Goal: Transaction & Acquisition: Subscribe to service/newsletter

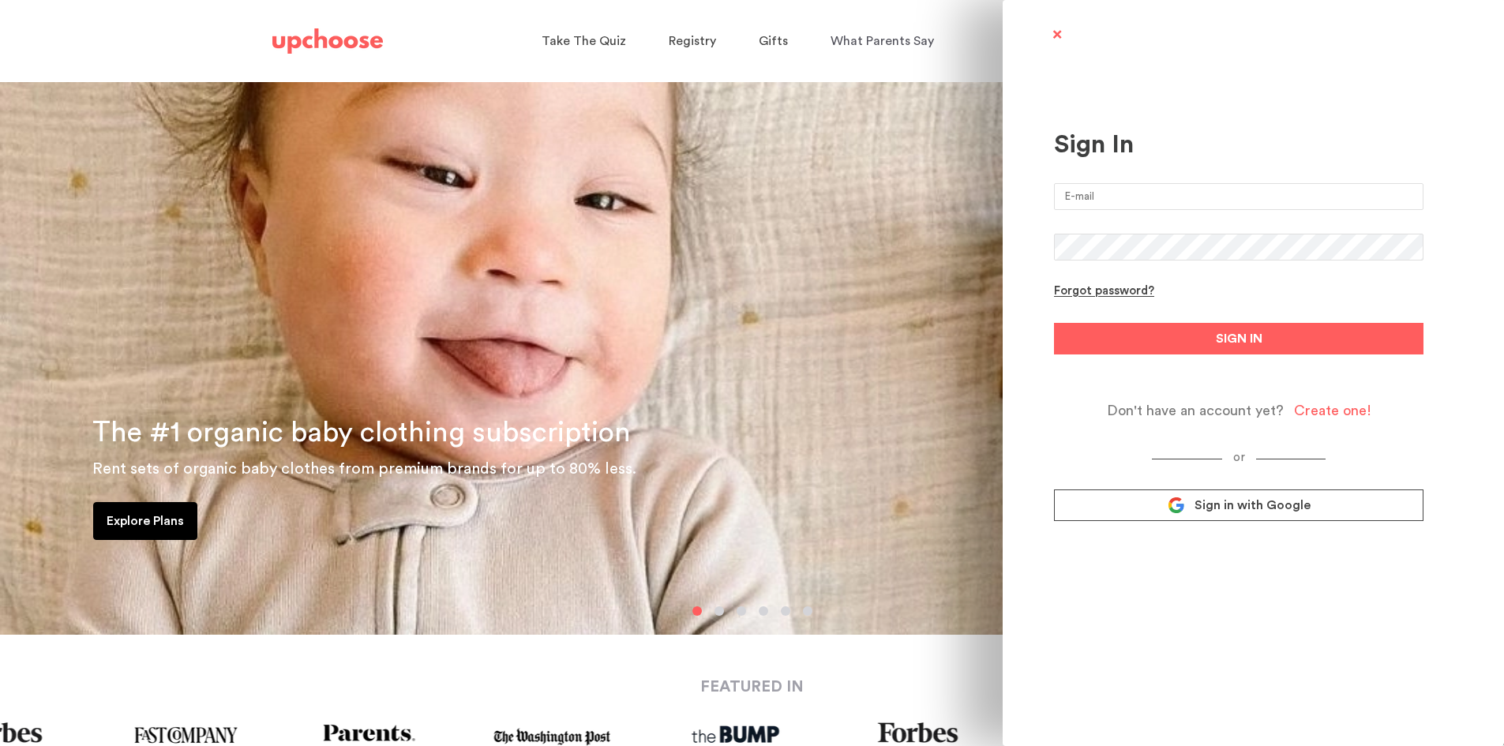
click at [1257, 198] on input "email" at bounding box center [1239, 196] width 370 height 27
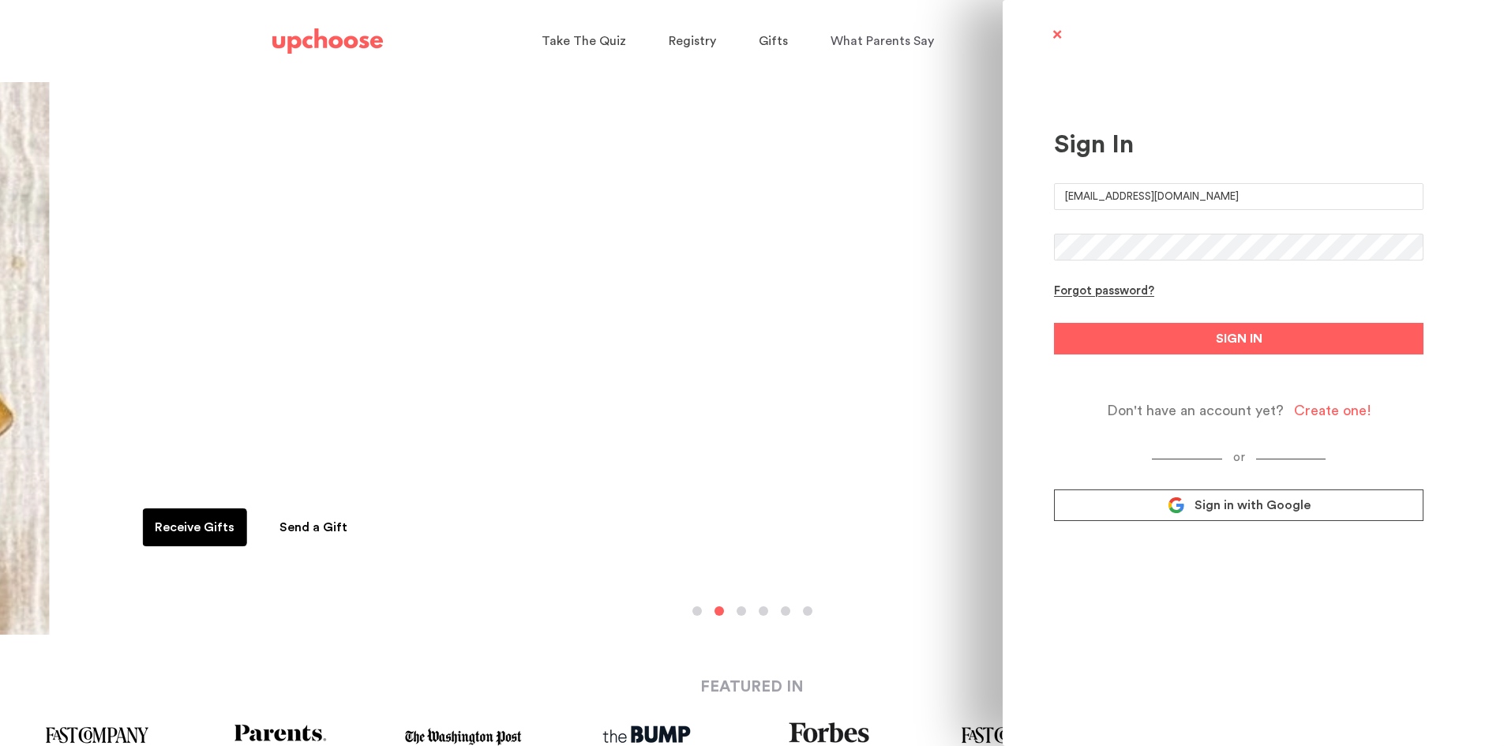
type input "emilynaes@mac.com"
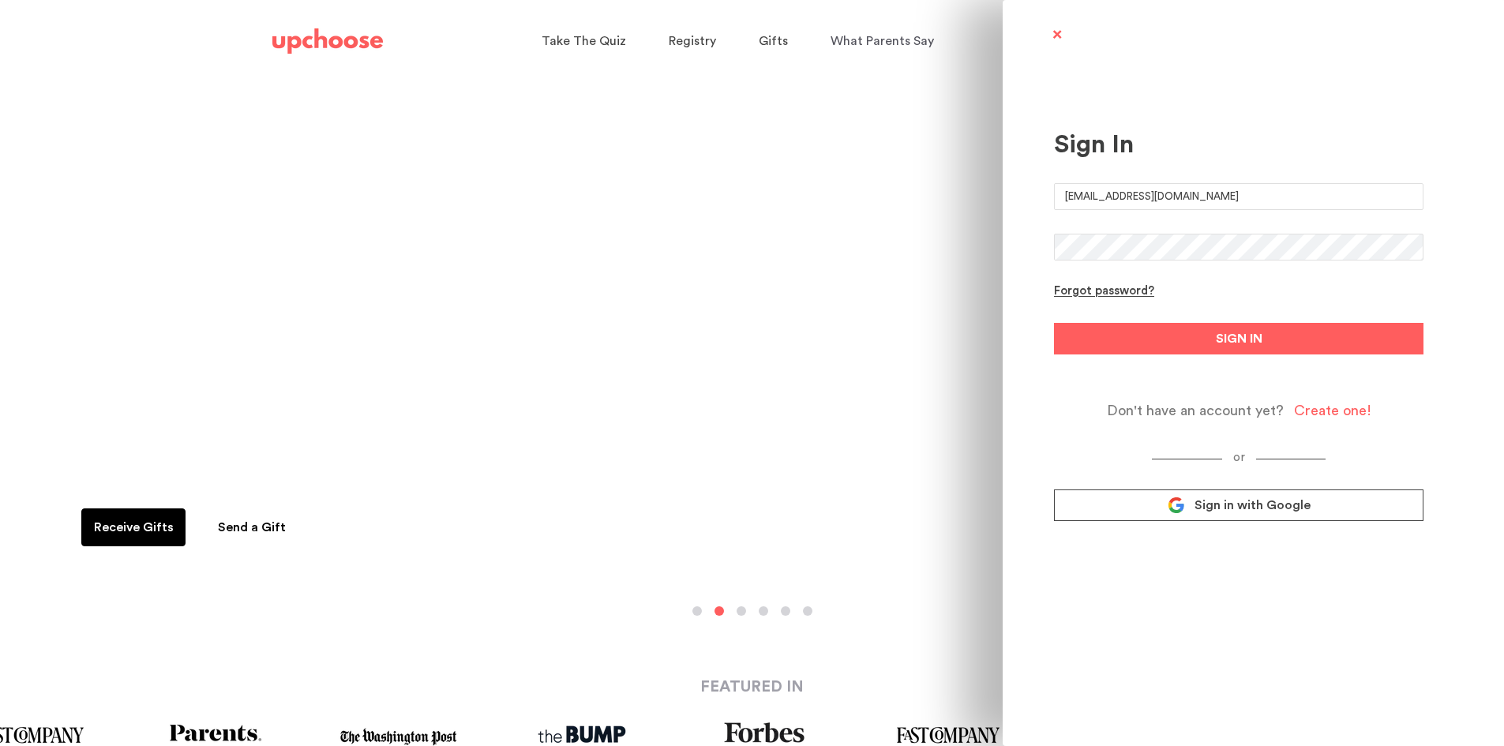
click at [1054, 323] on button "SIGN IN" at bounding box center [1239, 339] width 370 height 32
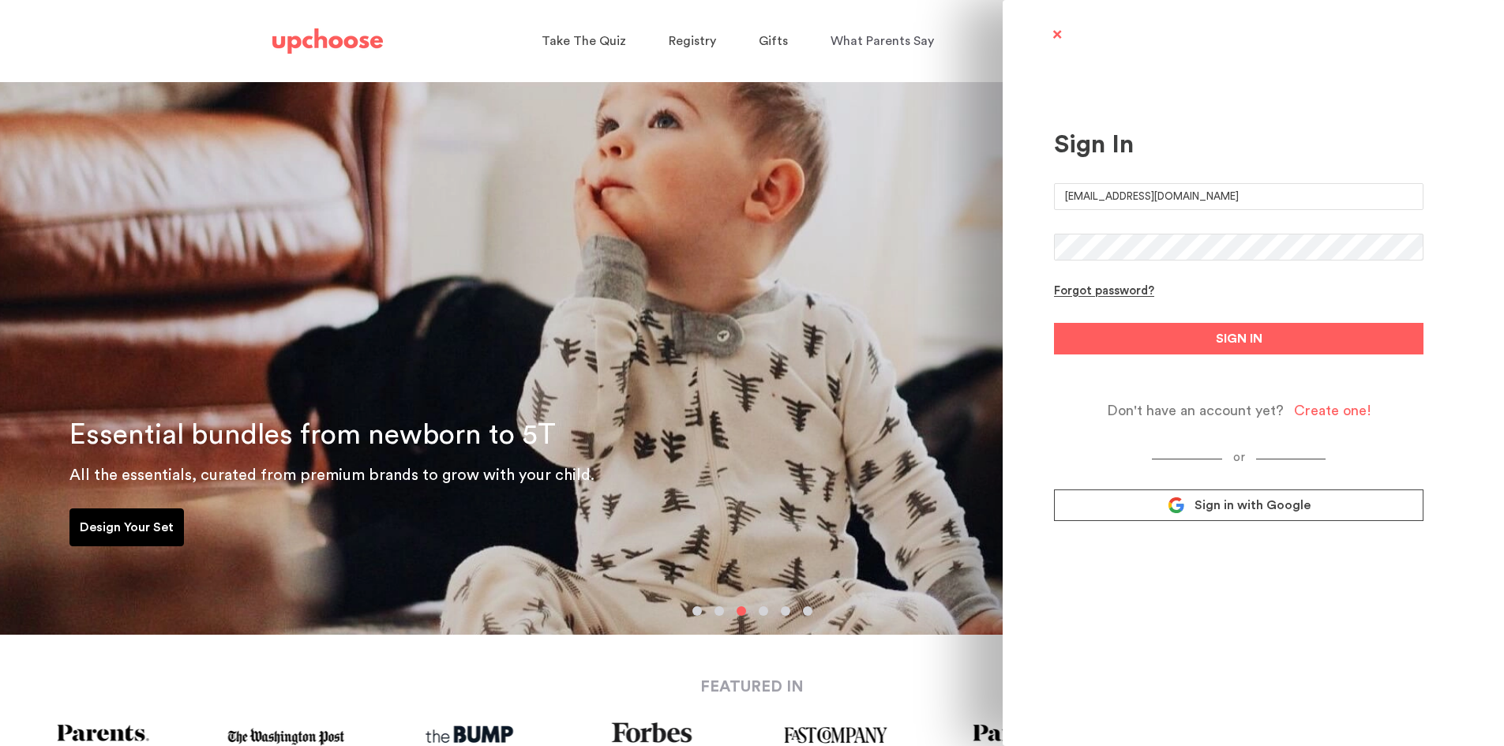
click at [1054, 323] on button "SIGN IN" at bounding box center [1239, 339] width 370 height 32
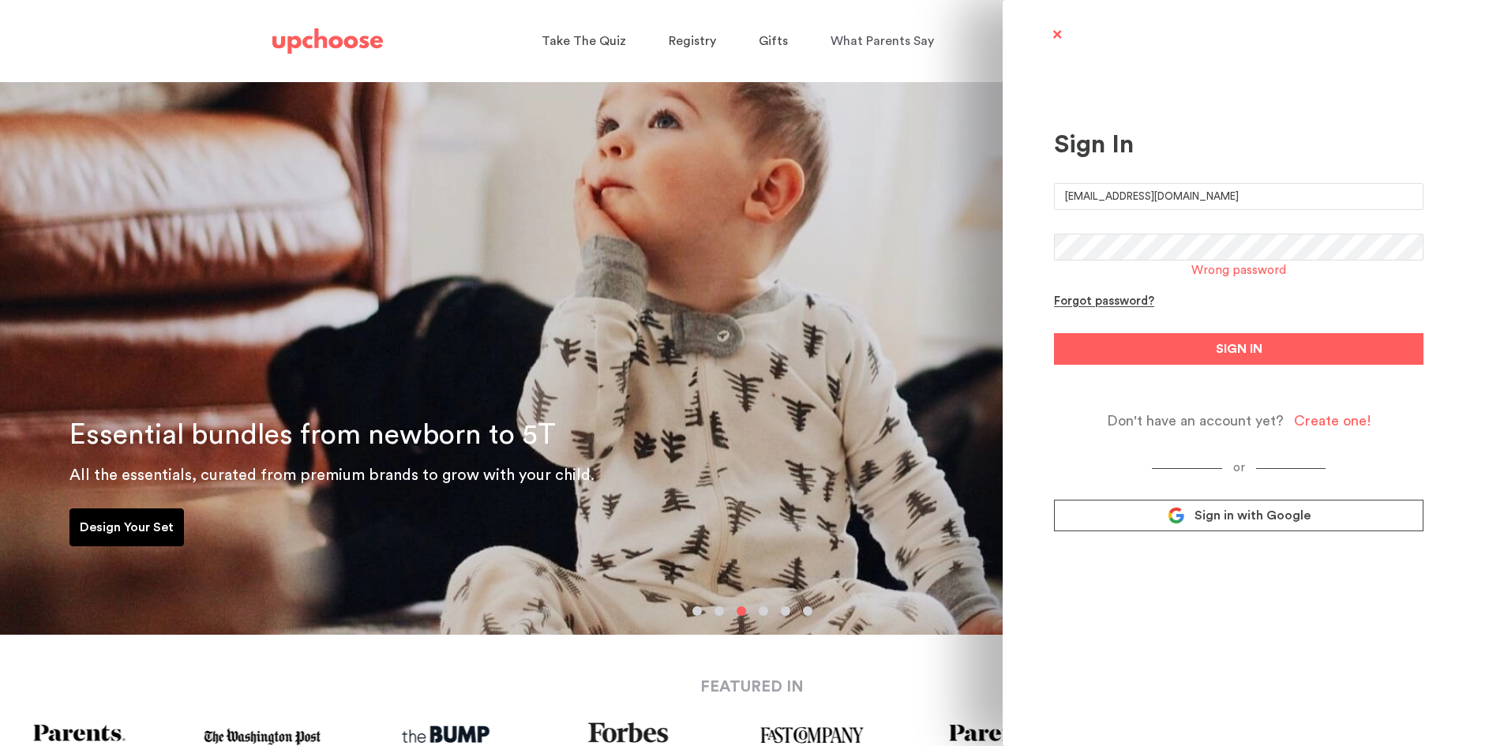
click at [1011, 248] on div "Sign In emilynaes@mac.com Wrong password Forgot password? SIGN IN Don't have an…" at bounding box center [1253, 373] width 501 height 746
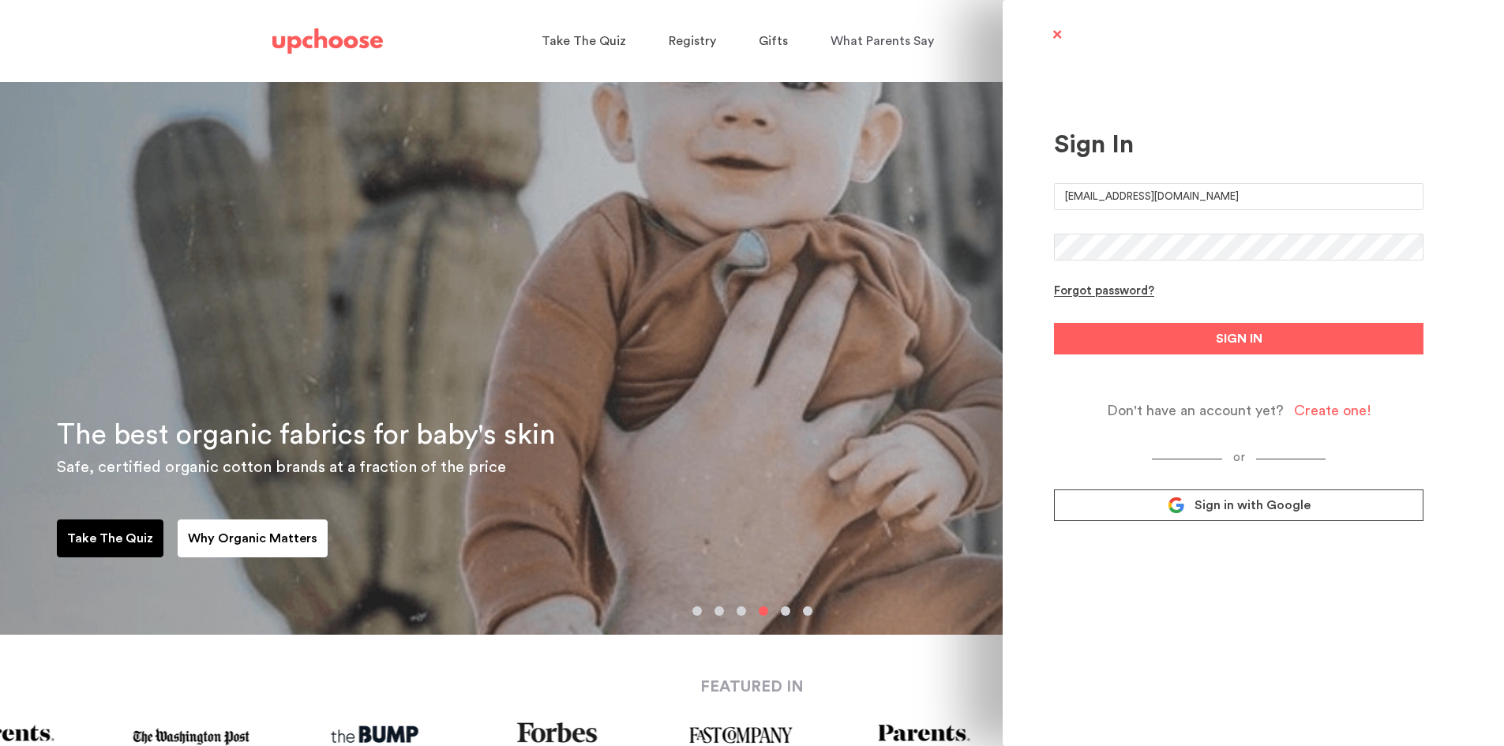
click at [1054, 323] on button "SIGN IN" at bounding box center [1239, 339] width 370 height 32
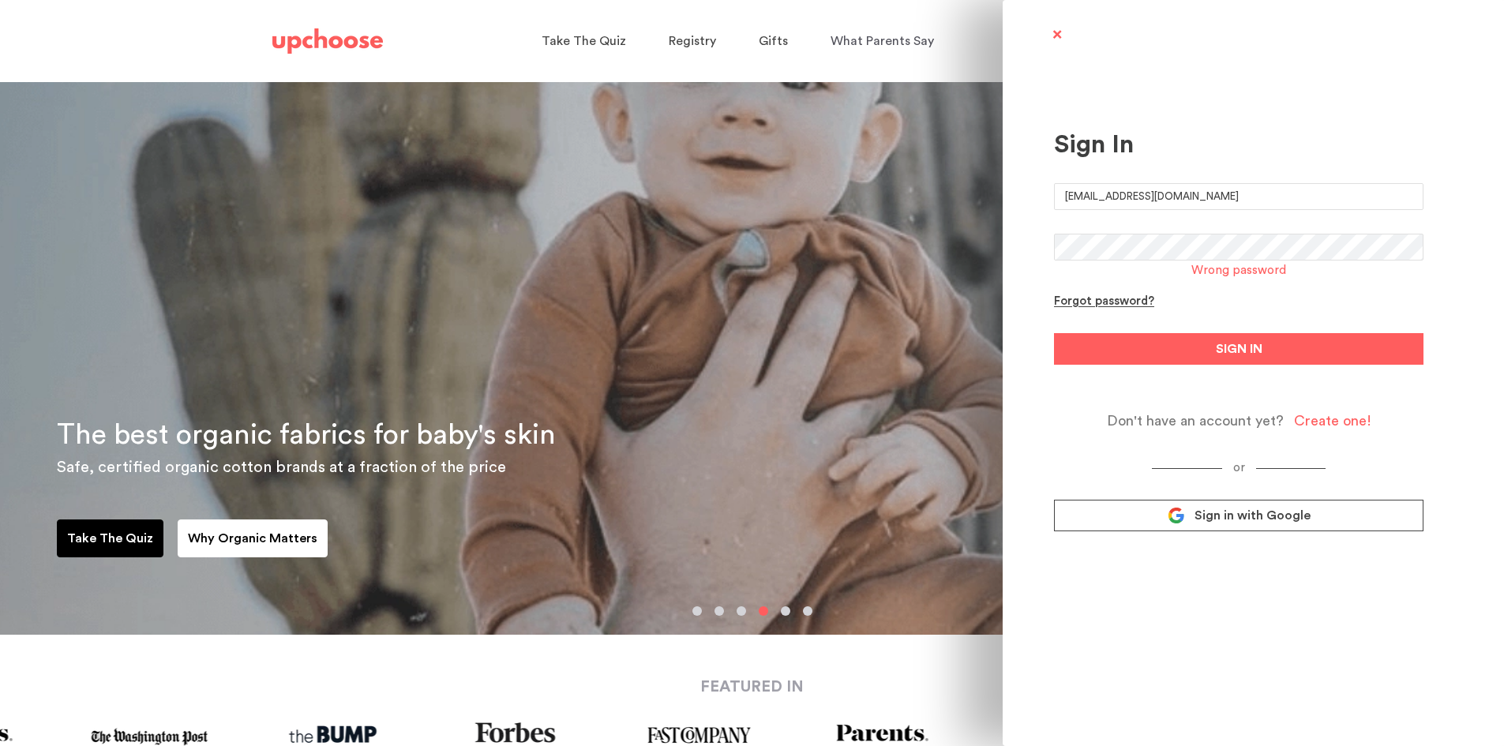
click at [1332, 422] on div "Create one!" at bounding box center [1332, 421] width 77 height 18
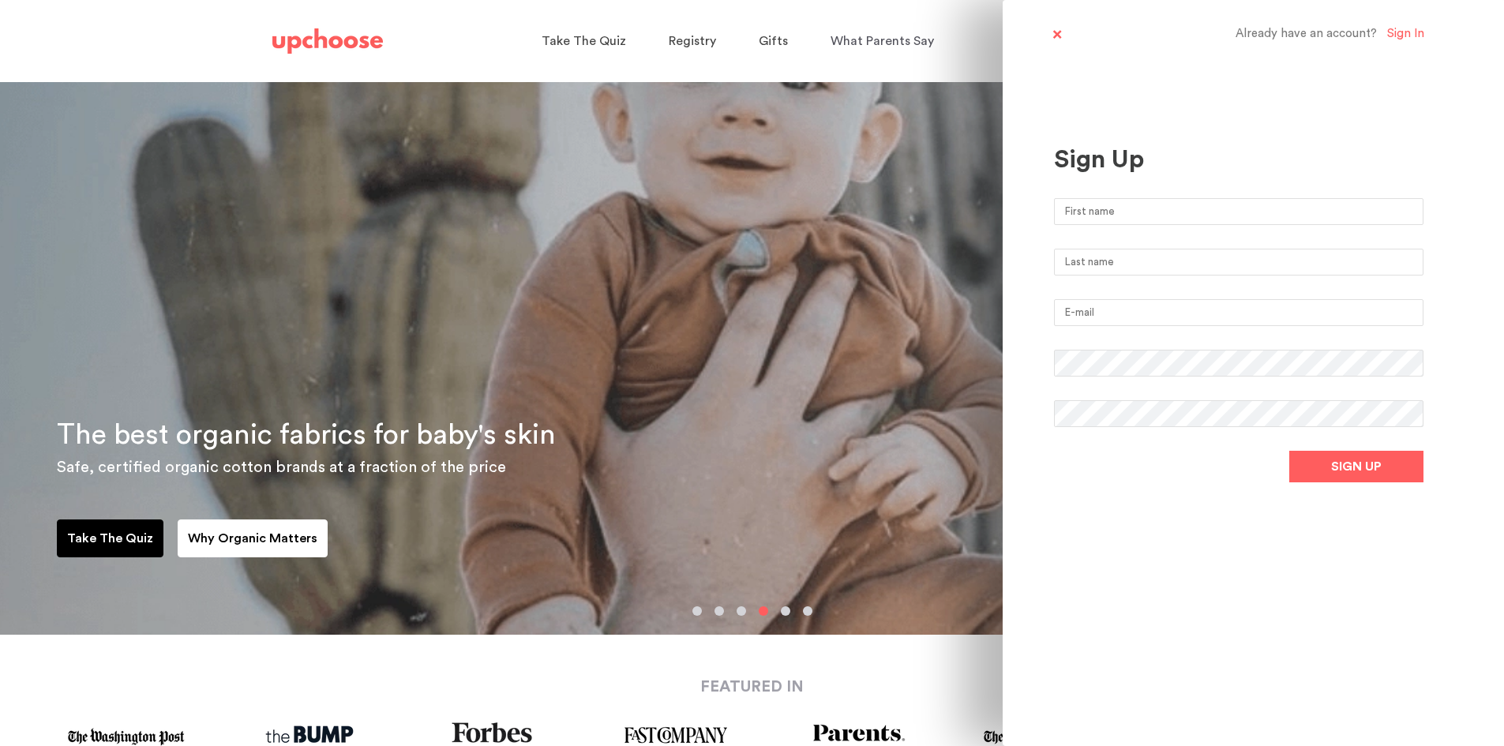
click at [1146, 218] on input "text" at bounding box center [1239, 211] width 370 height 27
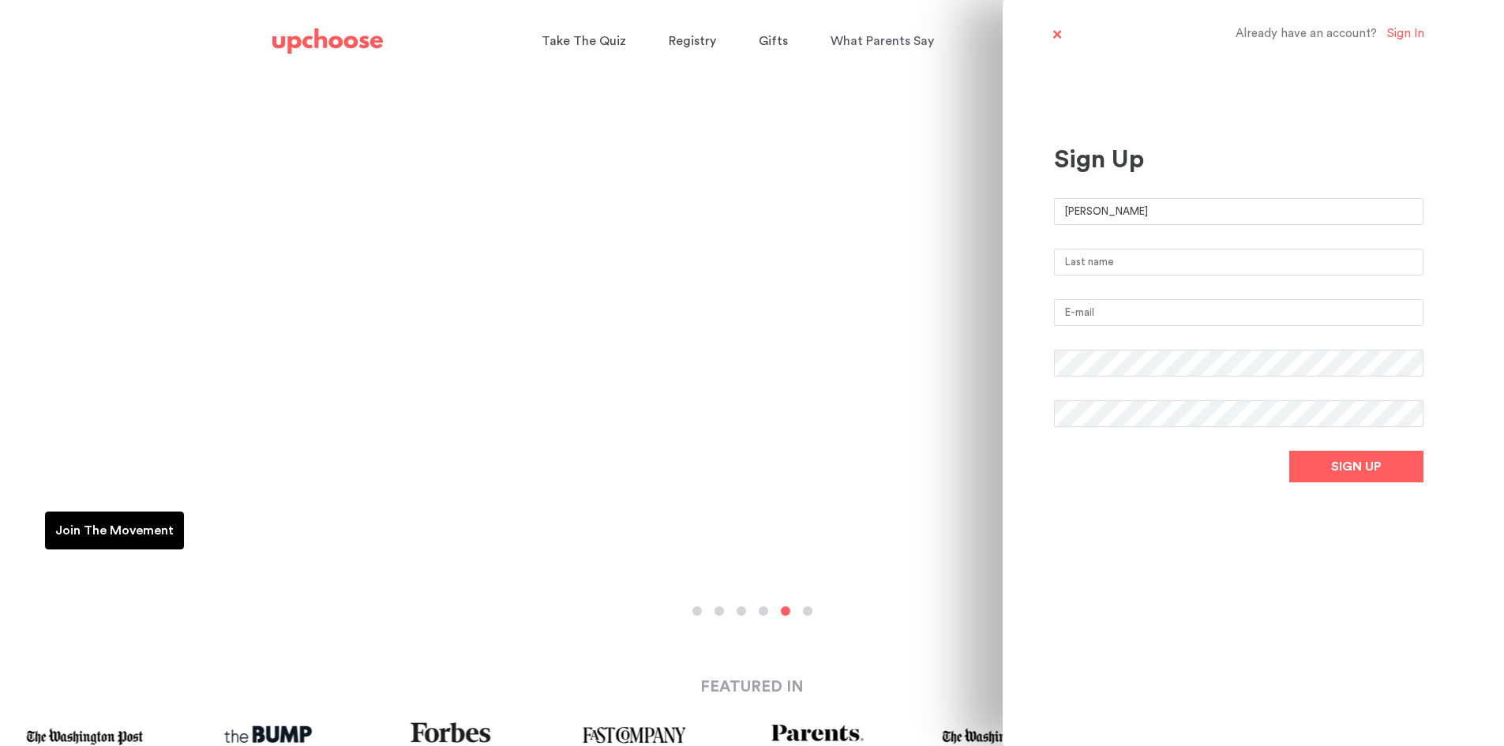
type input "Emily"
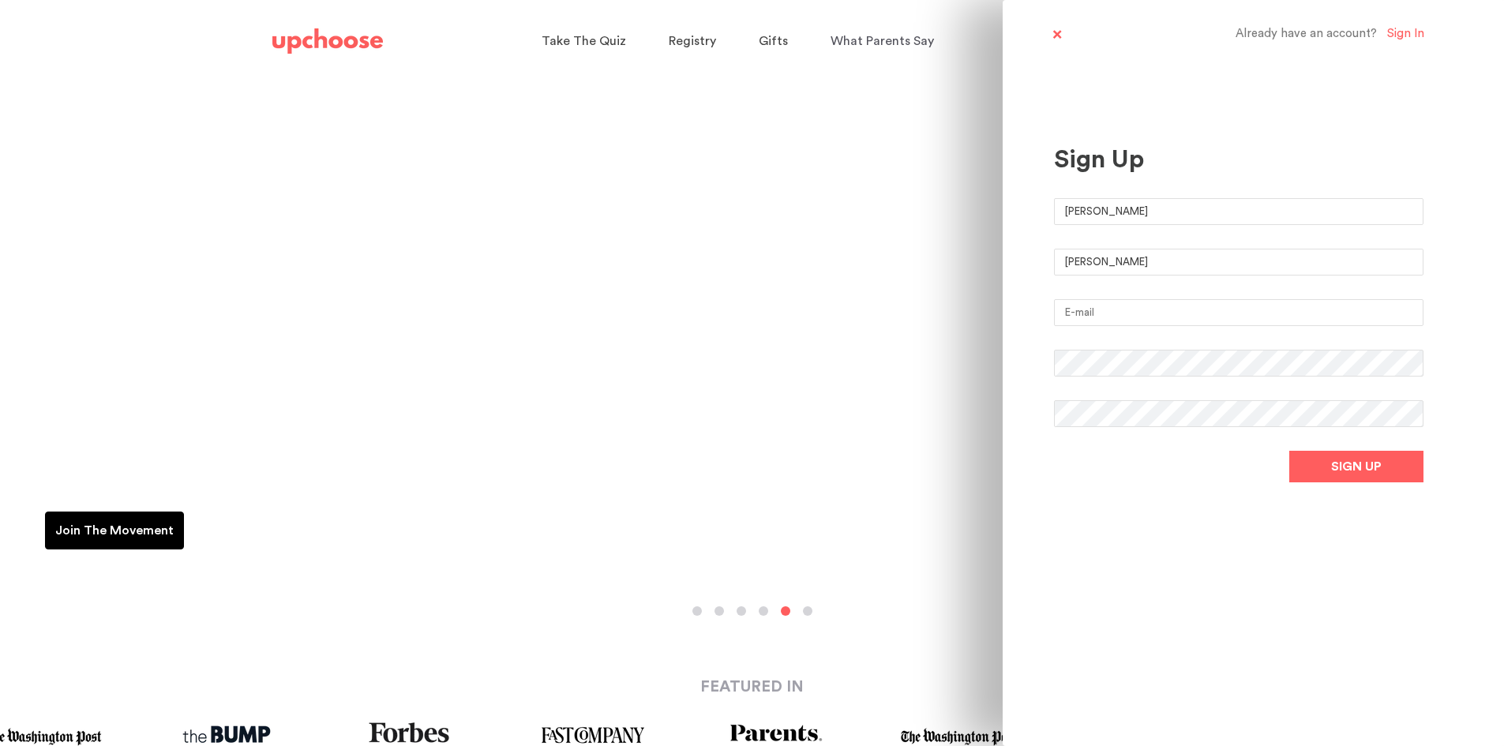
type input "Bardwell"
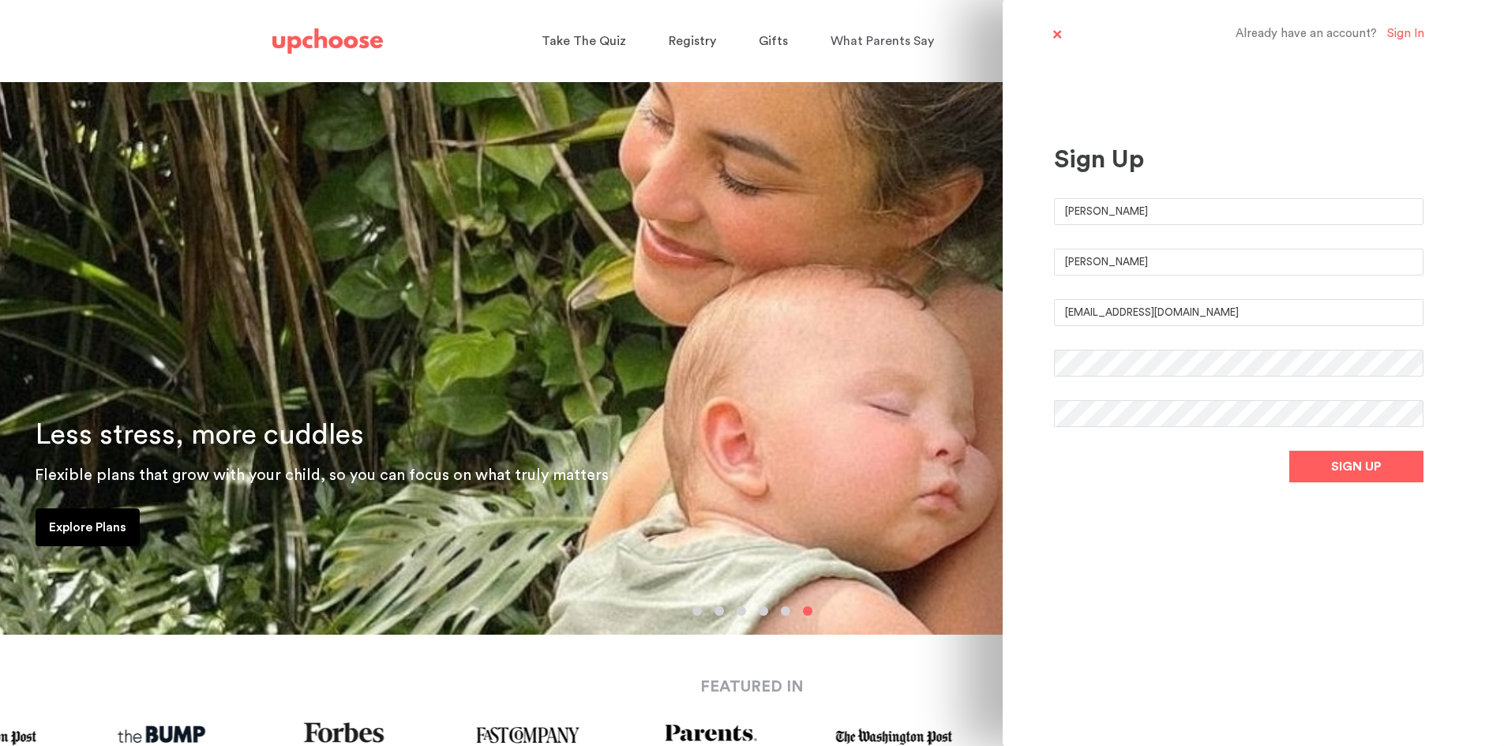
type input "emilynaes@mac.com"
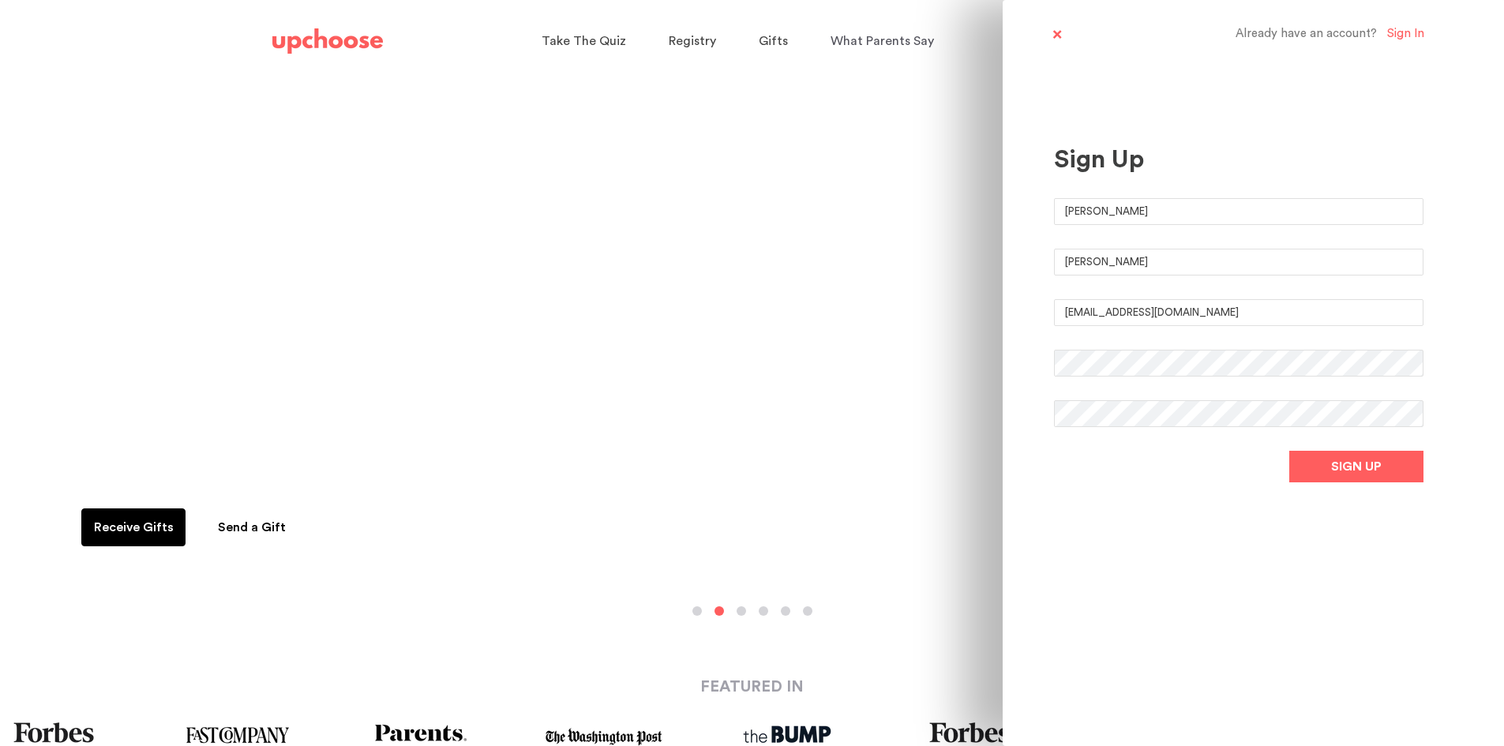
click at [1363, 444] on form "Emily Bardwell emilynaes@mac.com SIGN UP" at bounding box center [1239, 340] width 370 height 284
click at [1365, 467] on span "SIGN UP" at bounding box center [1356, 466] width 51 height 19
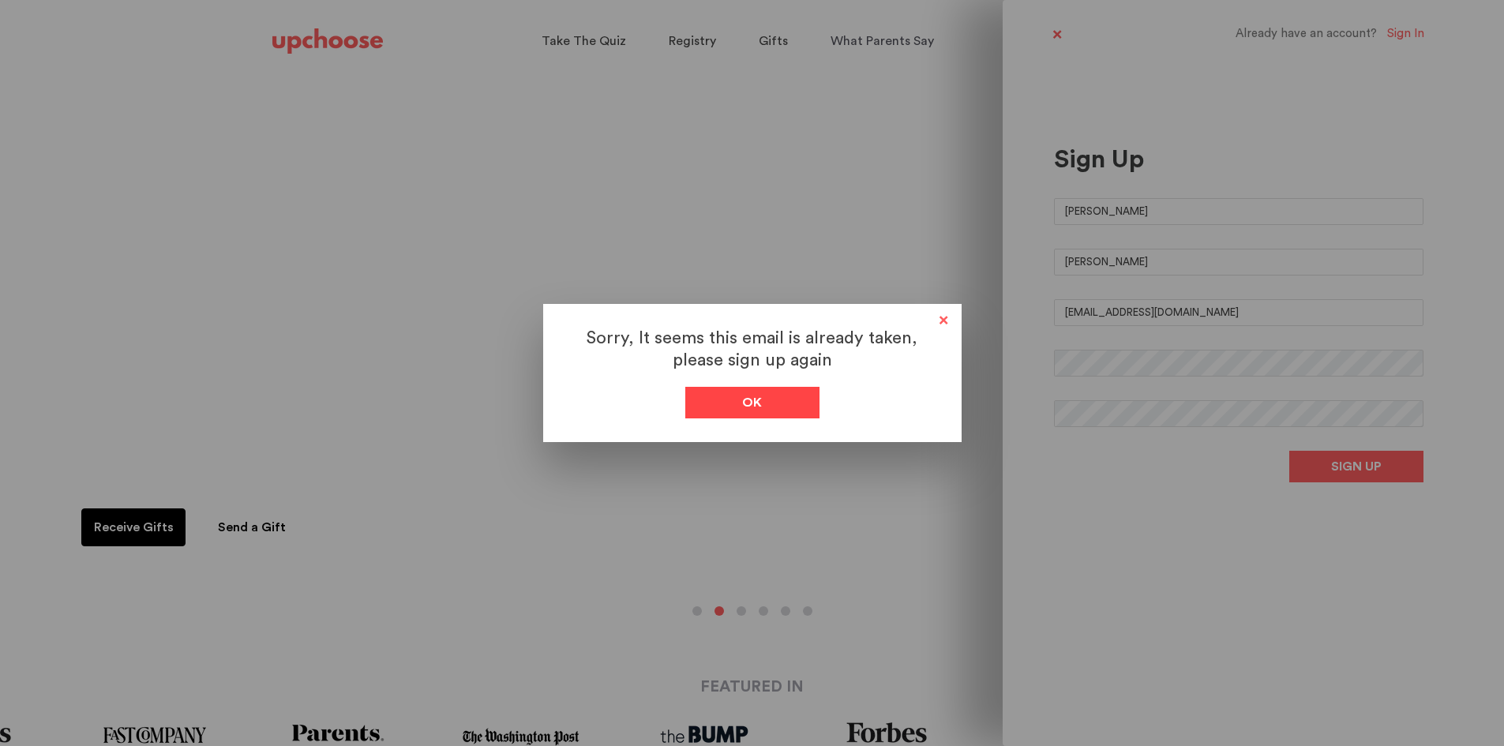
click at [785, 397] on div "Ok" at bounding box center [752, 403] width 134 height 32
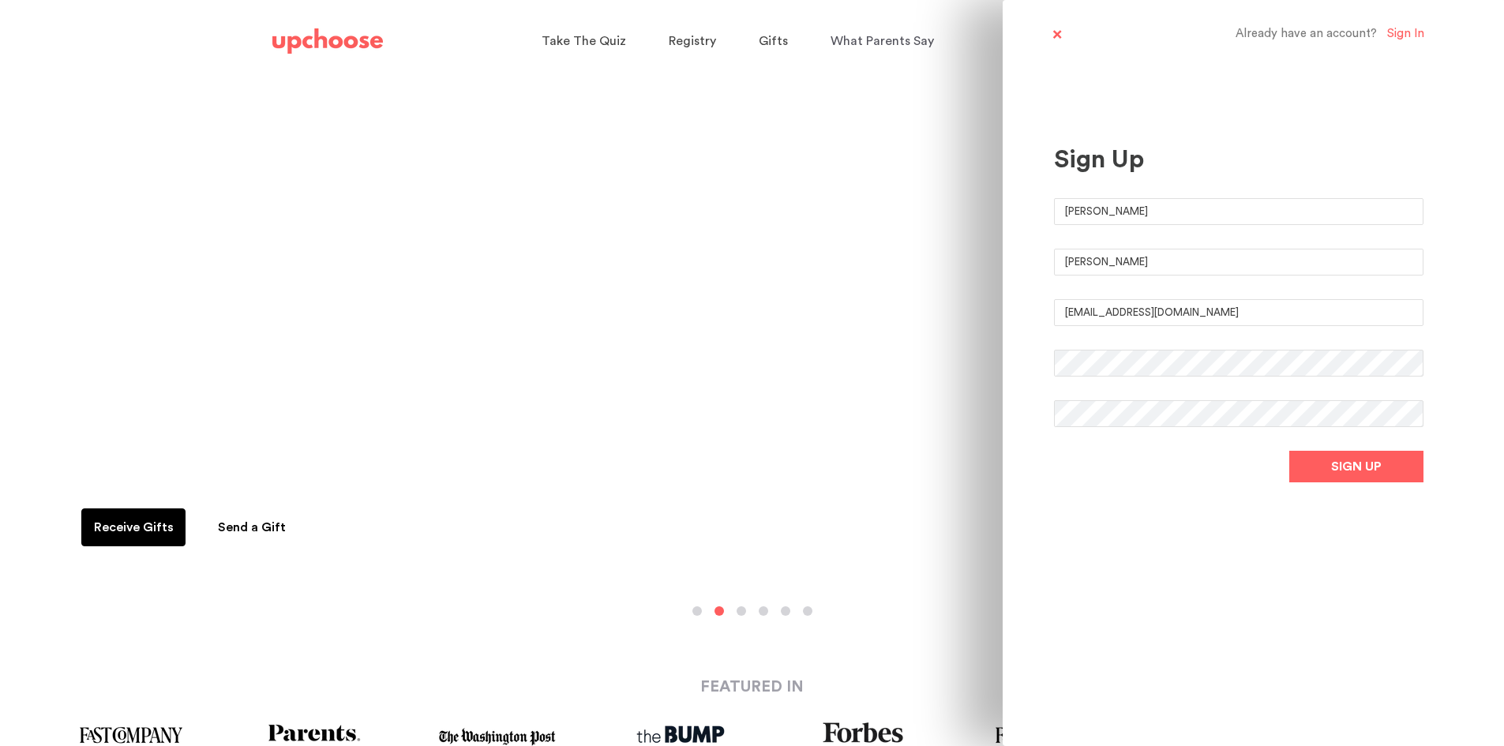
click at [1412, 35] on div "Sign In" at bounding box center [1405, 34] width 37 height 15
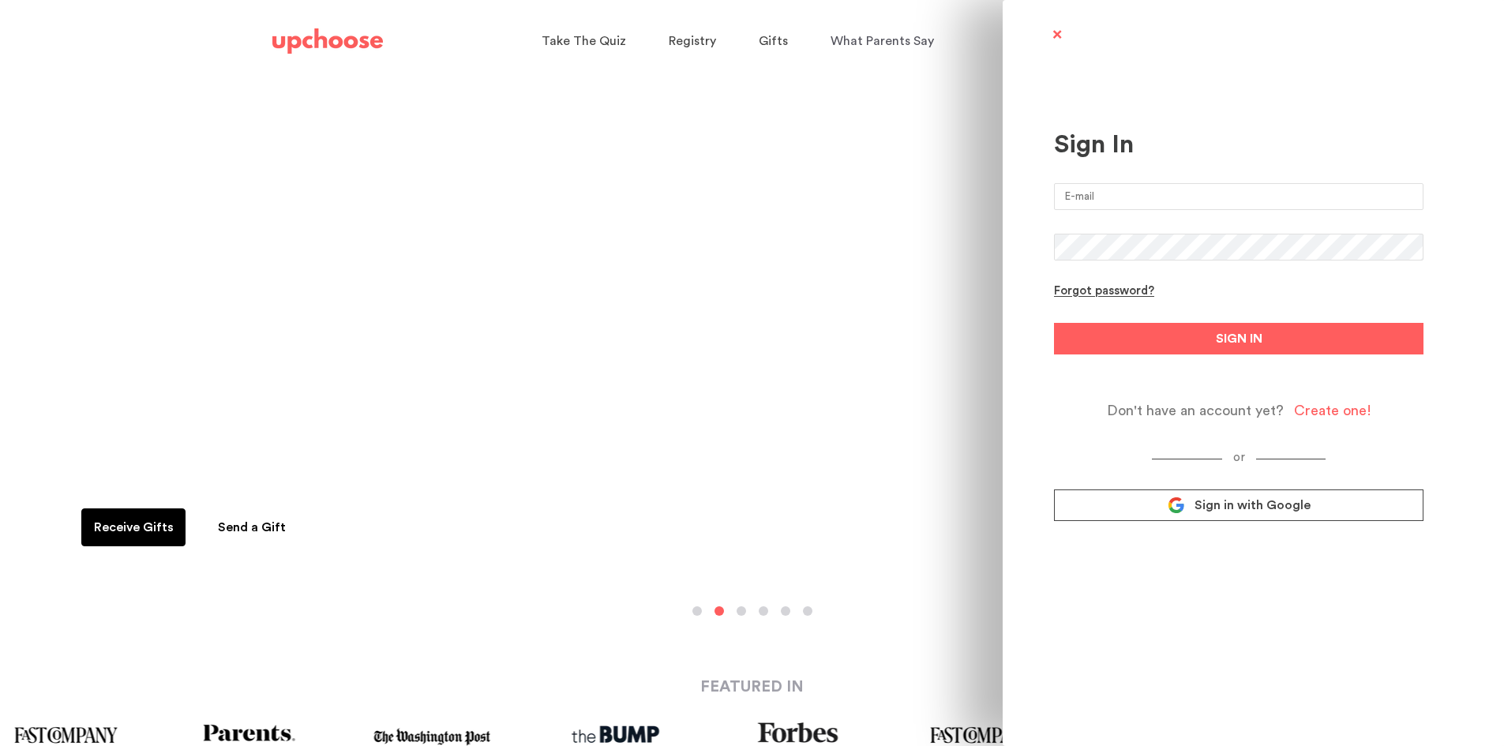
click at [1139, 190] on input "email" at bounding box center [1239, 196] width 370 height 27
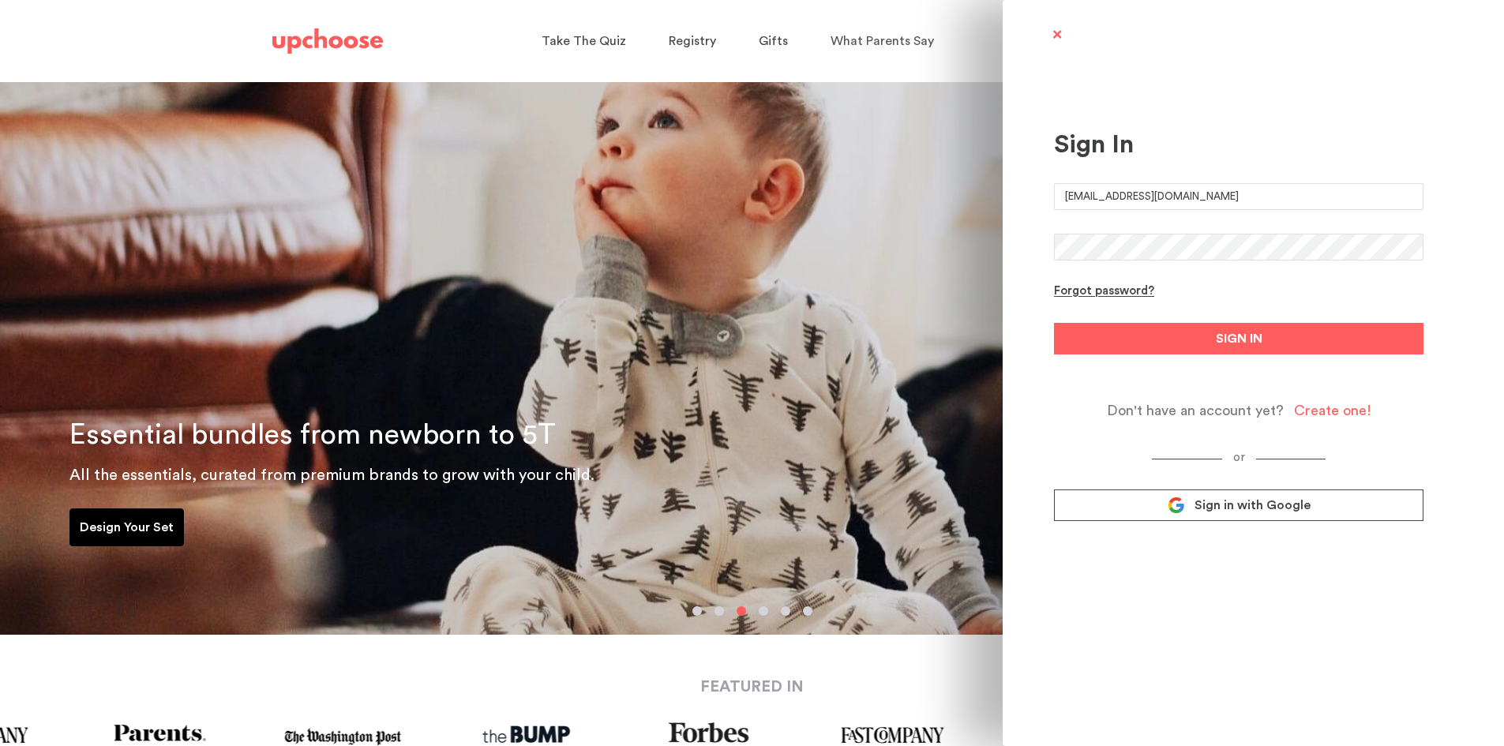
type input "emilynaes@mac.com"
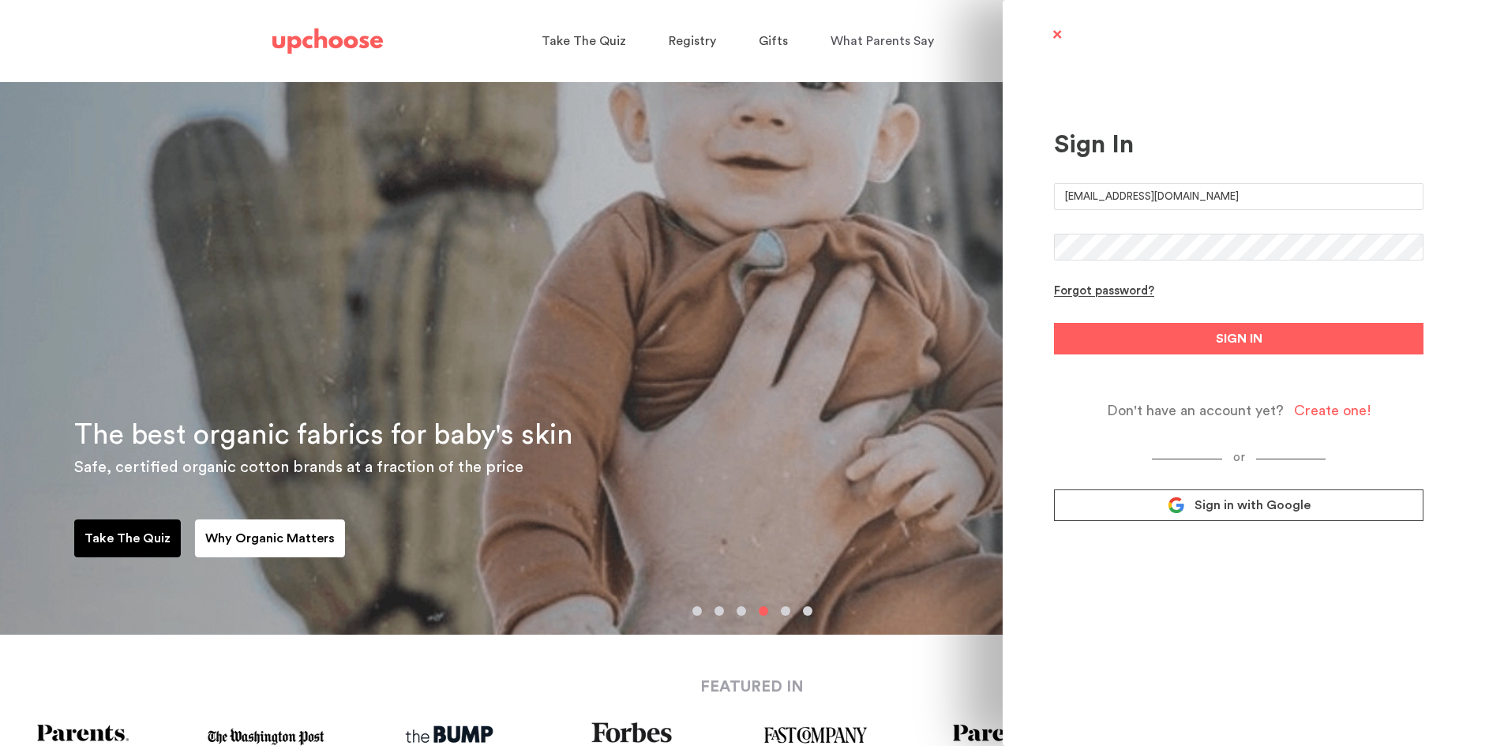
click at [1054, 323] on button "SIGN IN" at bounding box center [1239, 339] width 370 height 32
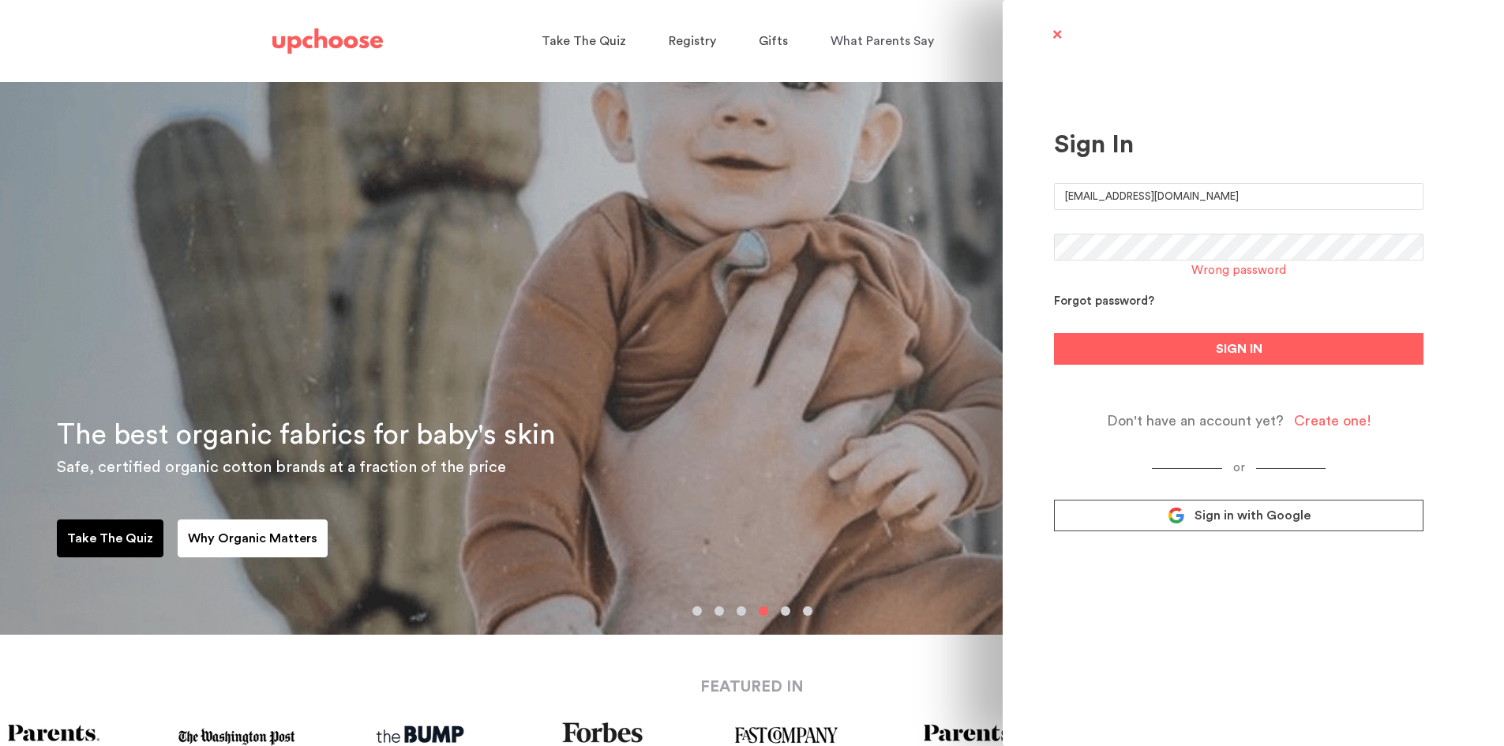
click at [1126, 303] on div "Forgot password?" at bounding box center [1104, 302] width 100 height 15
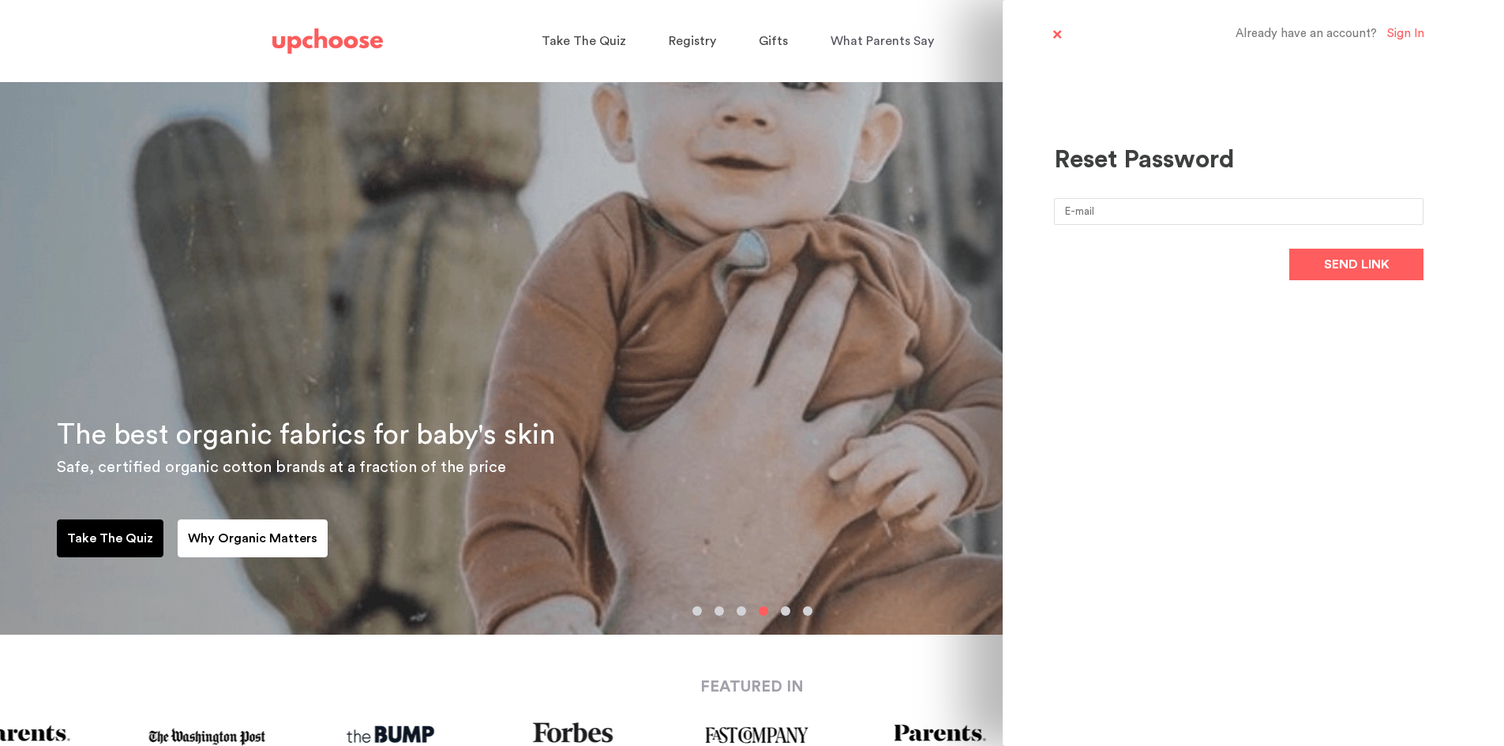
click at [1175, 223] on input "email" at bounding box center [1239, 211] width 370 height 27
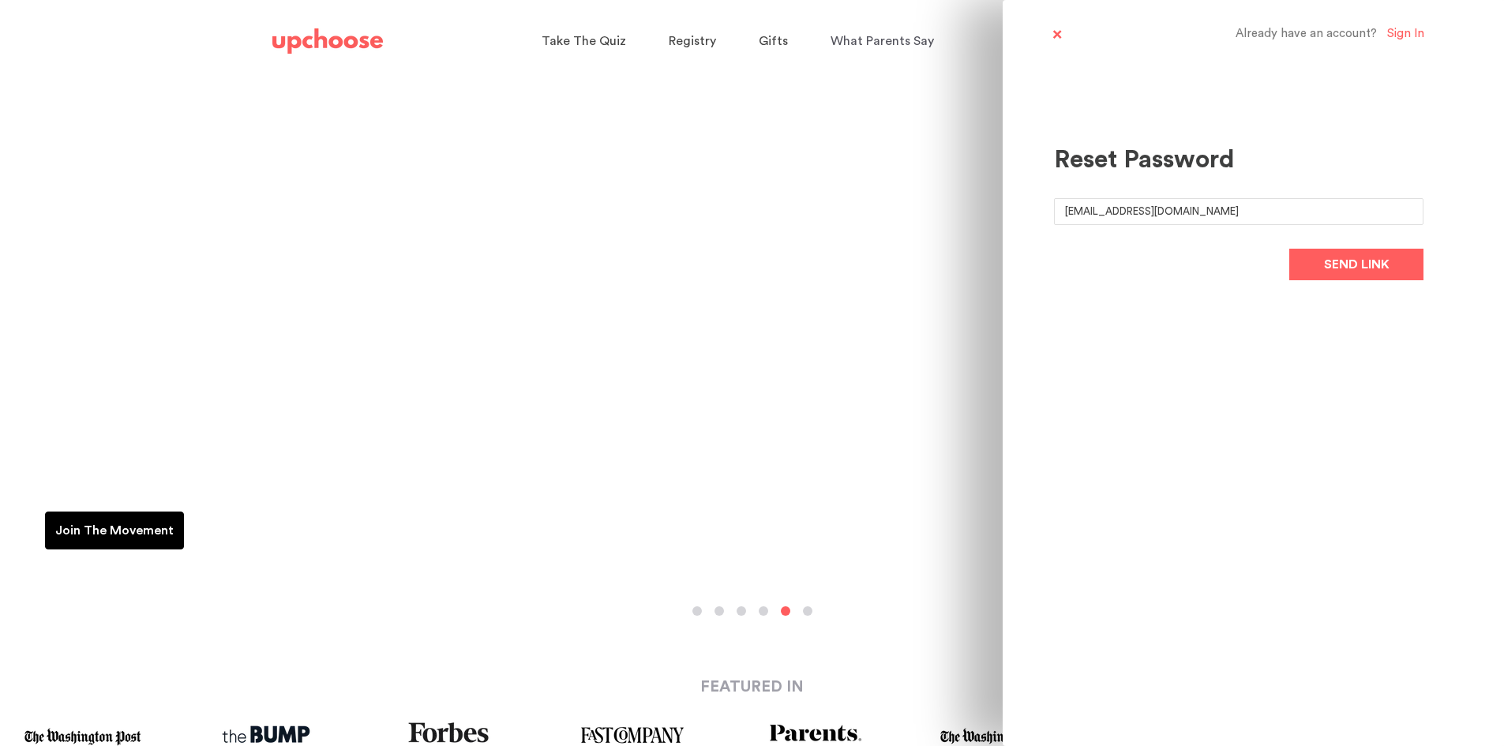
click at [1183, 213] on input "emilynaes@mac.co" at bounding box center [1239, 211] width 370 height 27
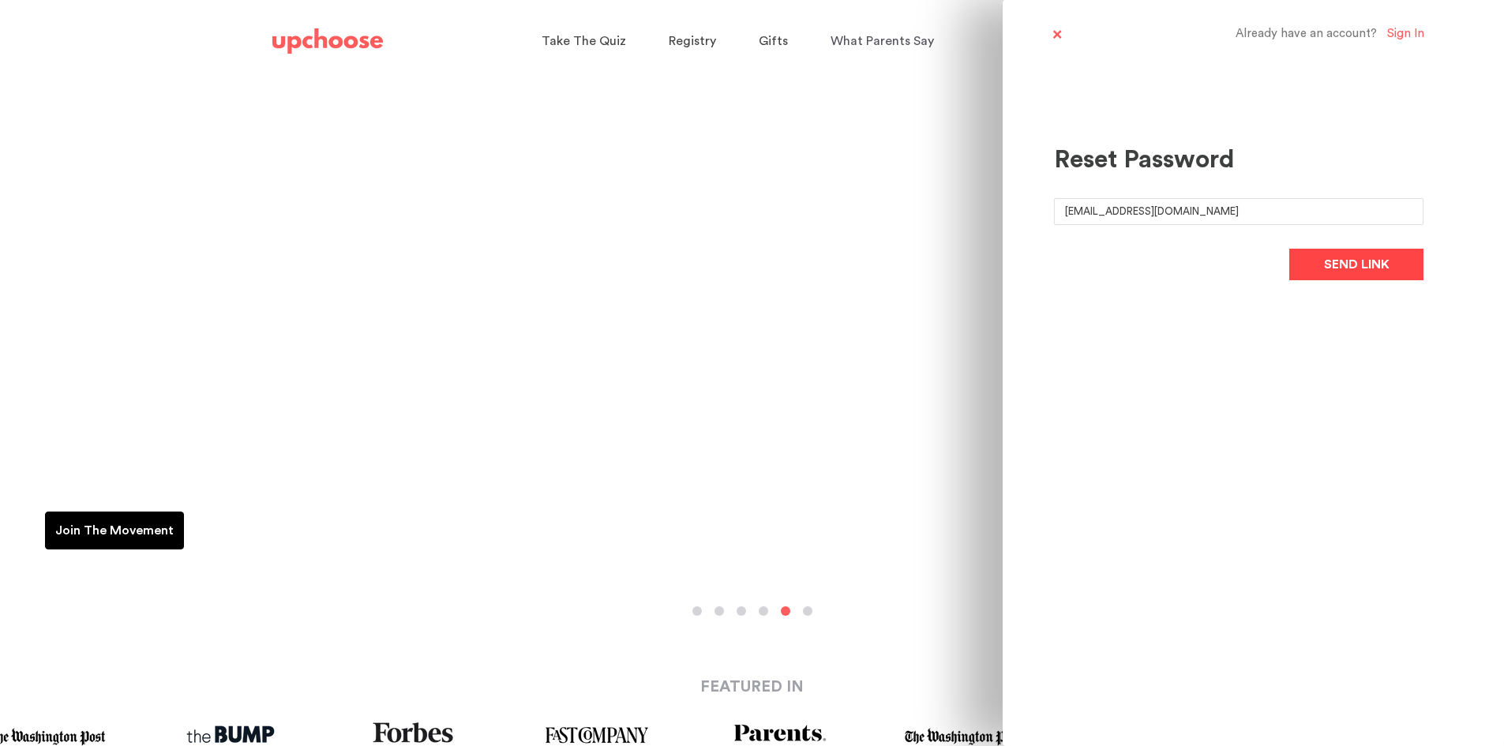
type input "emilynaes@mac.com"
click at [1337, 265] on span "Send link" at bounding box center [1357, 264] width 66 height 19
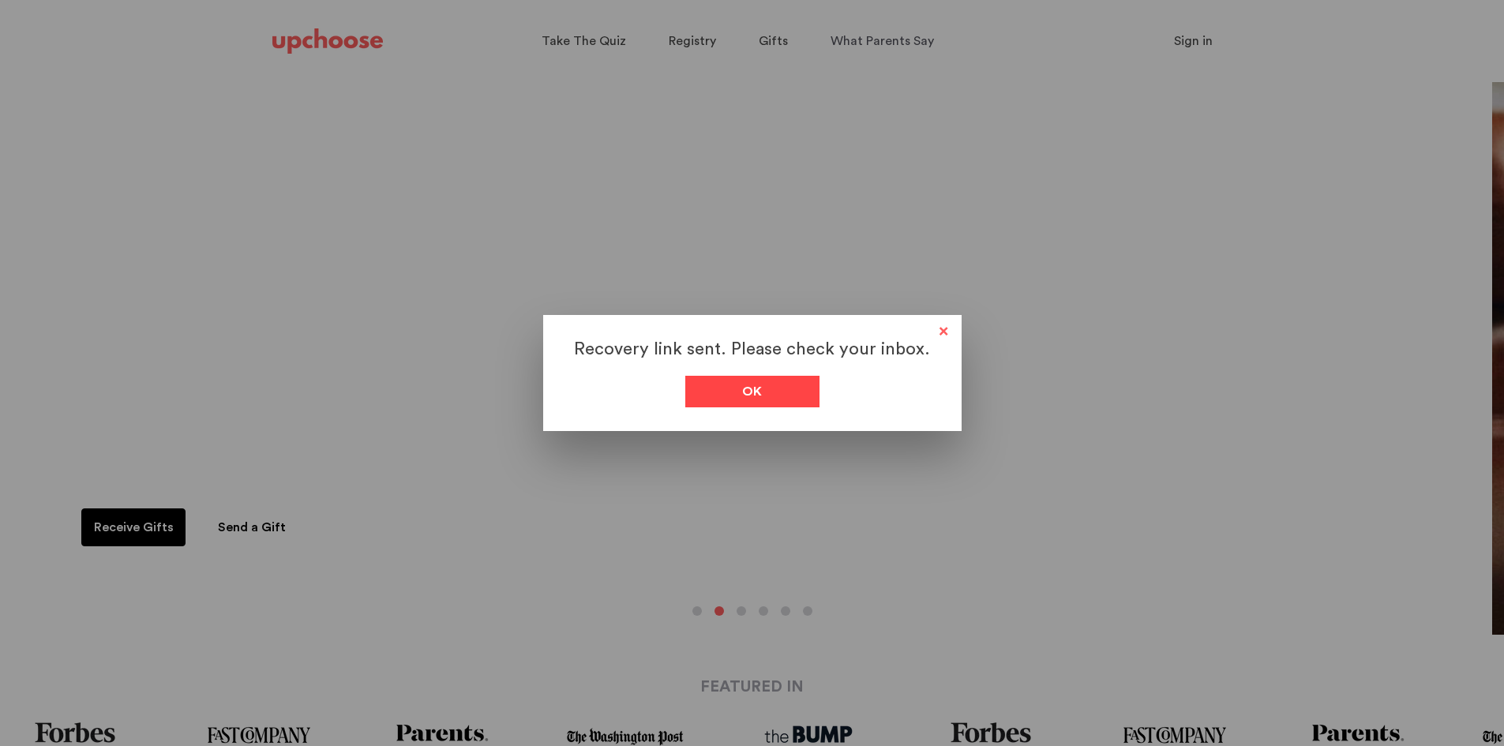
click at [780, 386] on div "Ok" at bounding box center [752, 392] width 134 height 32
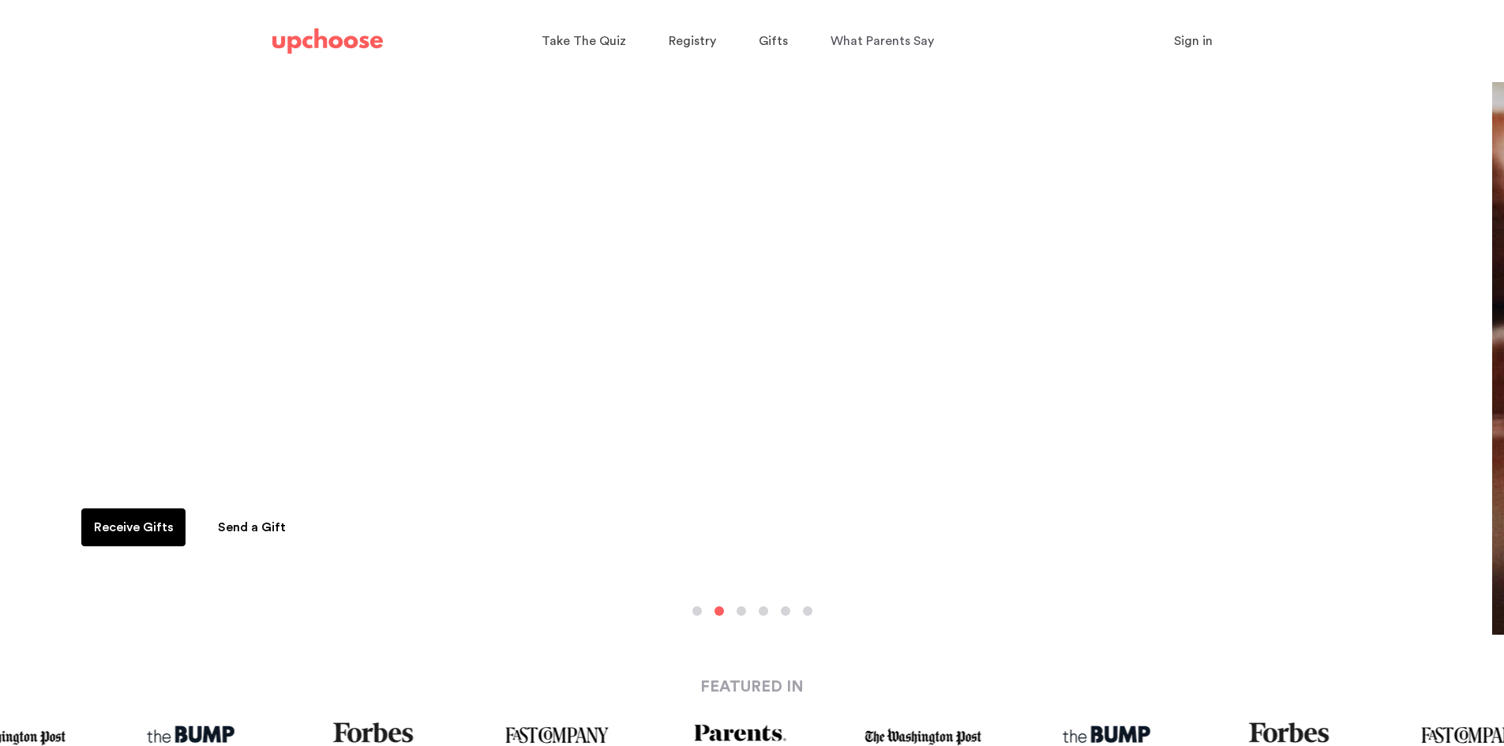
click at [1183, 40] on span "Sign in" at bounding box center [1193, 41] width 39 height 13
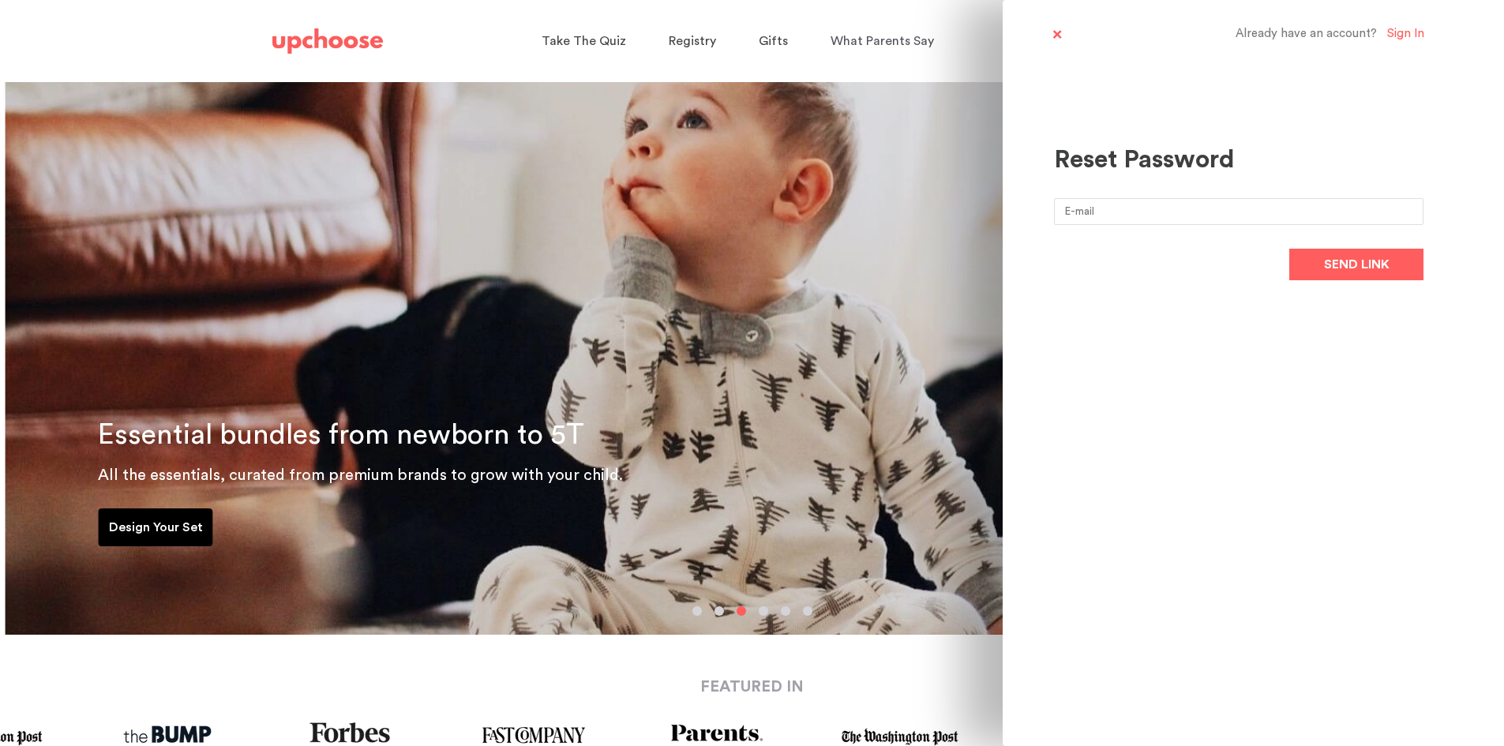
click at [1176, 213] on input "email" at bounding box center [1239, 211] width 370 height 27
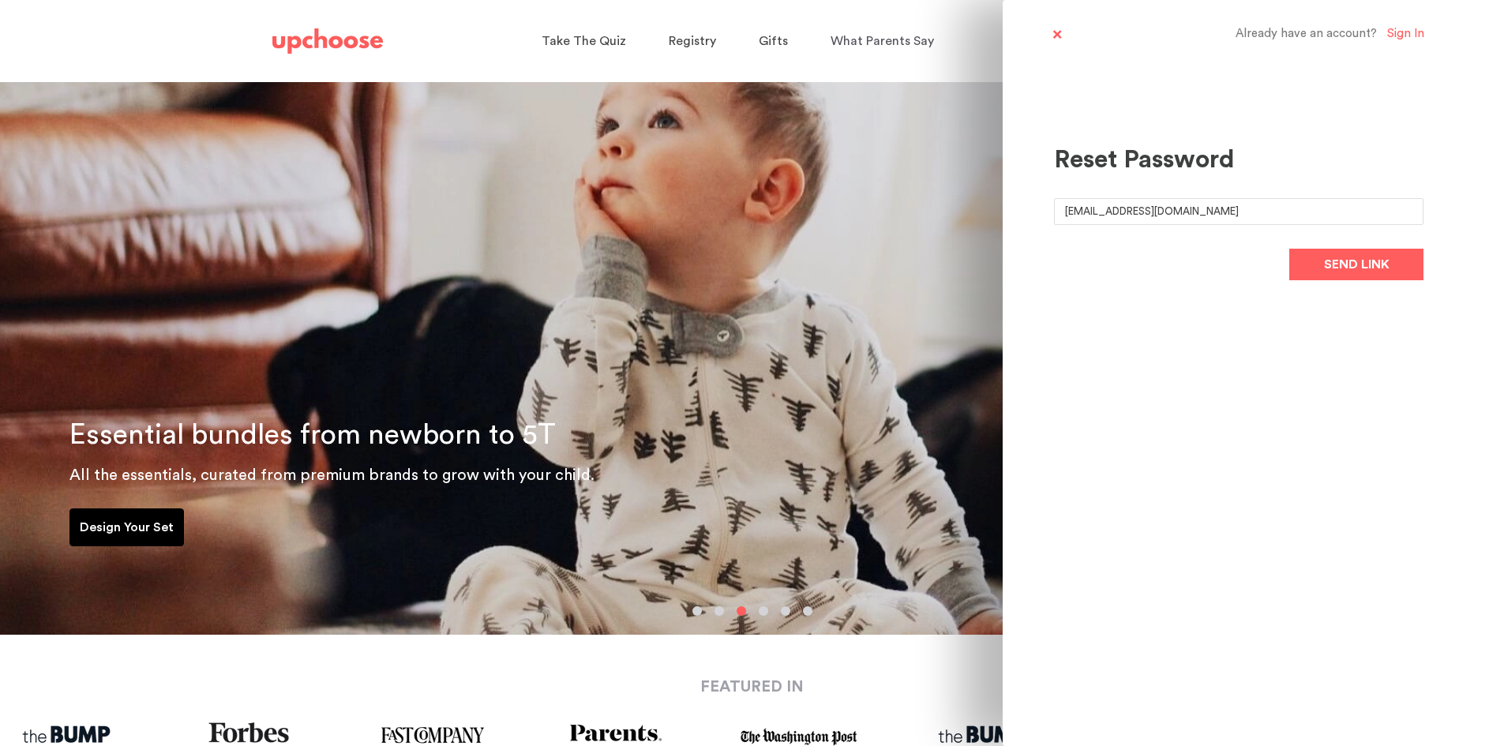
type input "emilynaes@mac.com"
click at [1314, 327] on div "Already have an account? Sign In Reset Password emilynaes@mac.com Send link" at bounding box center [1253, 373] width 501 height 746
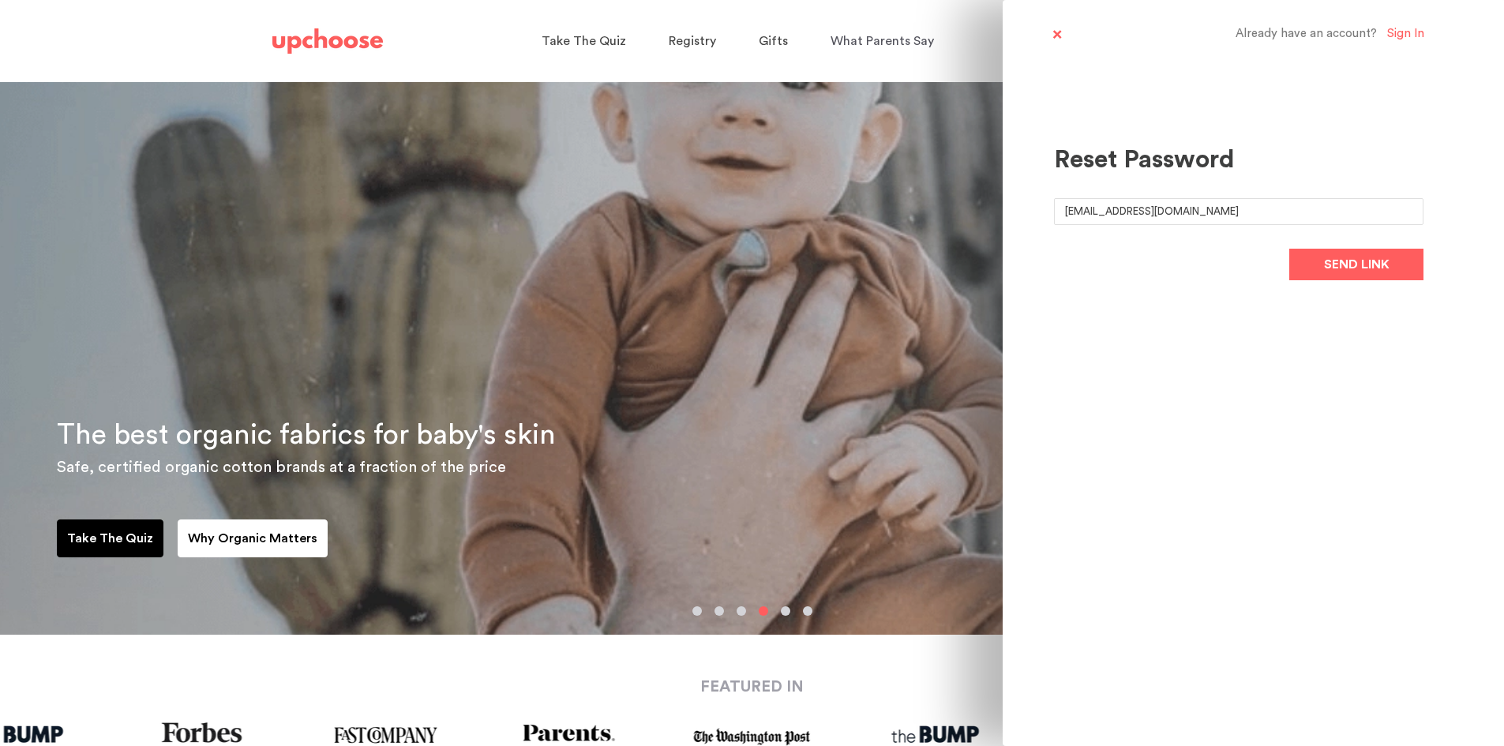
click at [1413, 33] on div "Sign In" at bounding box center [1405, 34] width 37 height 15
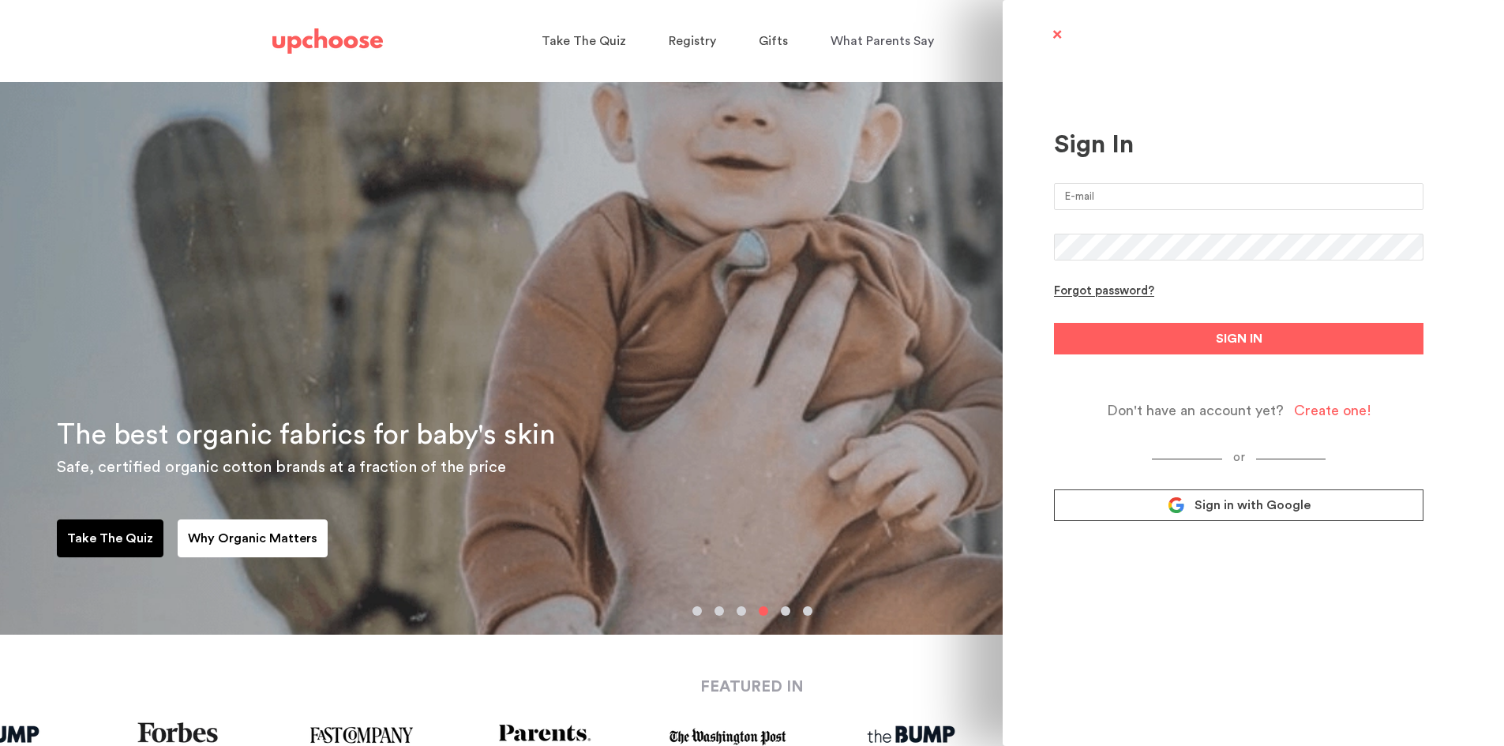
click at [1195, 196] on input "email" at bounding box center [1239, 196] width 370 height 27
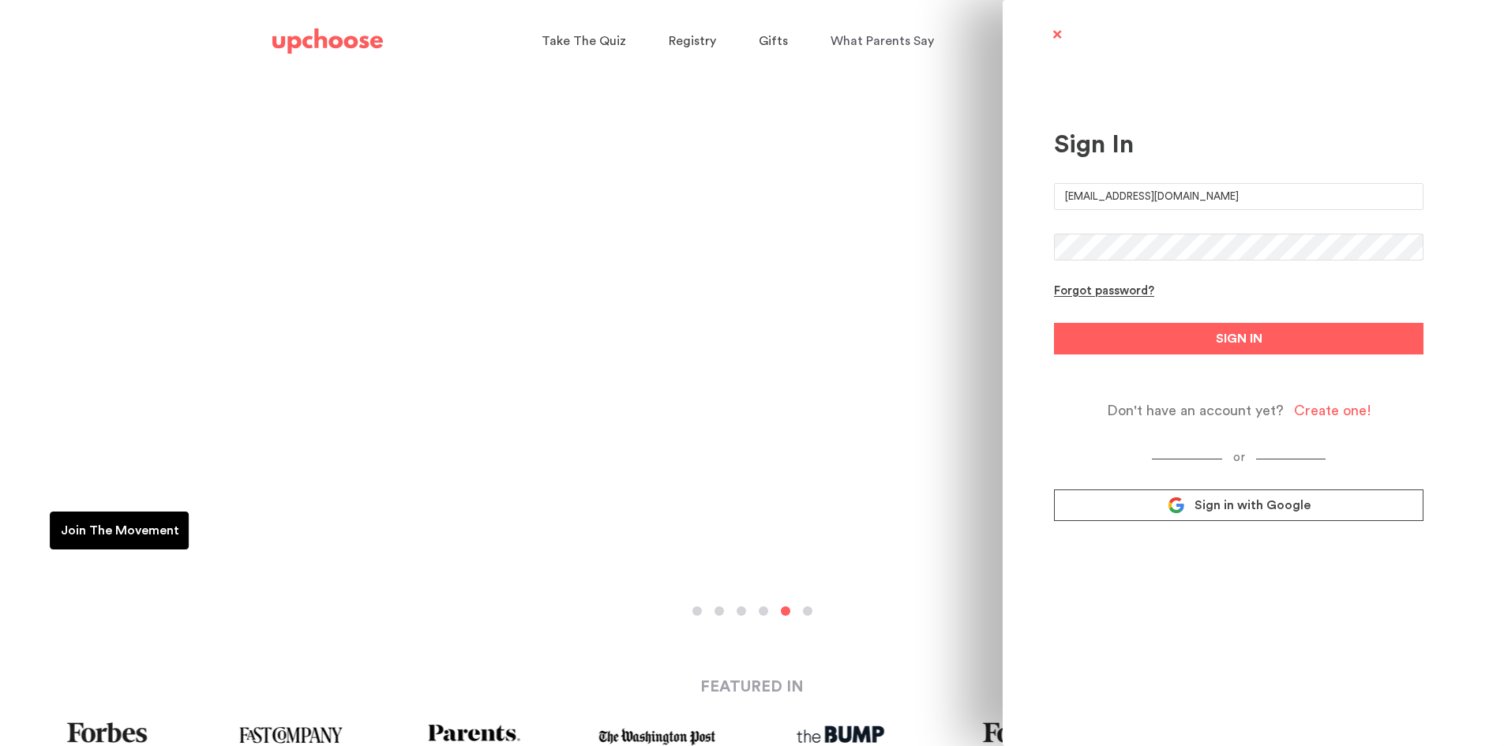
type input "[EMAIL_ADDRESS][DOMAIN_NAME]"
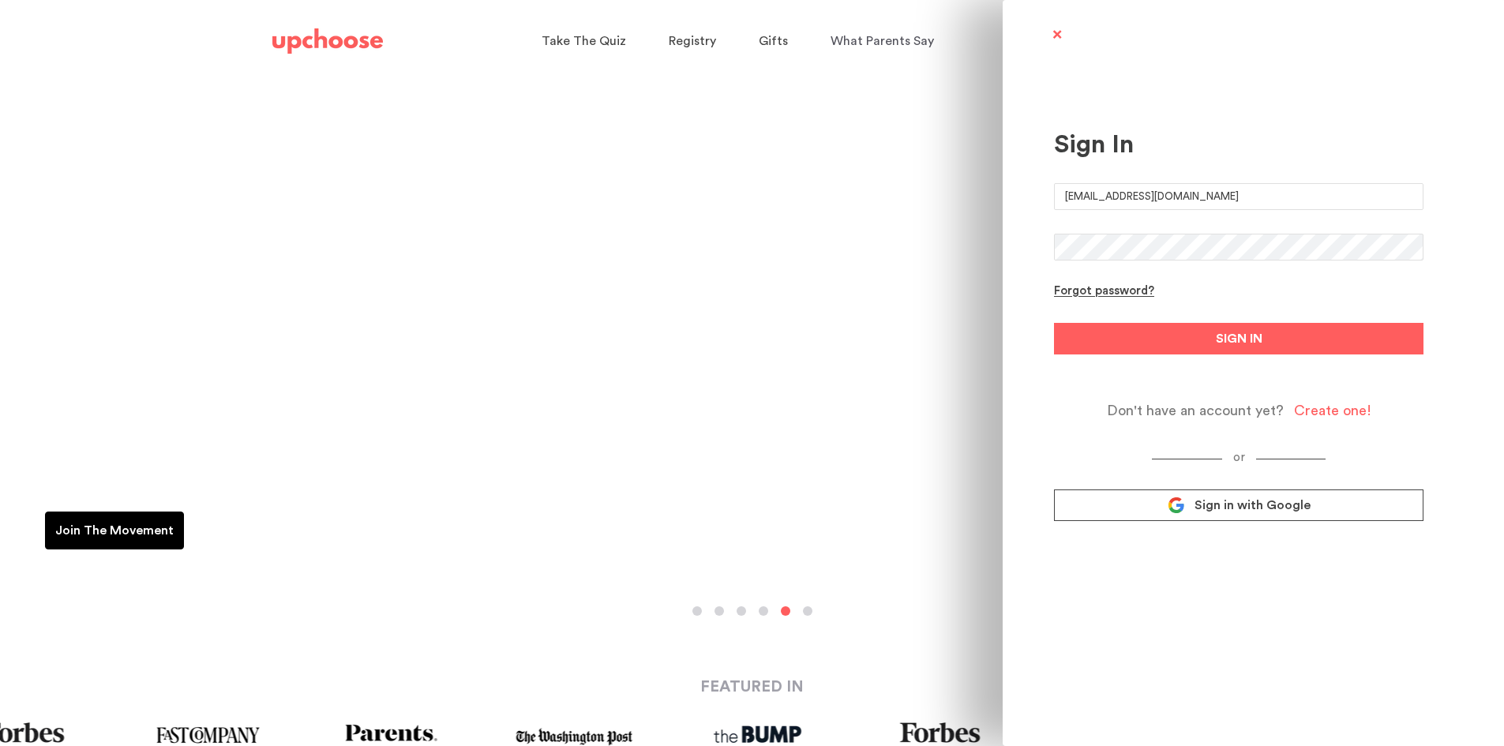
click at [1054, 323] on button "SIGN IN" at bounding box center [1239, 339] width 370 height 32
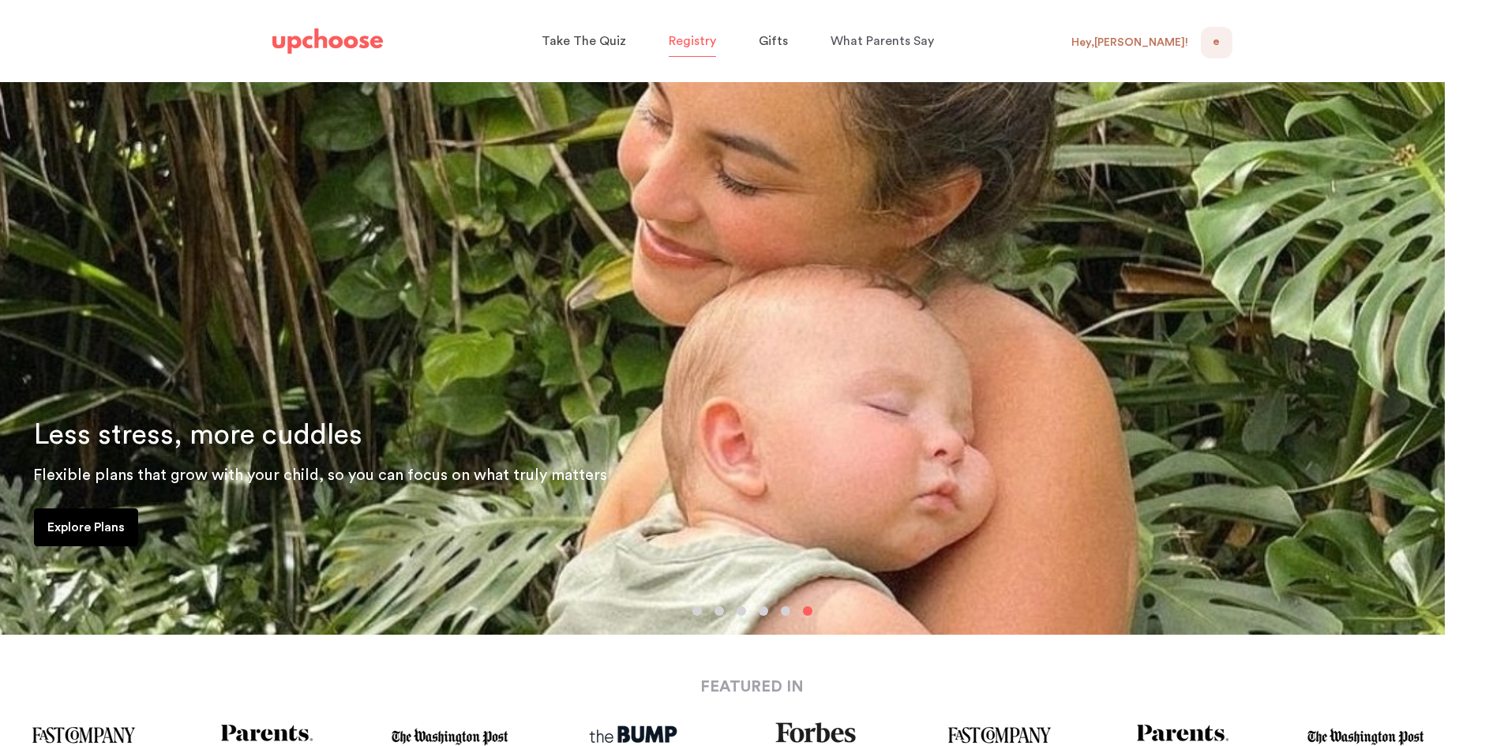
click at [710, 38] on span "Registry" at bounding box center [692, 41] width 47 height 13
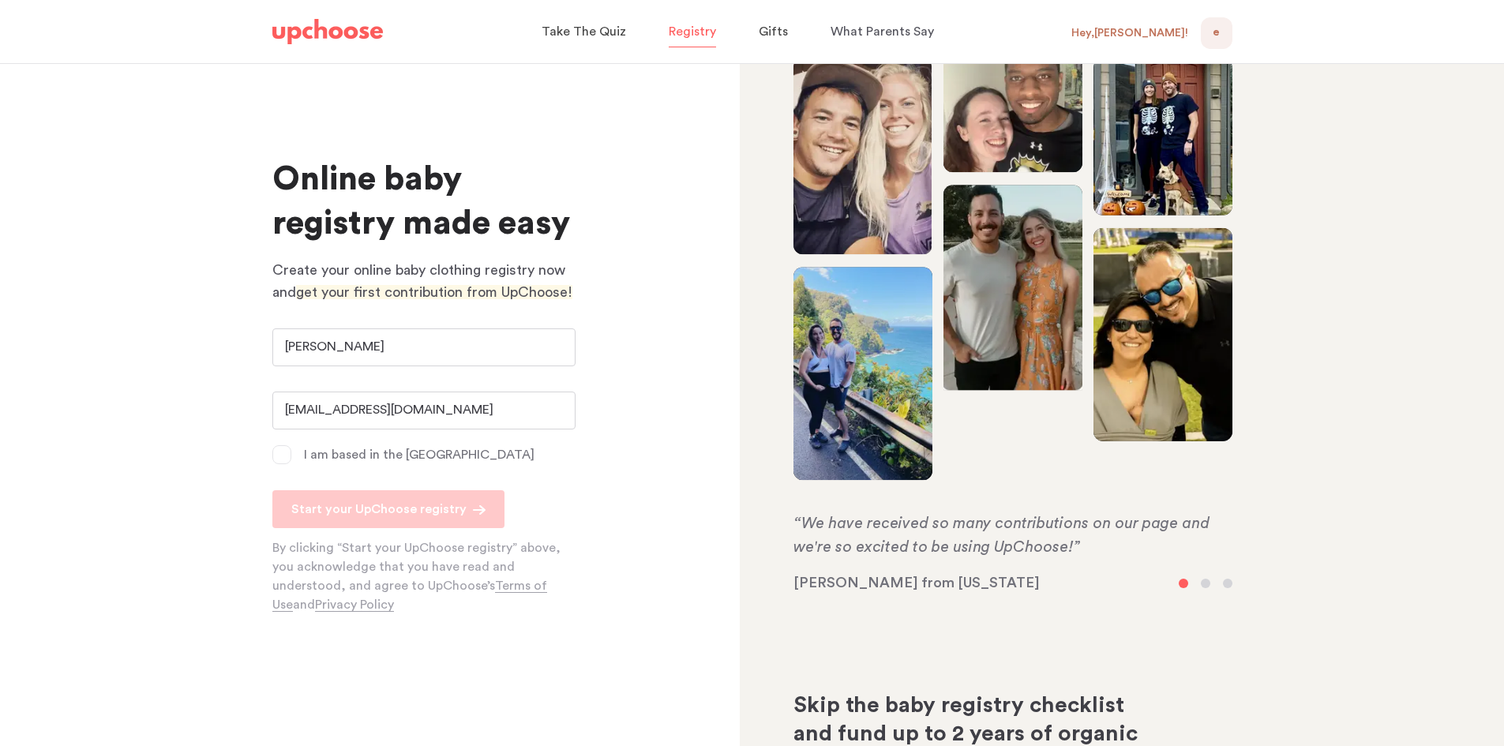
click at [373, 454] on p "I am based in the US" at bounding box center [419, 454] width 231 height 19
click at [0, 0] on input "I am based in the US" at bounding box center [0, 0] width 0 height 0
click at [396, 512] on p "Start your UpChoose registry" at bounding box center [378, 509] width 175 height 19
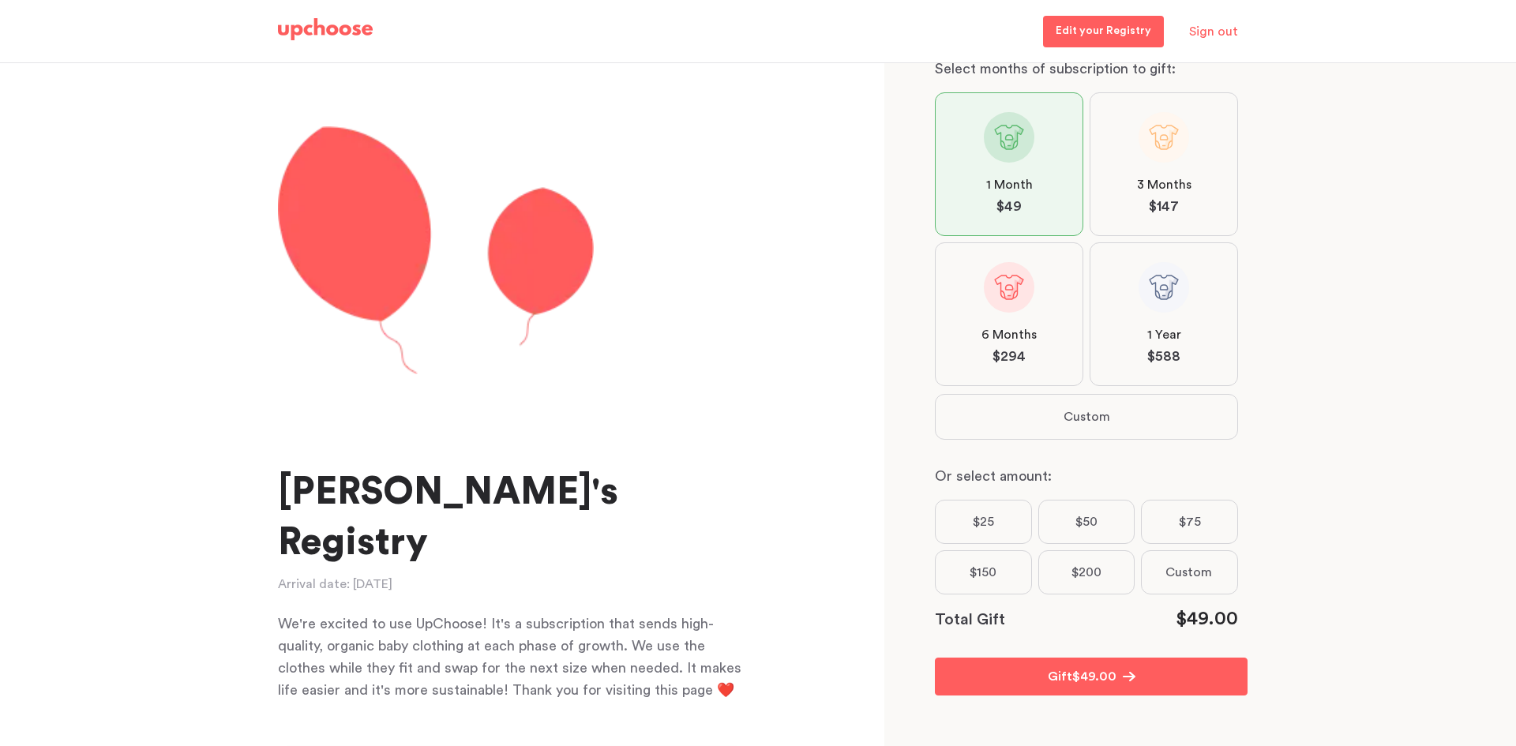
click at [1106, 39] on p "Edit your Registry" at bounding box center [1104, 31] width 96 height 19
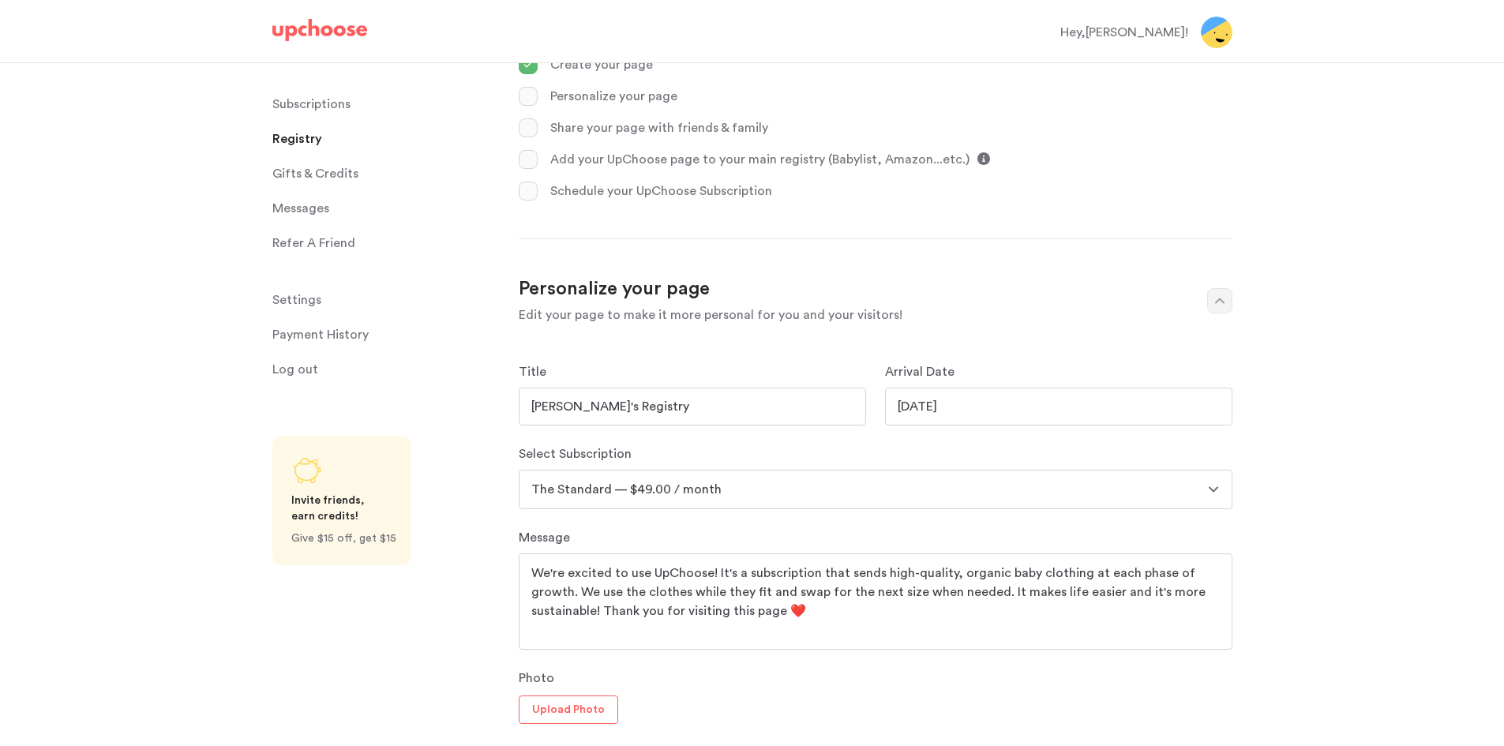
scroll to position [474, 0]
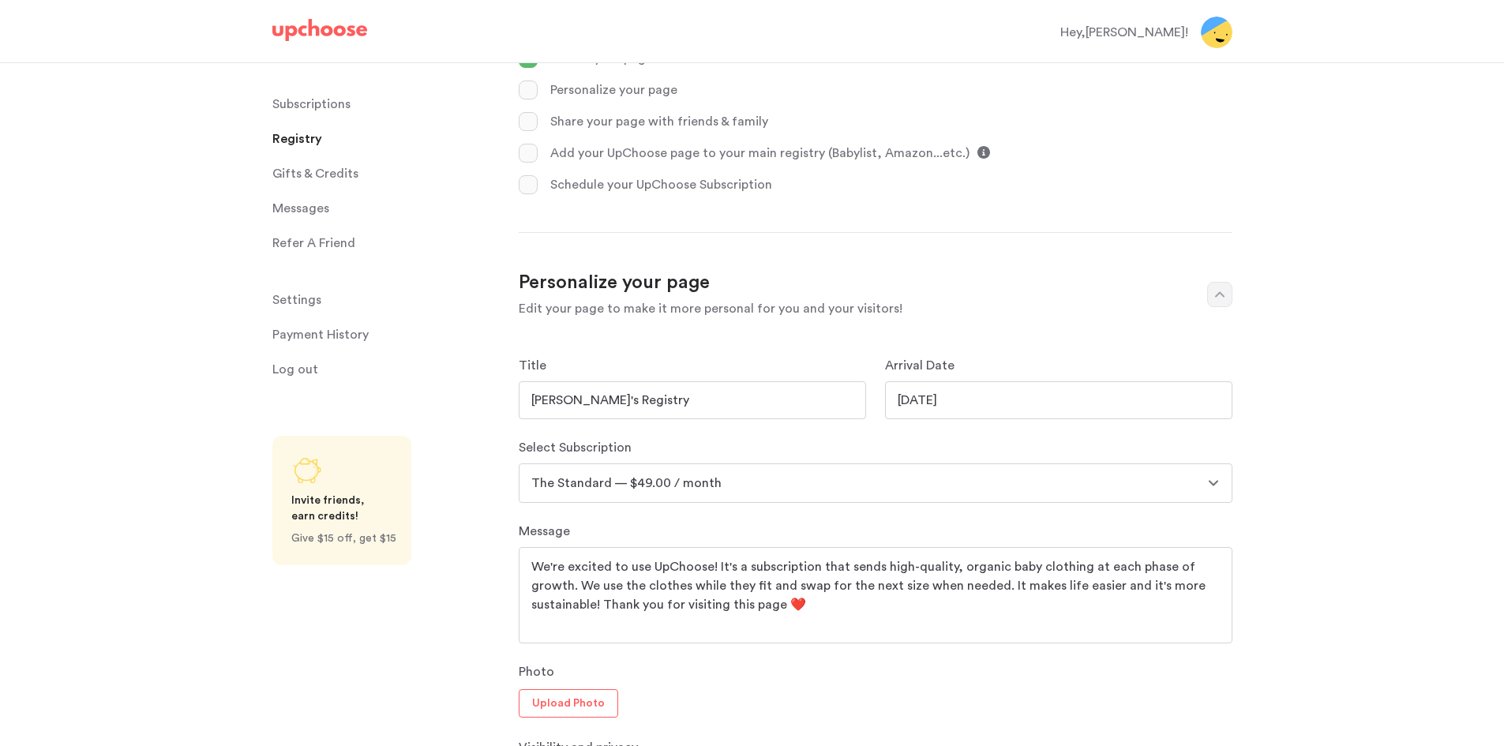
click at [561, 396] on input "Emily's Registry" at bounding box center [692, 400] width 347 height 38
type input "Emily and Presten's Registry"
click at [917, 407] on input "10/26/2026" at bounding box center [1058, 400] width 347 height 38
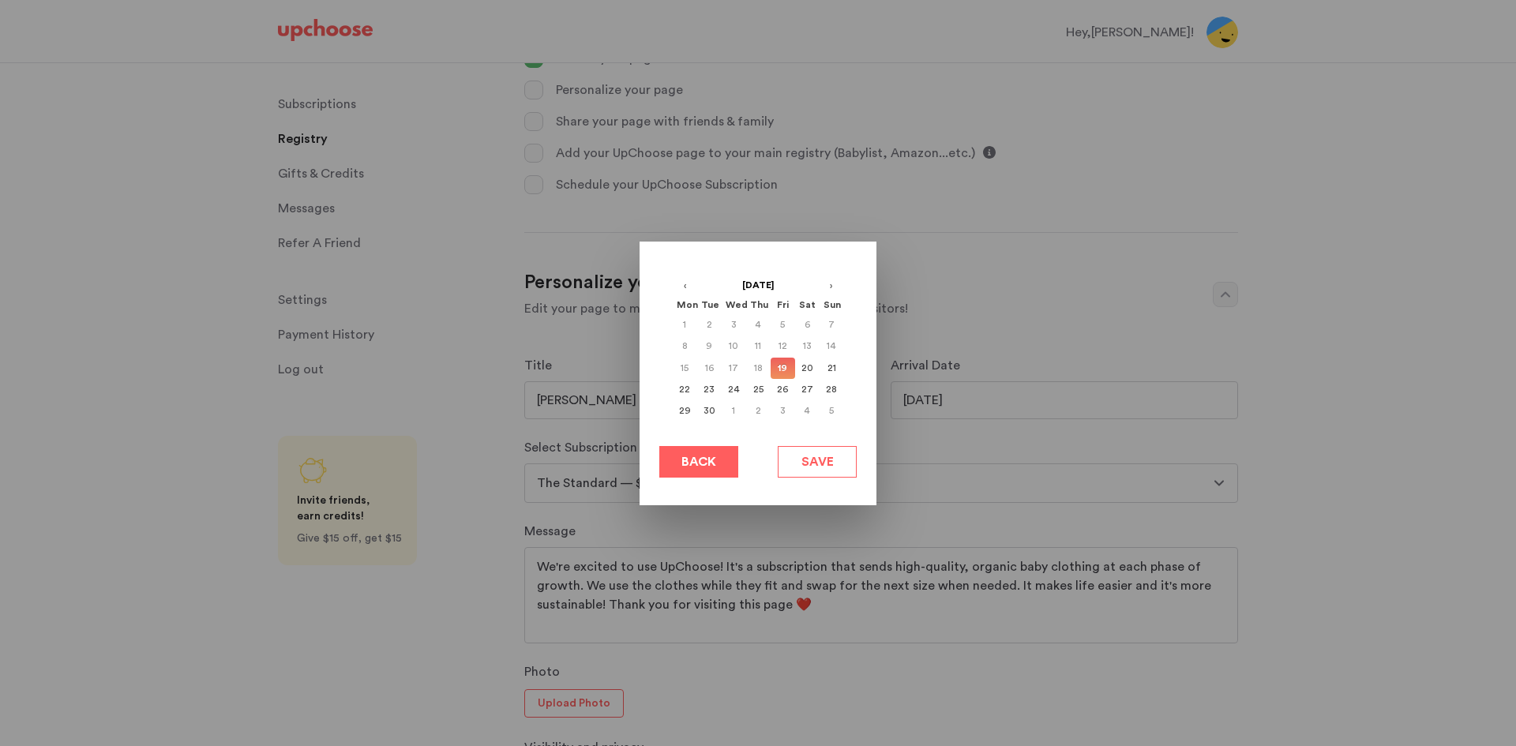
click at [973, 403] on div at bounding box center [758, 373] width 1516 height 746
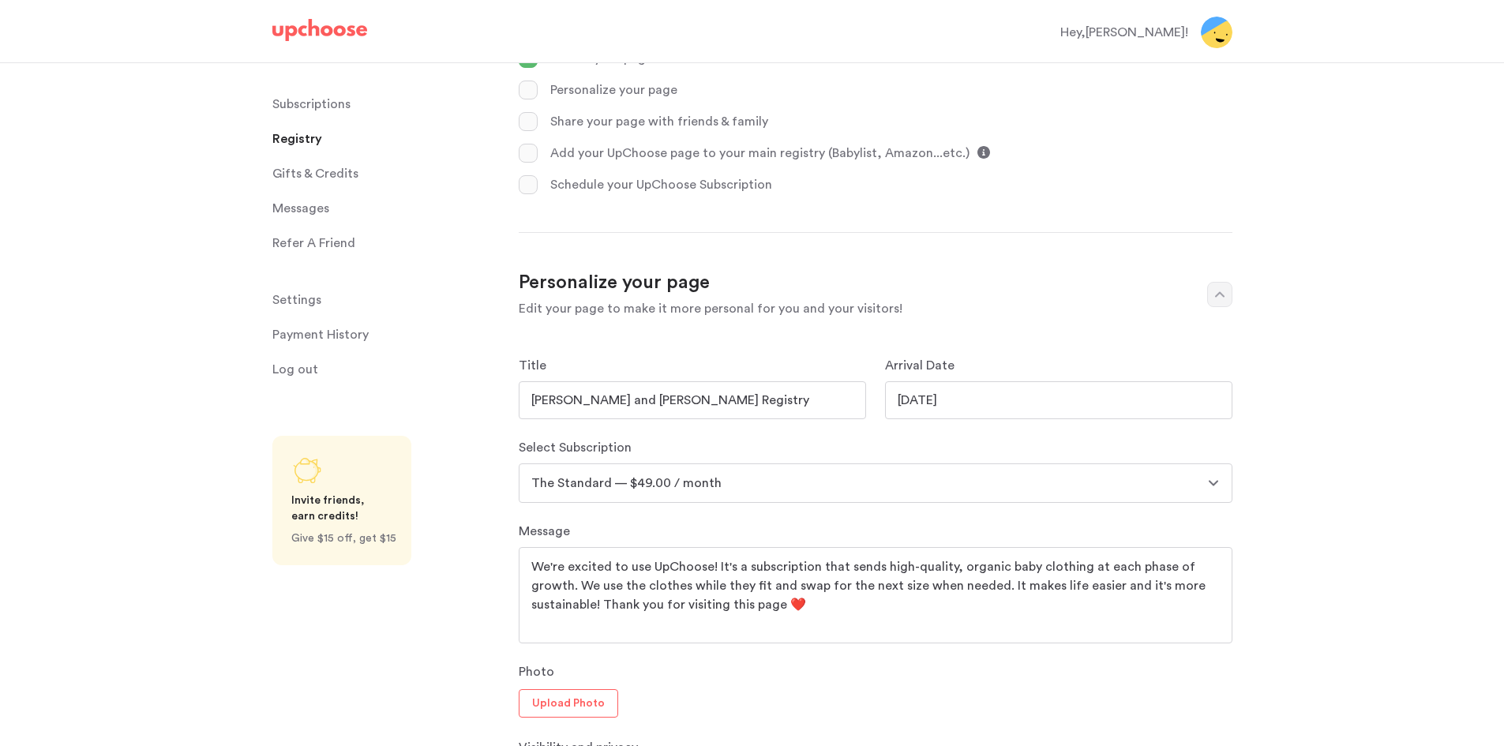
click at [944, 403] on input "10/26/2026" at bounding box center [1058, 400] width 347 height 38
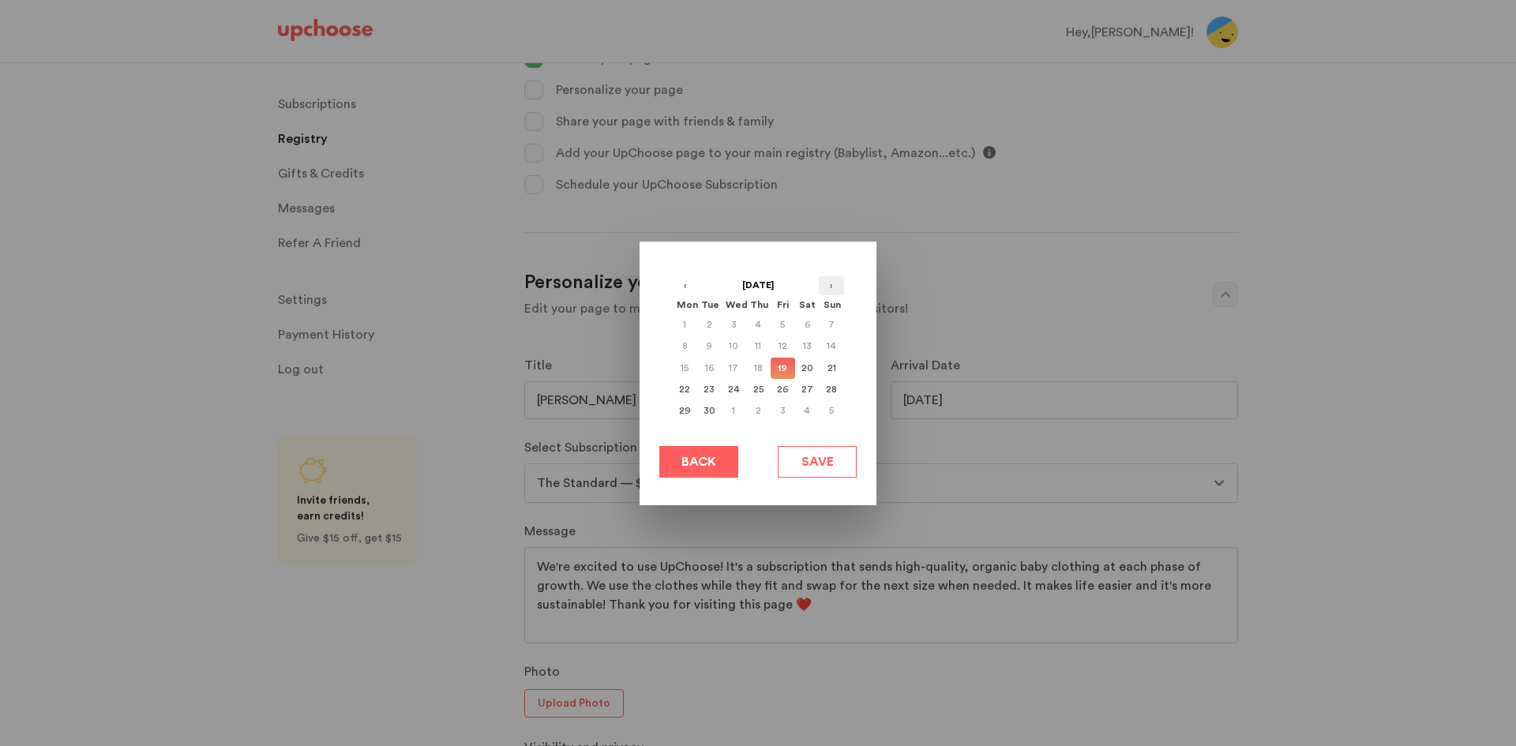
click at [827, 283] on button "›" at bounding box center [831, 285] width 25 height 19
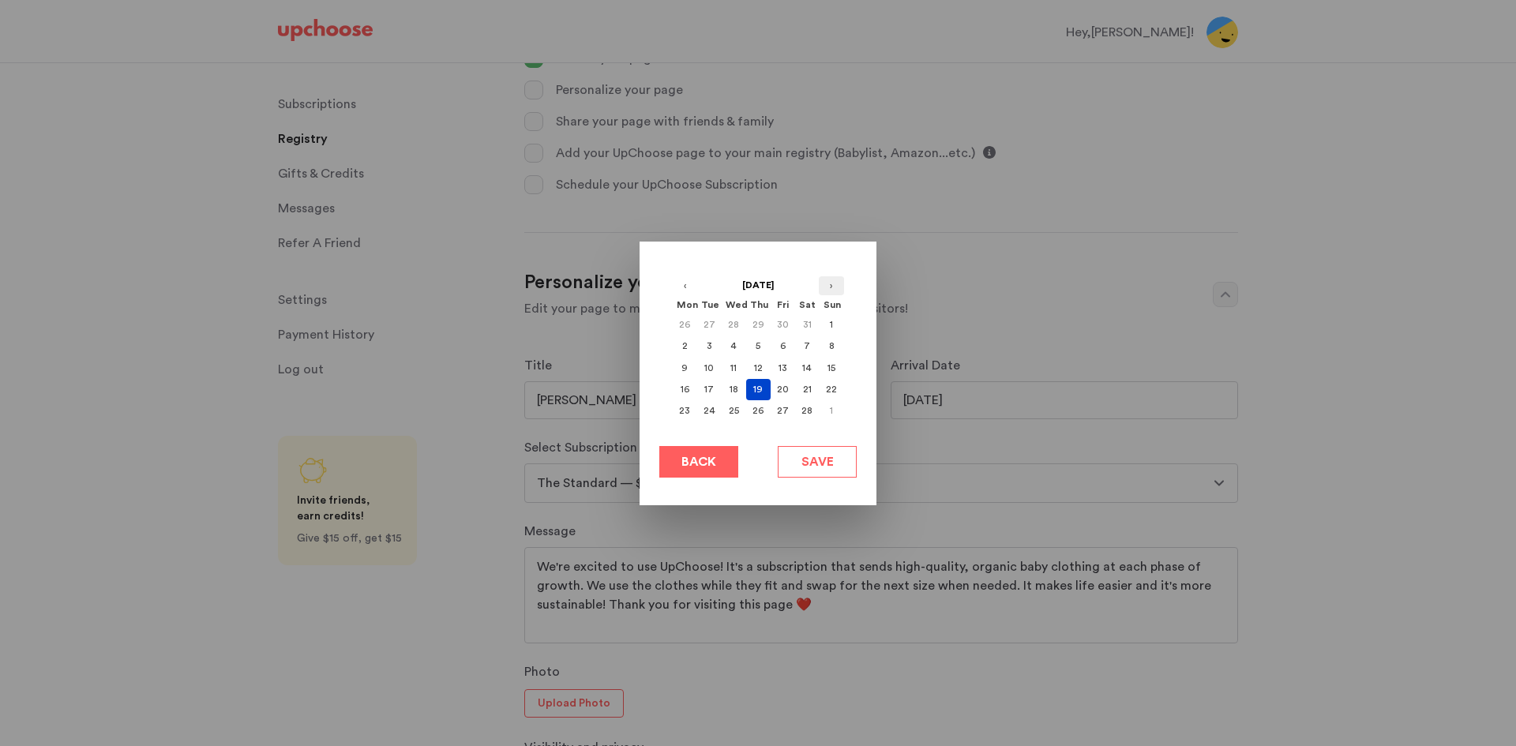
click at [827, 283] on button "›" at bounding box center [831, 285] width 25 height 19
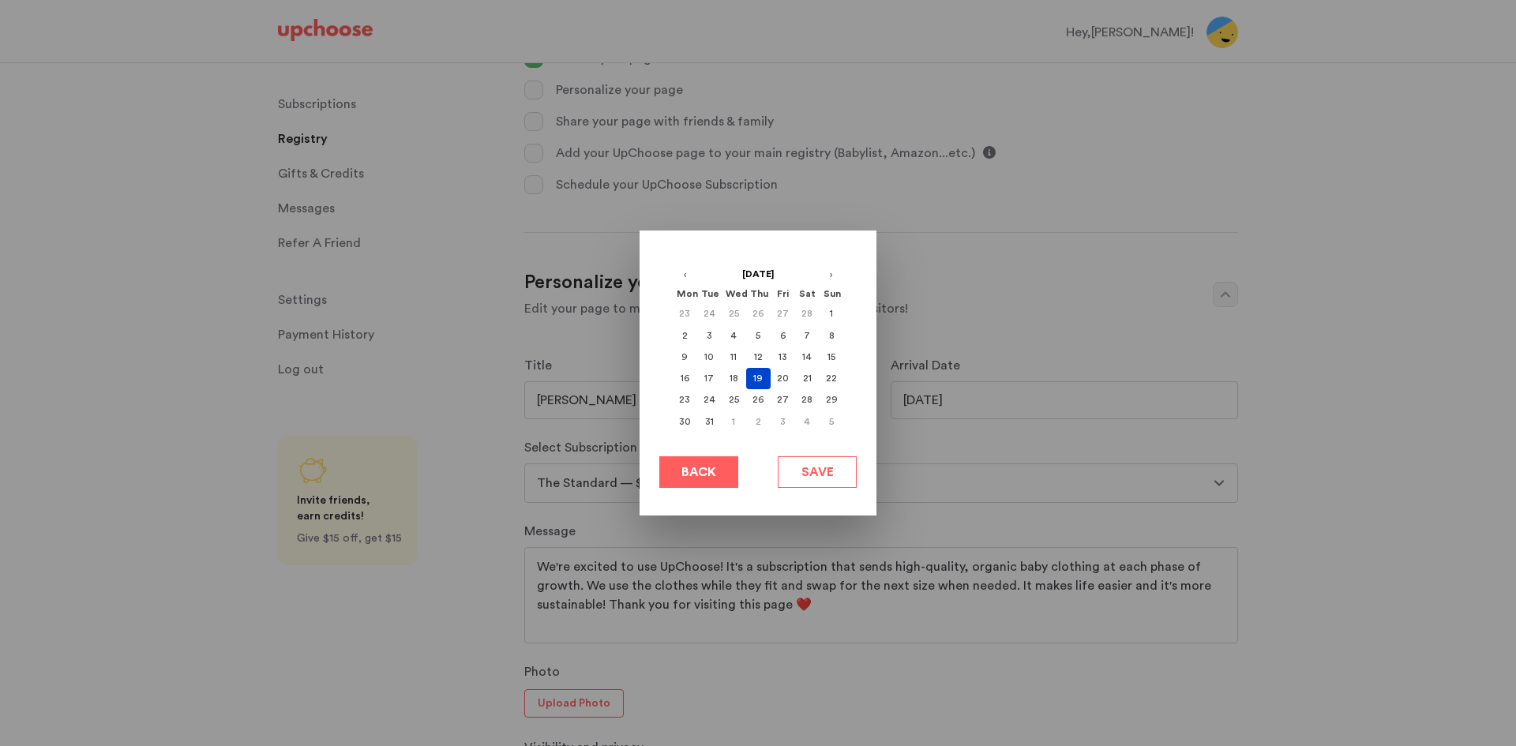
click at [829, 269] on button "›" at bounding box center [831, 274] width 25 height 19
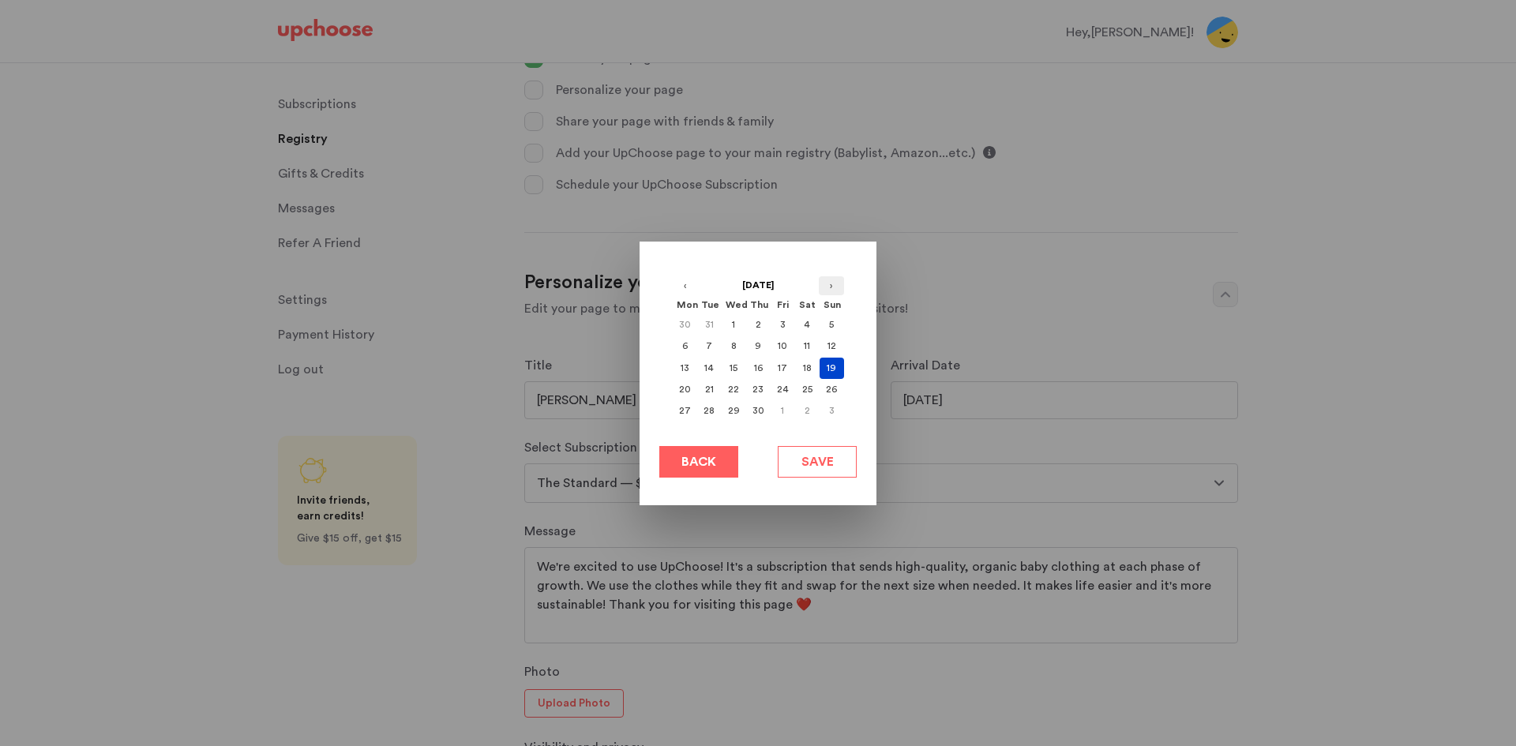
click at [830, 283] on button "›" at bounding box center [831, 285] width 25 height 19
click at [833, 407] on div "31" at bounding box center [832, 410] width 24 height 21
click at [838, 463] on button "Save" at bounding box center [817, 462] width 79 height 32
type input "05/31/2026"
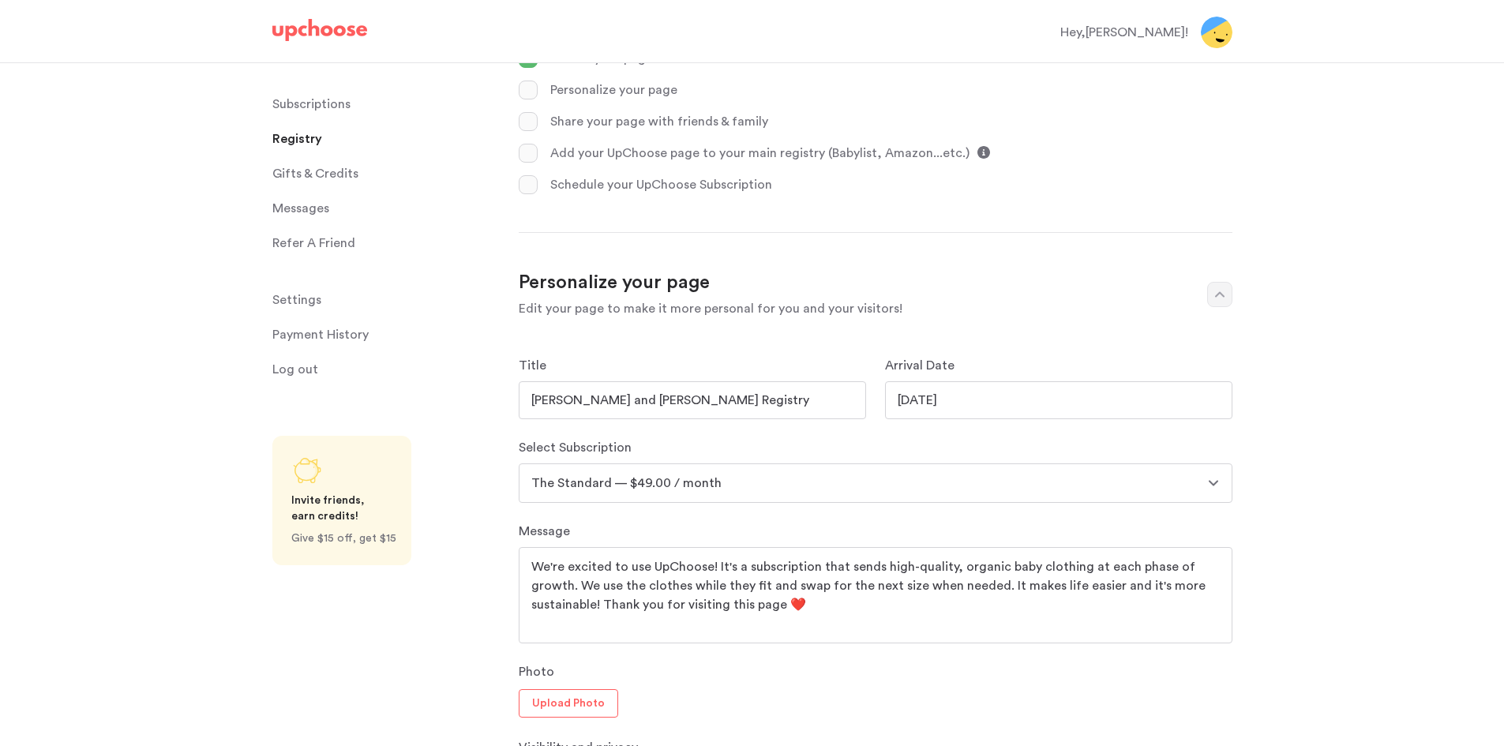
click at [775, 482] on select "The Full Set — $139.00 / month The Full Set — $89.00 / month The Standard — $99…" at bounding box center [876, 482] width 714 height 39
select select "89"
click at [519, 463] on select "The Full Set — $139.00 / month The Full Set — $89.00 / month The Standard — $99…" at bounding box center [876, 482] width 714 height 39
click at [503, 529] on div "Subscriptions Subscriptions Registry Registry Gifts & Credits Gifts & Credits M…" at bounding box center [259, 361] width 519 height 597
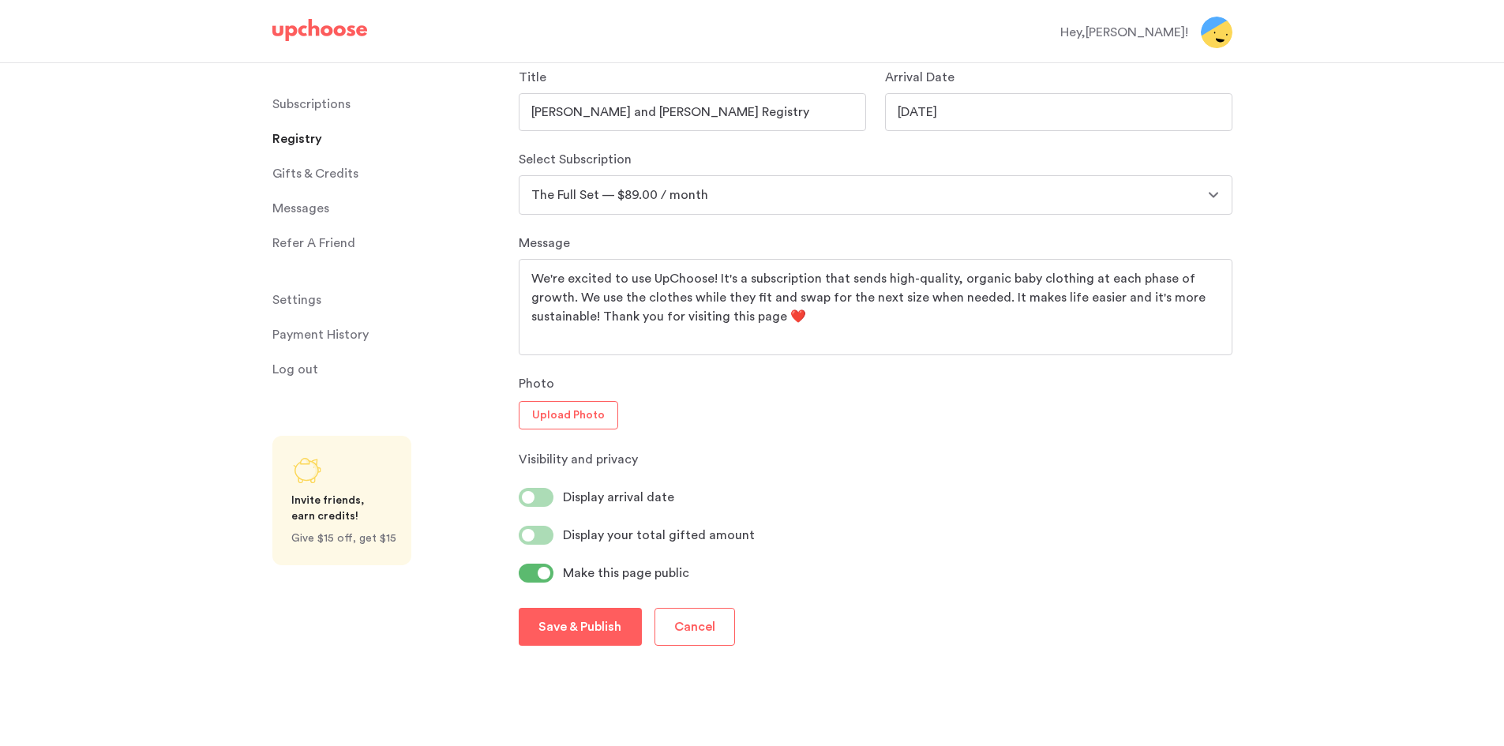
scroll to position [763, 0]
click at [546, 569] on span at bounding box center [544, 572] width 13 height 13
click at [0, 0] on input "checkbox" at bounding box center [0, 0] width 0 height 0
click at [539, 490] on label at bounding box center [536, 496] width 35 height 19
click at [0, 0] on input "checkbox" at bounding box center [0, 0] width 0 height 0
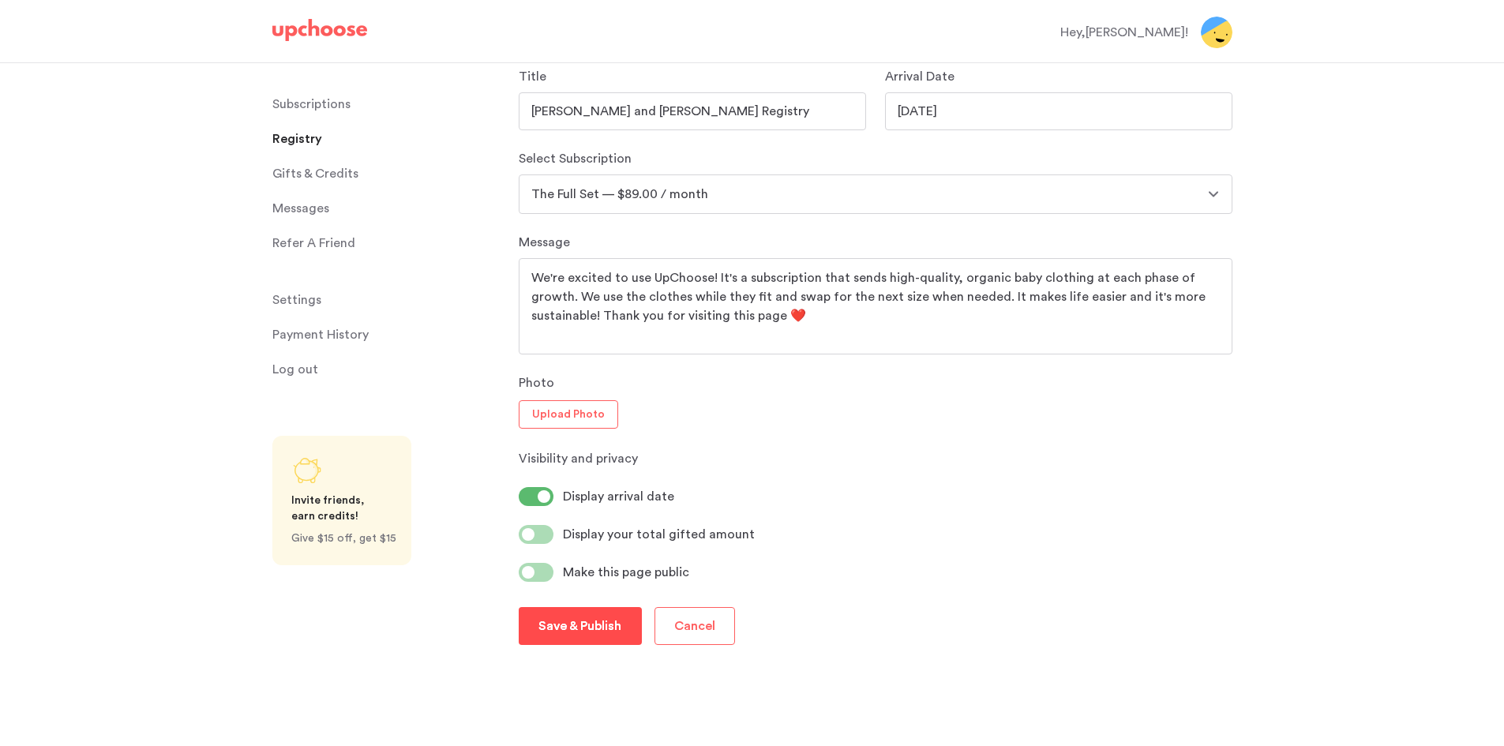
click at [575, 630] on p "Save & Publish" at bounding box center [579, 626] width 83 height 19
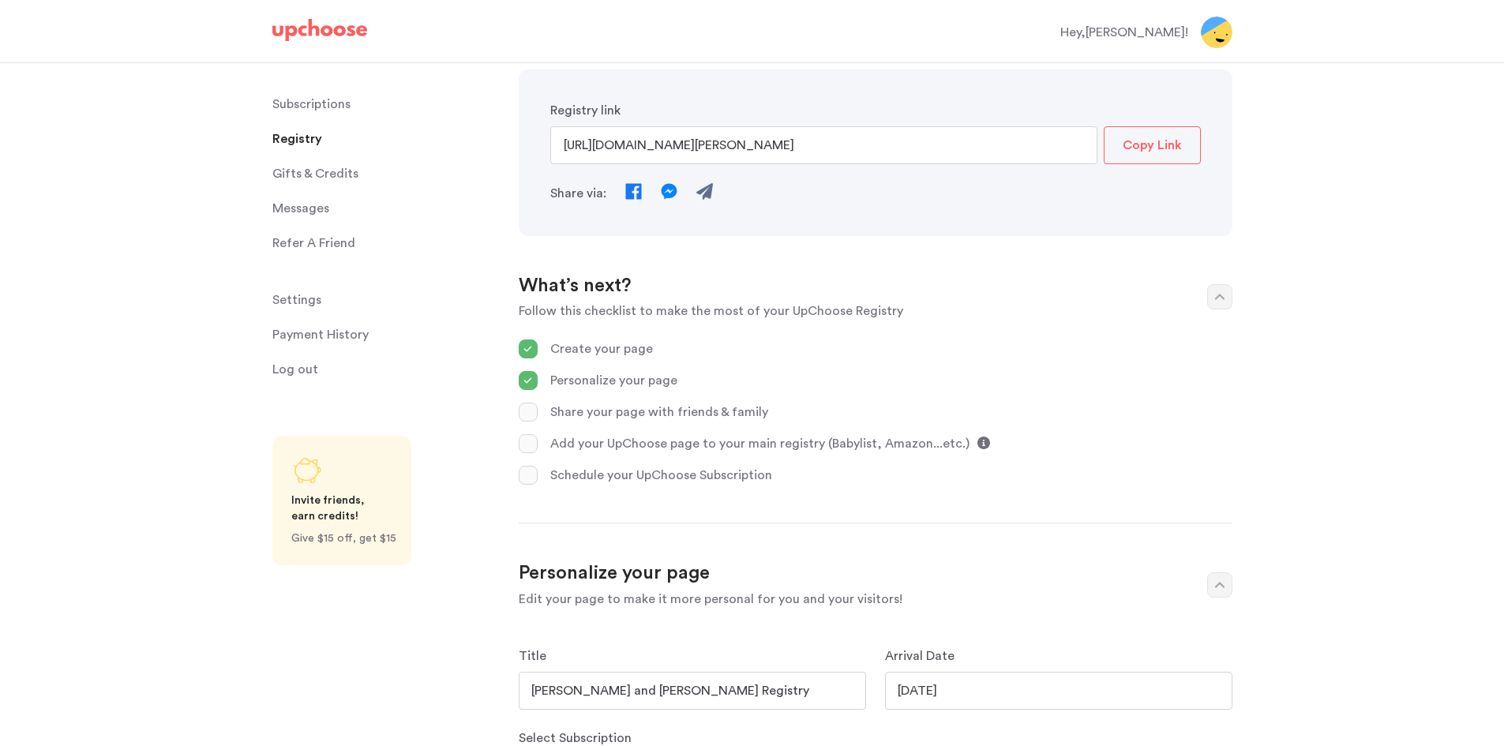
scroll to position [0, 0]
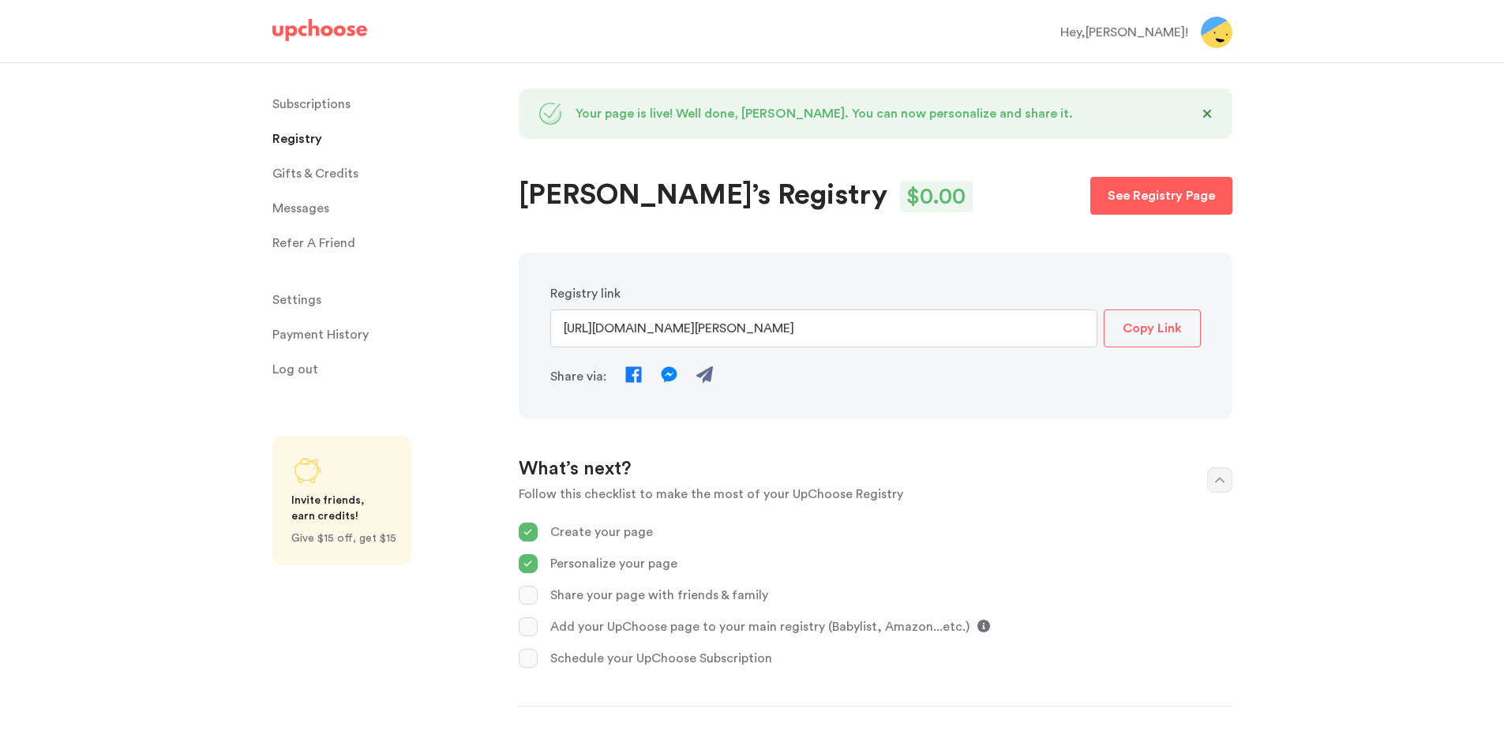
click at [308, 289] on span "Settings" at bounding box center [296, 300] width 49 height 32
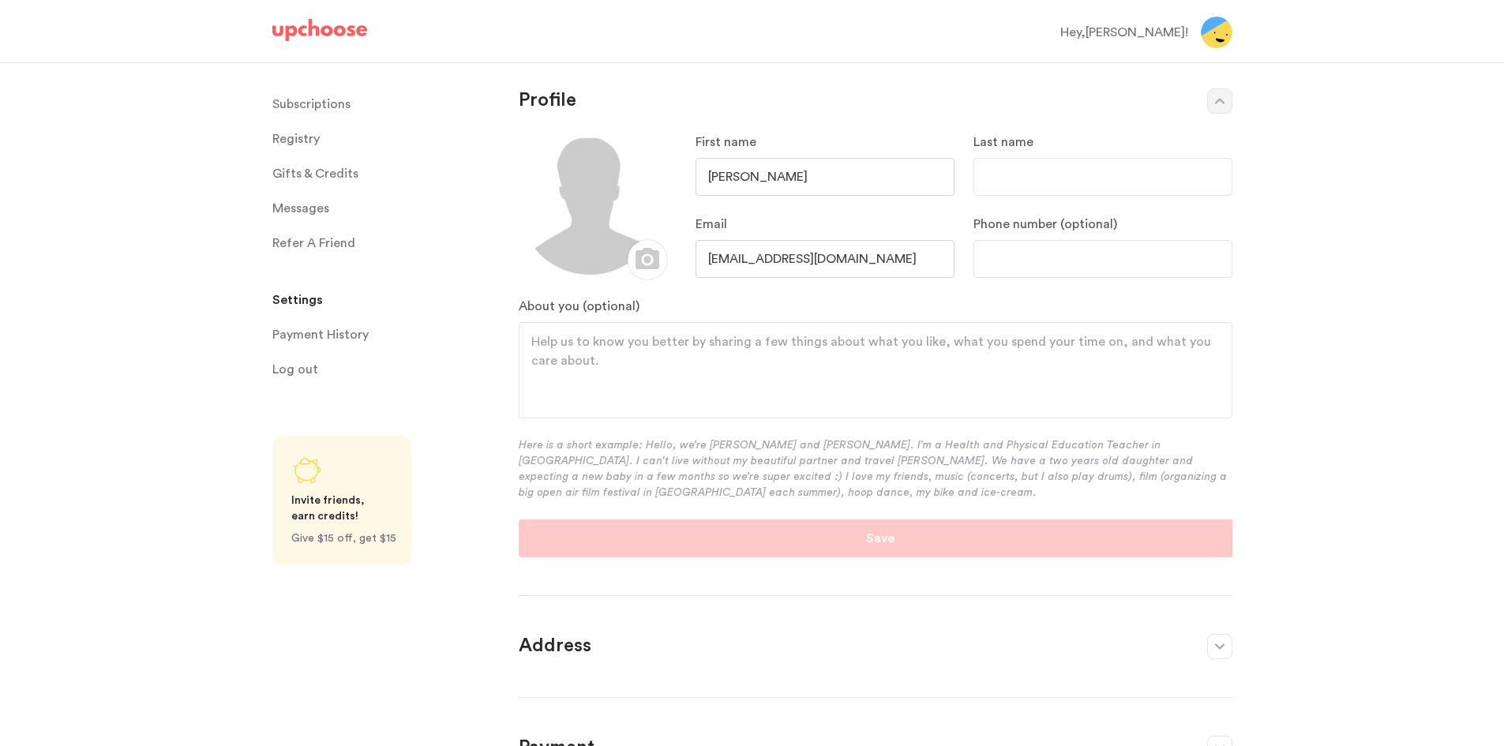
click at [307, 137] on span "Registry" at bounding box center [295, 139] width 47 height 32
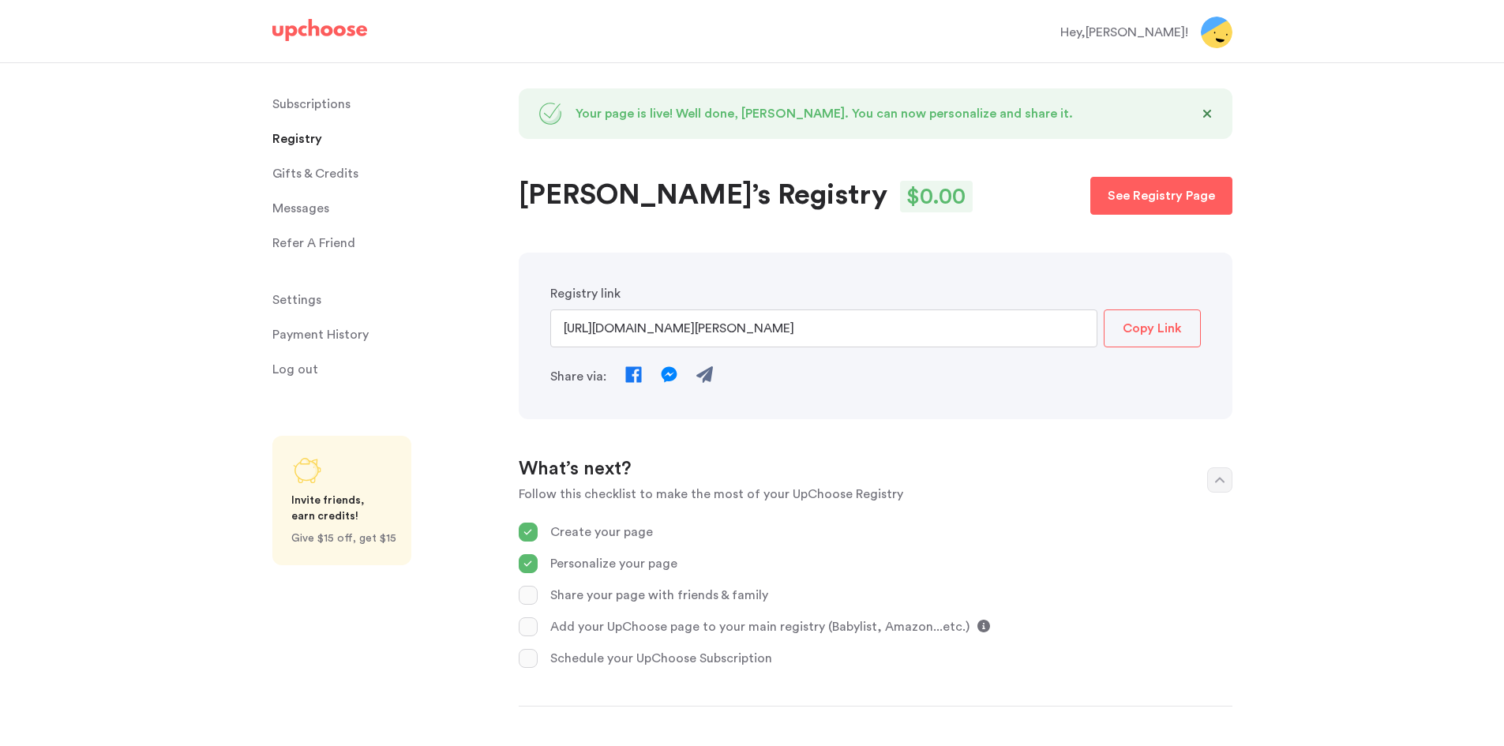
click at [666, 625] on p "Add your UpChoose page to your main registry (Babylist, Amazon...etc.)" at bounding box center [759, 626] width 419 height 19
click at [520, 633] on div at bounding box center [528, 626] width 19 height 19
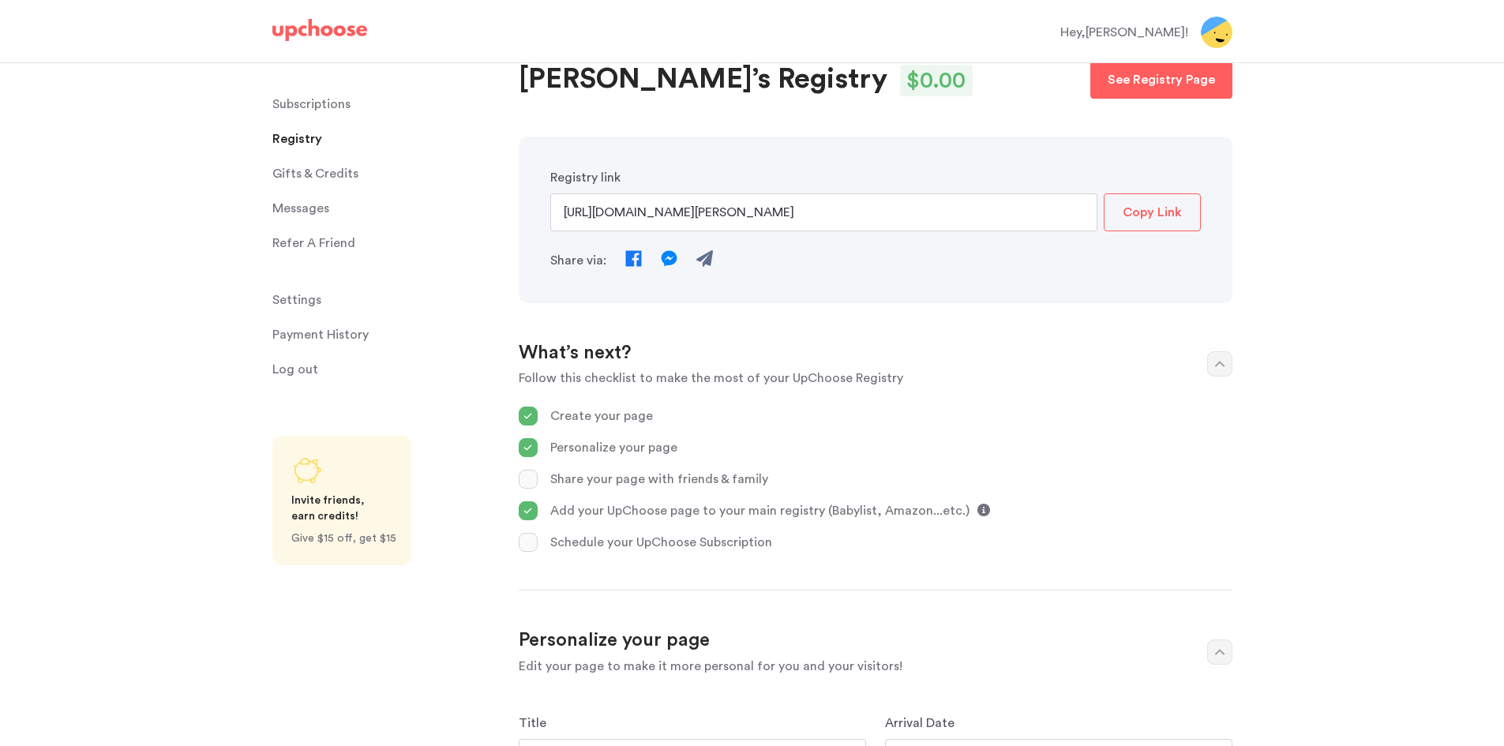
scroll to position [237, 0]
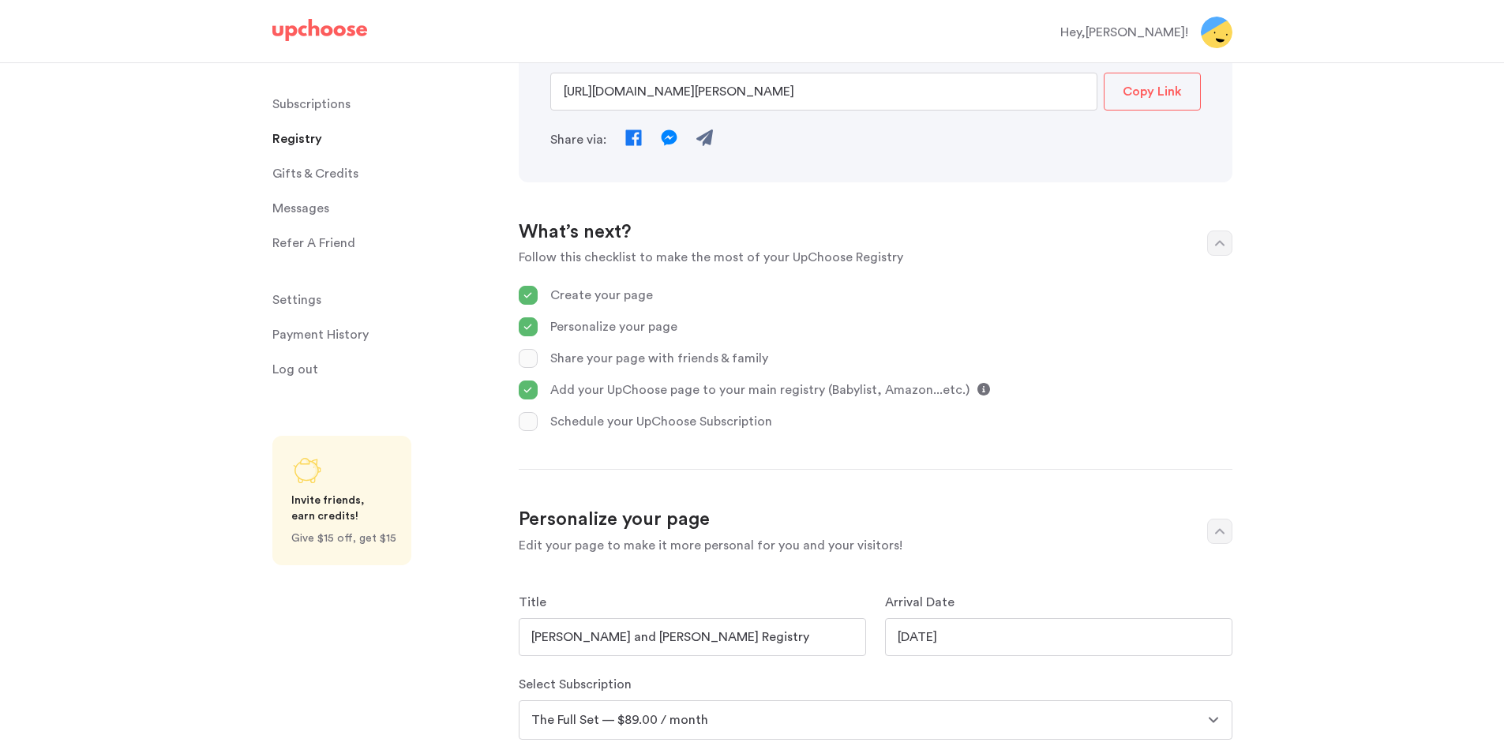
click at [977, 391] on icon at bounding box center [983, 389] width 13 height 13
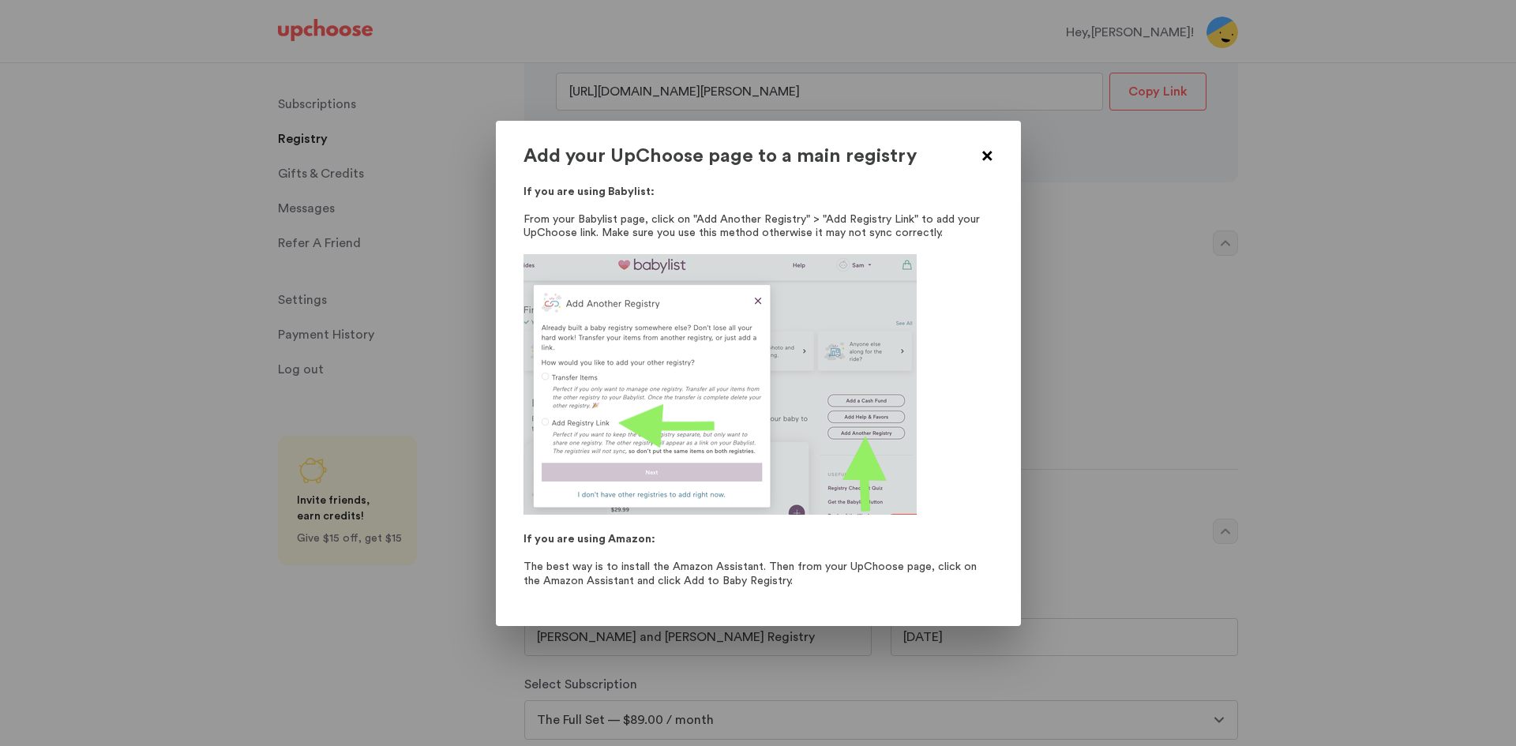
click at [994, 154] on span at bounding box center [987, 158] width 20 height 20
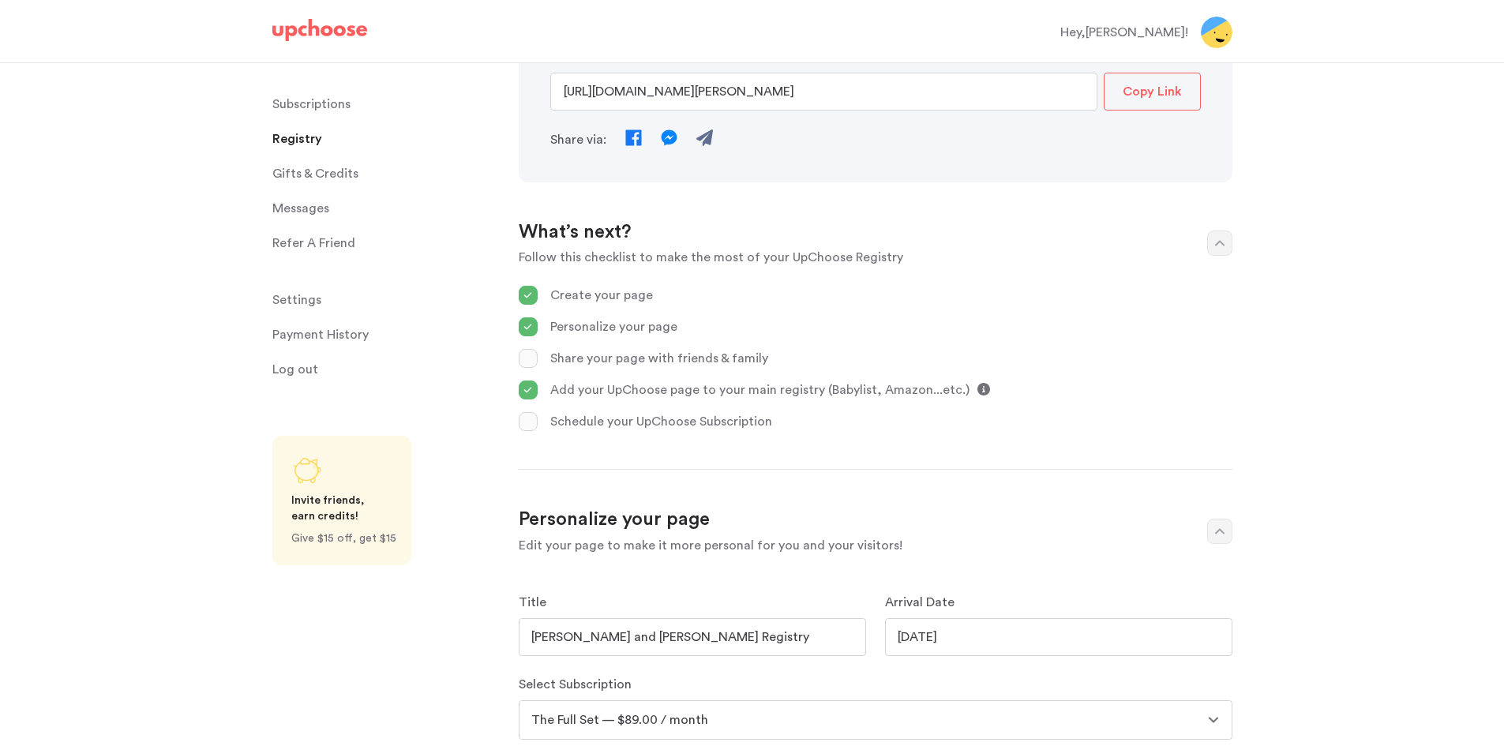
click at [1182, 93] on button "Copy Link" at bounding box center [1152, 92] width 97 height 38
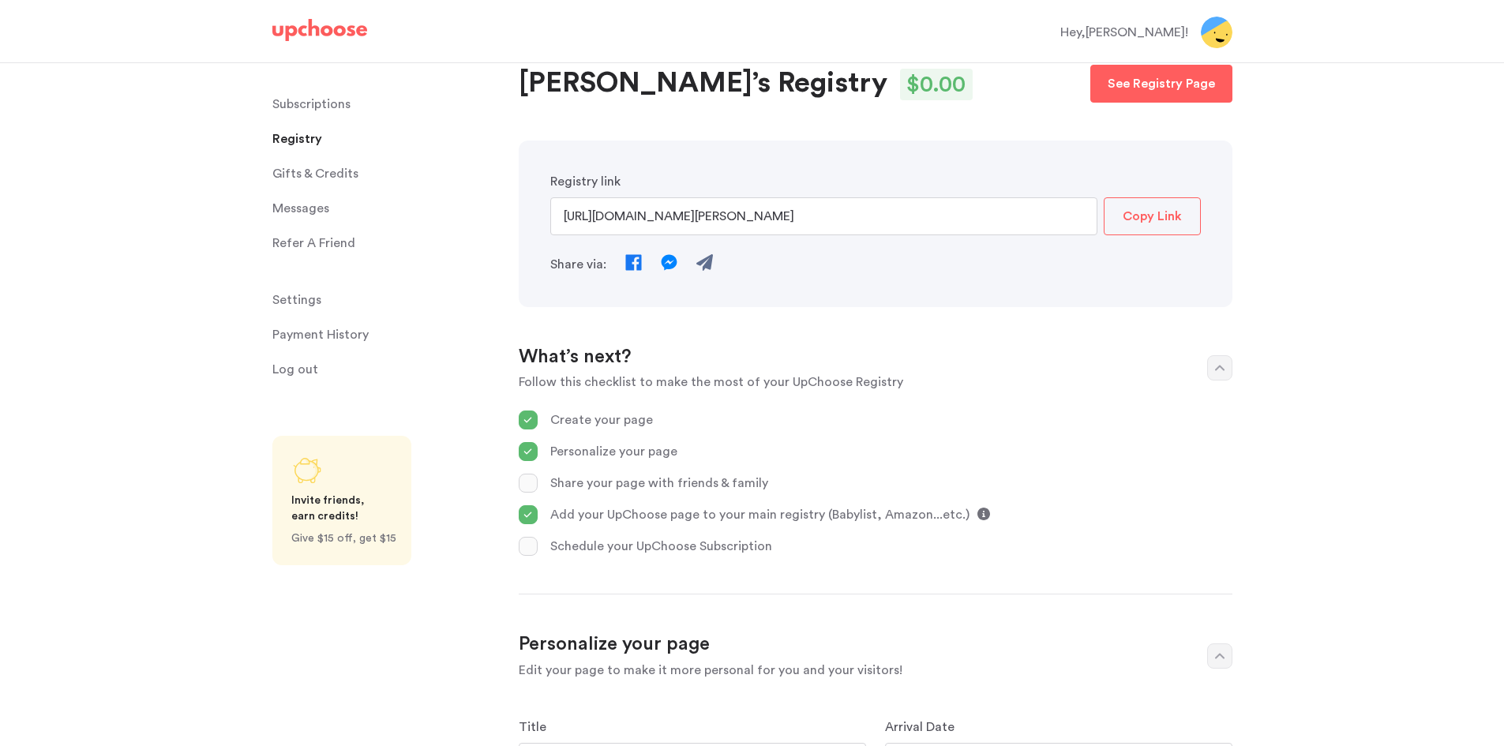
scroll to position [0, 0]
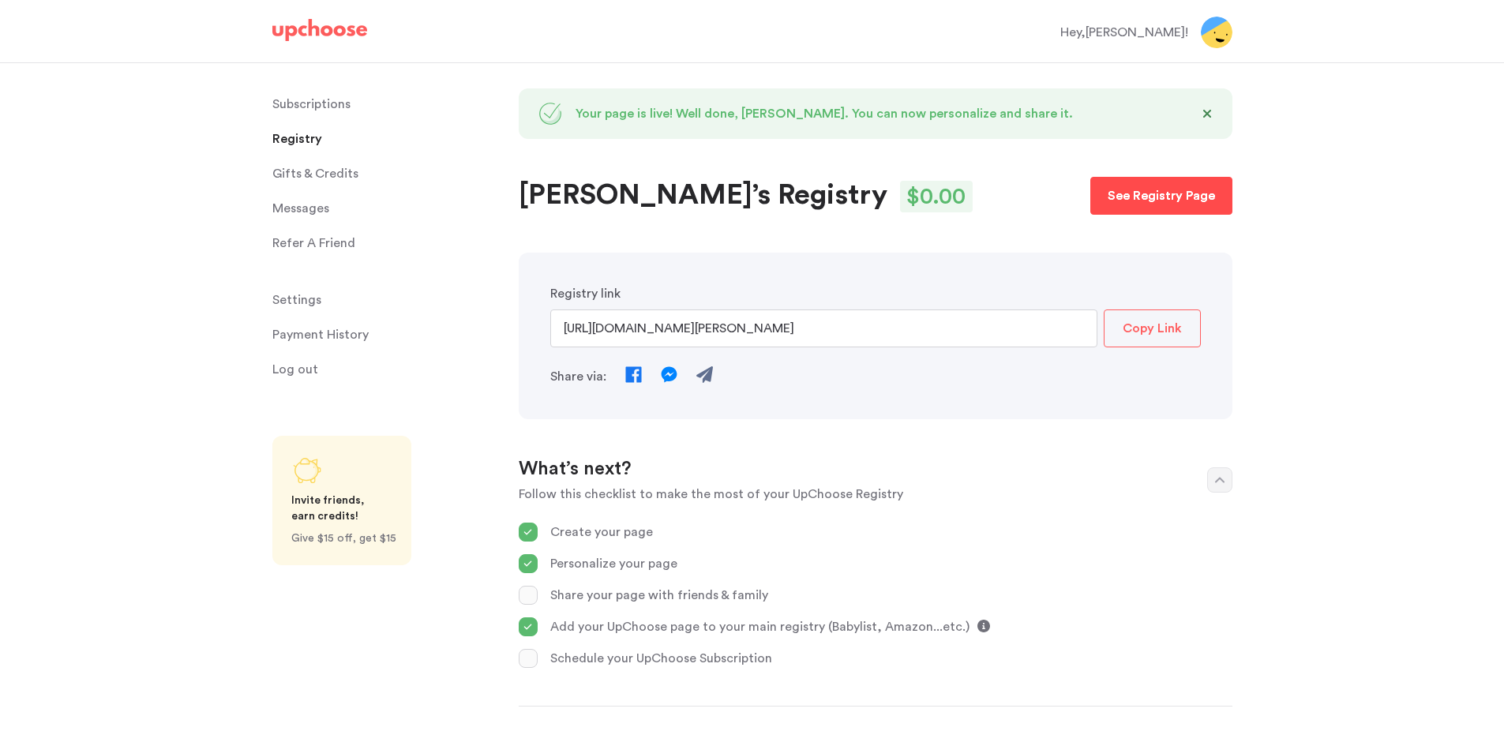
click at [1145, 199] on p "See Registry Page" at bounding box center [1161, 195] width 107 height 19
click at [977, 625] on icon at bounding box center [983, 626] width 13 height 13
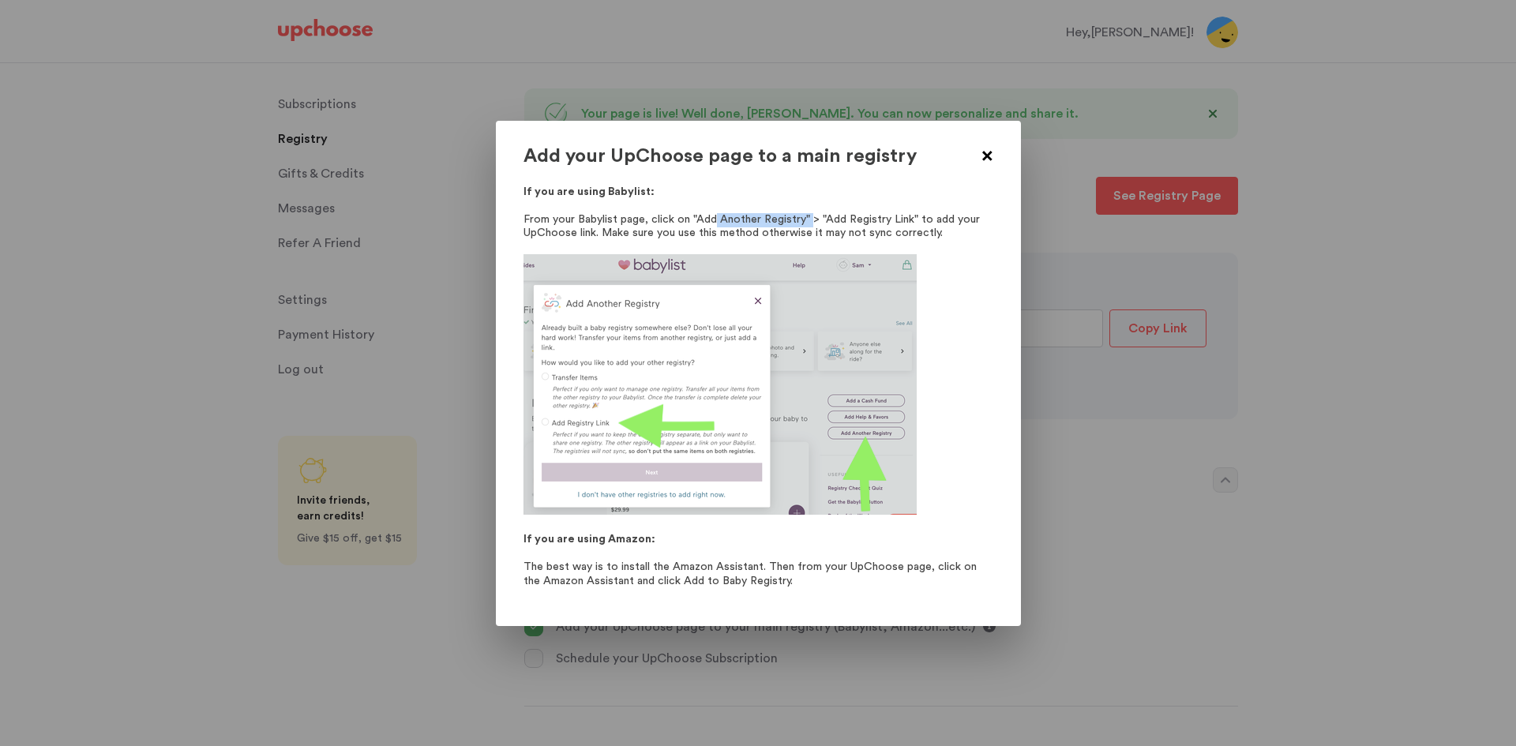
drag, startPoint x: 809, startPoint y: 226, endPoint x: 714, endPoint y: 217, distance: 95.1
click at [714, 217] on p "From your Babylist page, click on "Add Another Registry" > "Add Registry Link" …" at bounding box center [758, 227] width 470 height 28
drag, startPoint x: 751, startPoint y: 238, endPoint x: 702, endPoint y: 216, distance: 53.7
click at [702, 216] on p "From your Babylist page, click on "Add Another Registry" > "Add Registry Link" …" at bounding box center [758, 227] width 470 height 28
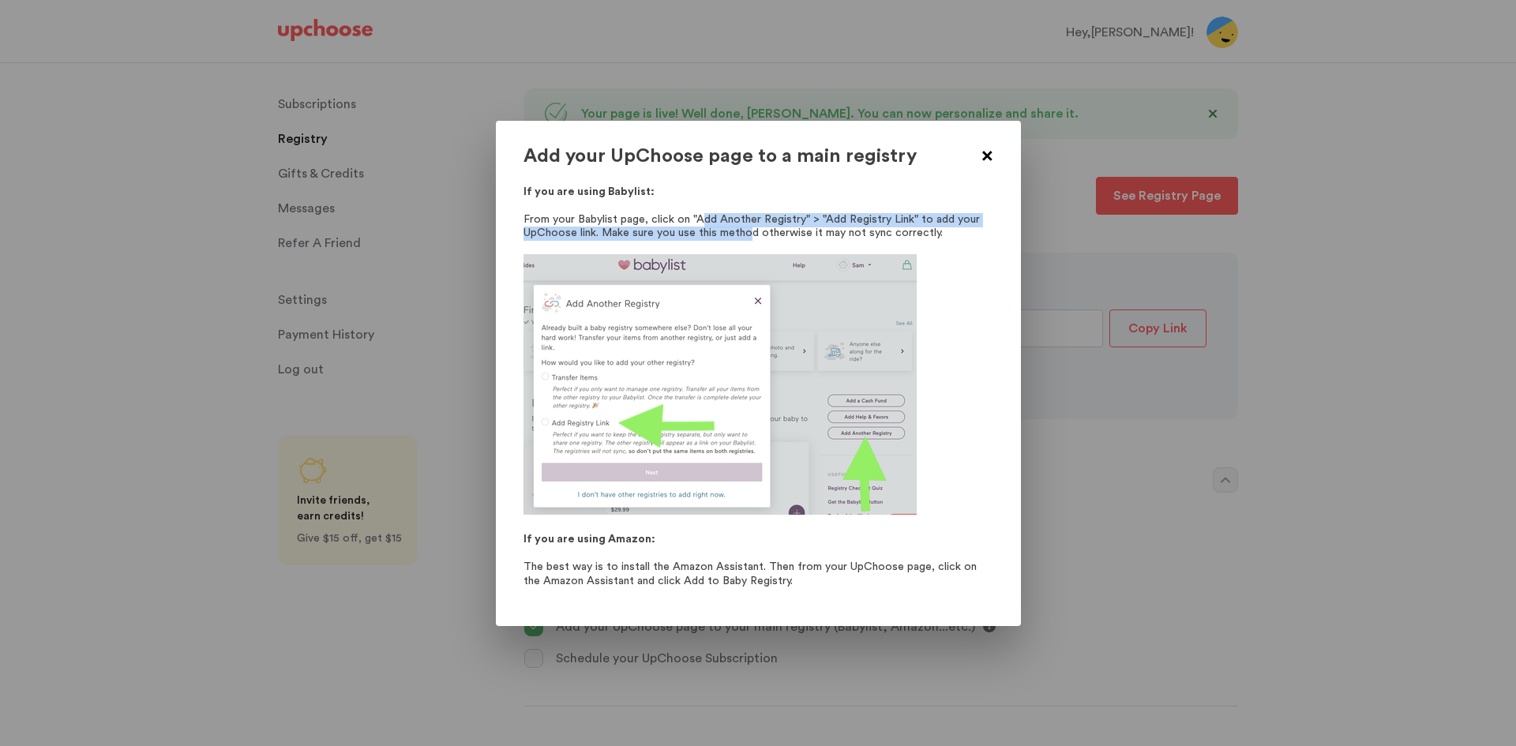
click at [702, 216] on p "From your Babylist page, click on "Add Another Registry" > "Add Registry Link" …" at bounding box center [758, 227] width 470 height 28
click at [990, 156] on span at bounding box center [987, 158] width 20 height 20
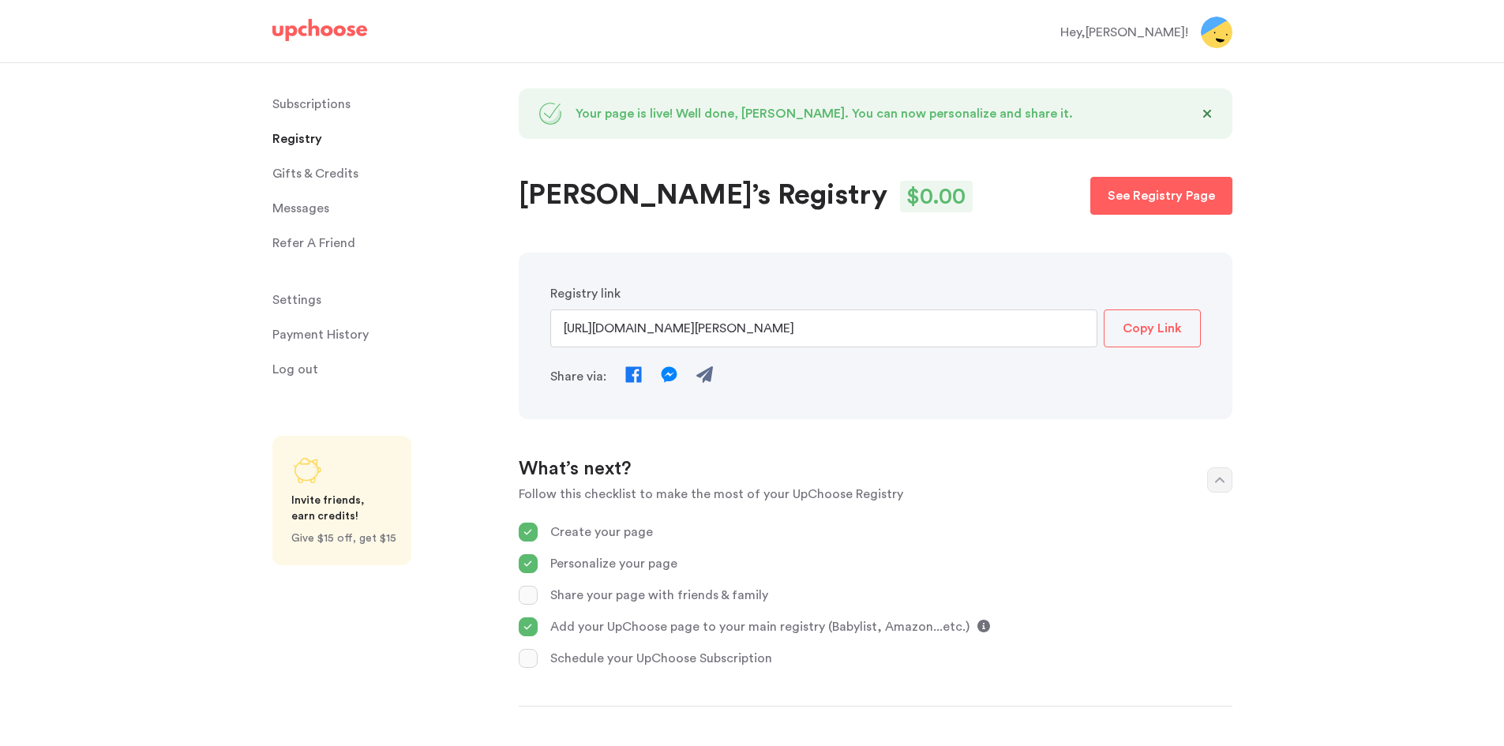
click at [317, 171] on span "Gifts & Credits" at bounding box center [315, 174] width 86 height 32
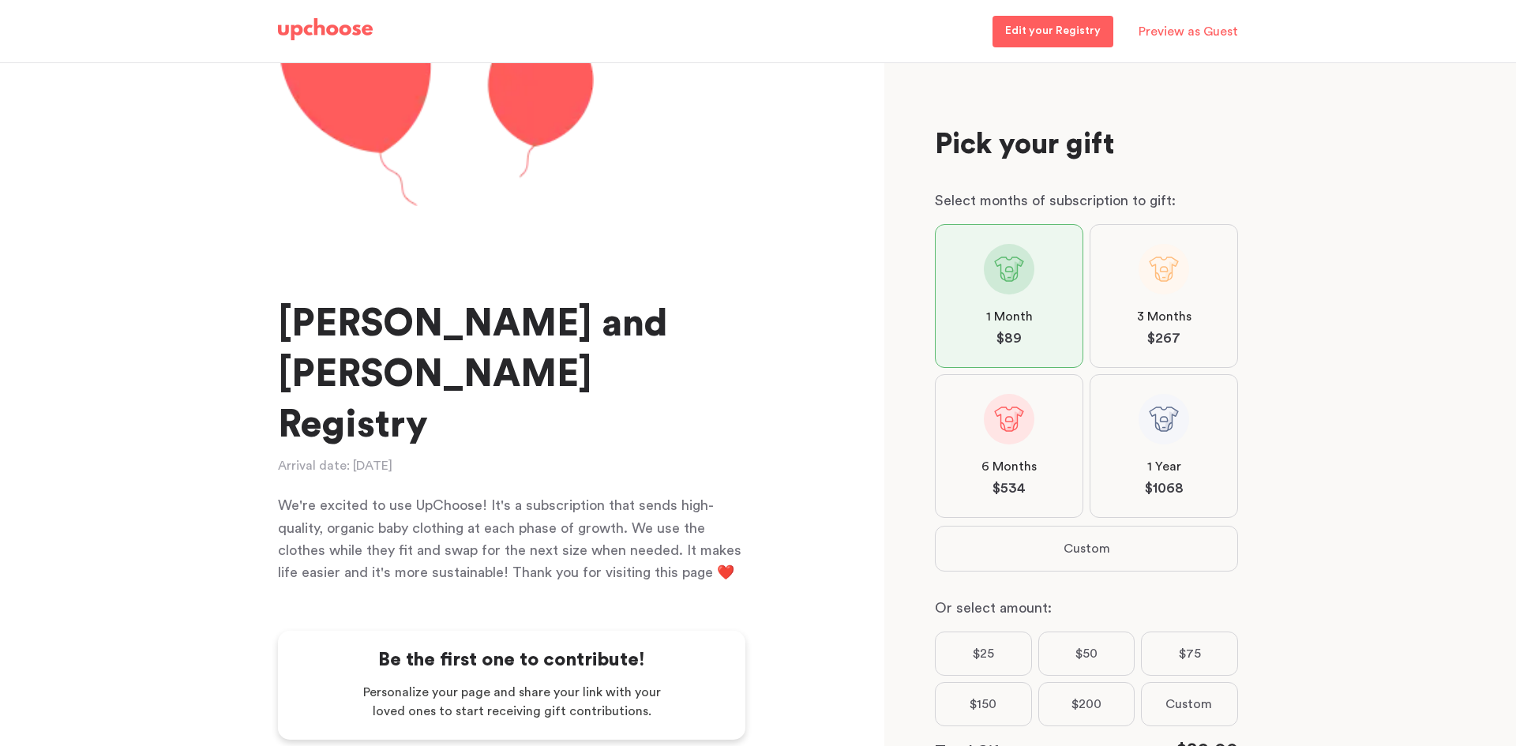
scroll to position [173, 0]
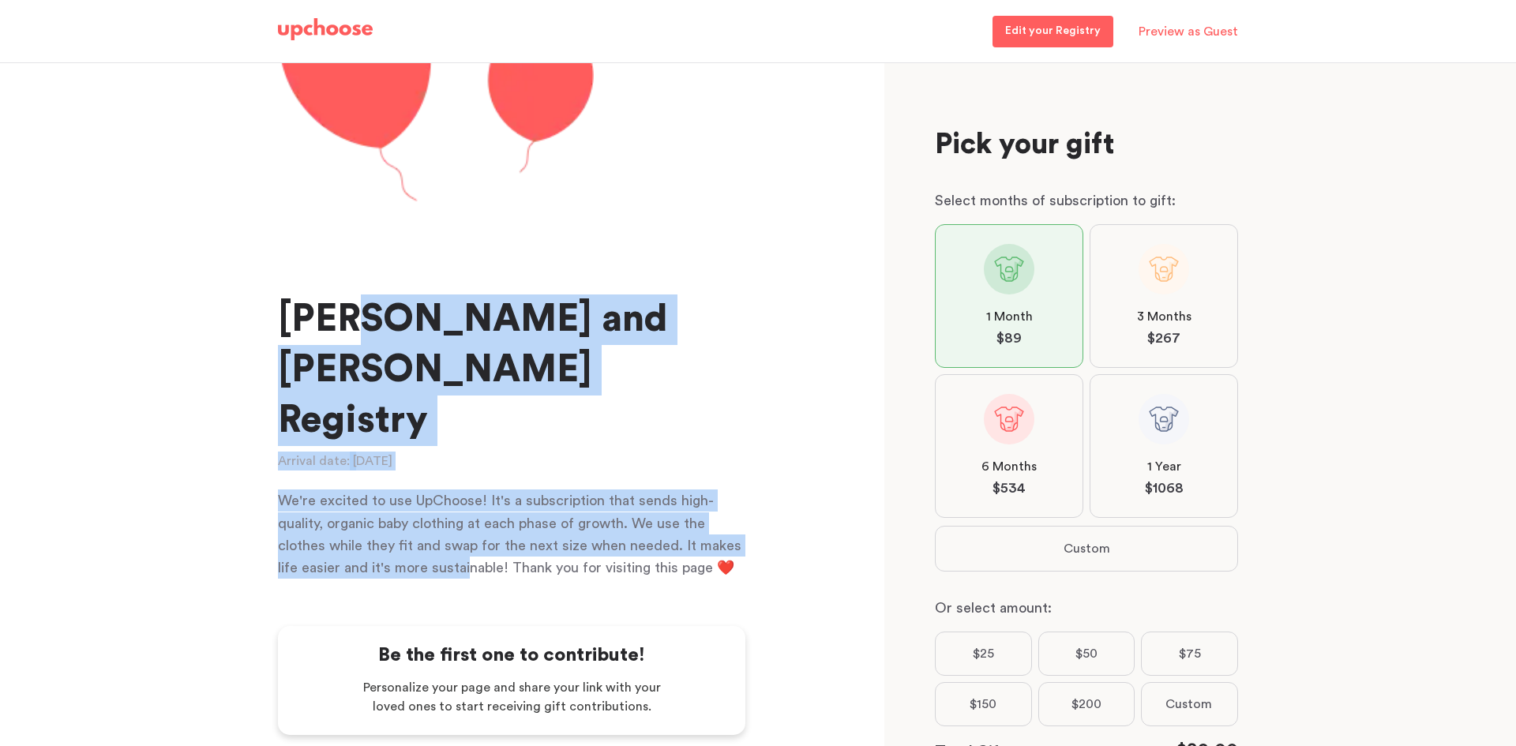
drag, startPoint x: 458, startPoint y: 505, endPoint x: 338, endPoint y: 276, distance: 258.5
click at [342, 282] on section "[PERSON_NAME] and [PERSON_NAME] Registry Arrival date: [DATE] We're excited to …" at bounding box center [511, 265] width 467 height 625
click at [513, 373] on h1 "[PERSON_NAME] and [PERSON_NAME] Registry" at bounding box center [511, 370] width 467 height 151
click at [592, 490] on div "We're excited to use UpChoose! It's a subscription that sends high-quality, org…" at bounding box center [511, 534] width 467 height 88
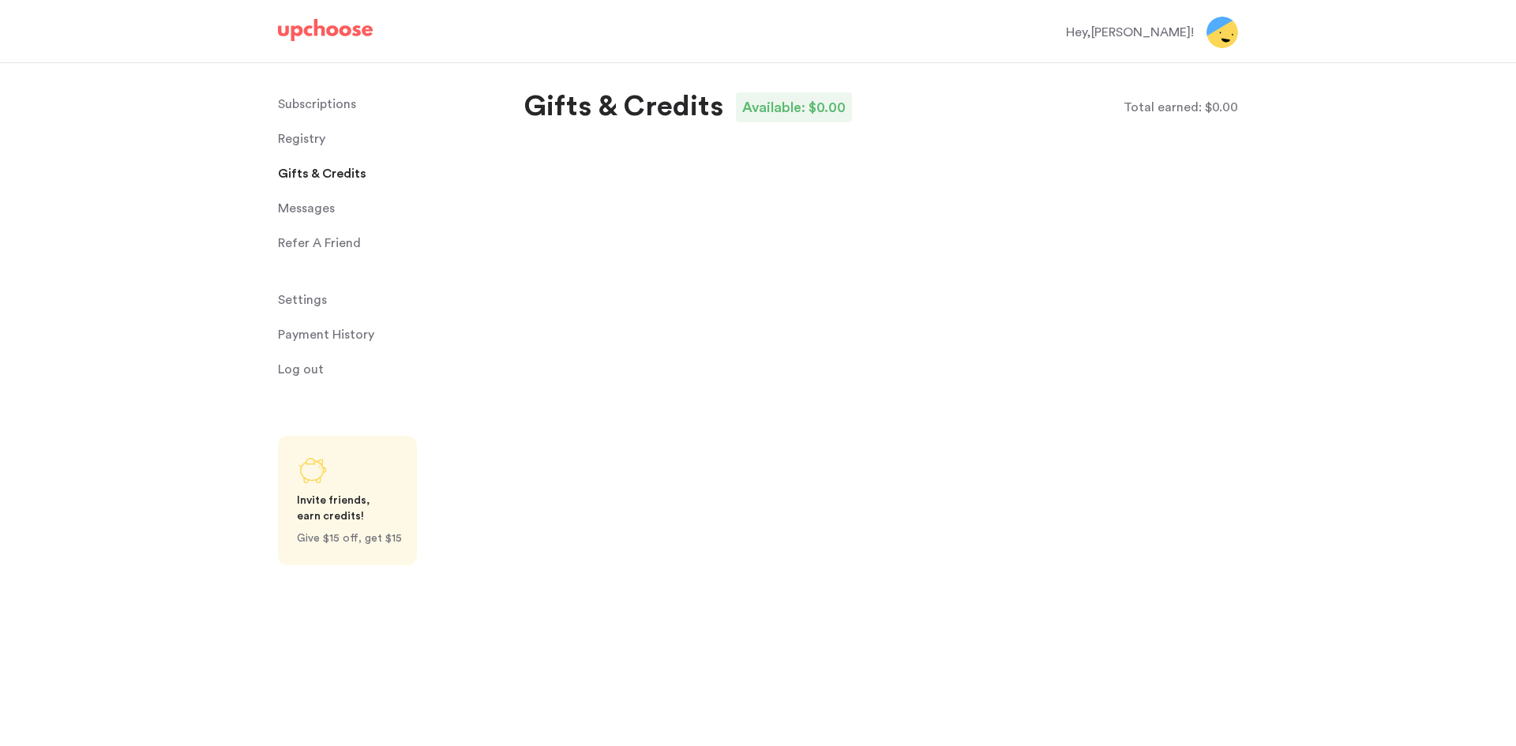
click at [321, 217] on span "Messages" at bounding box center [306, 209] width 57 height 32
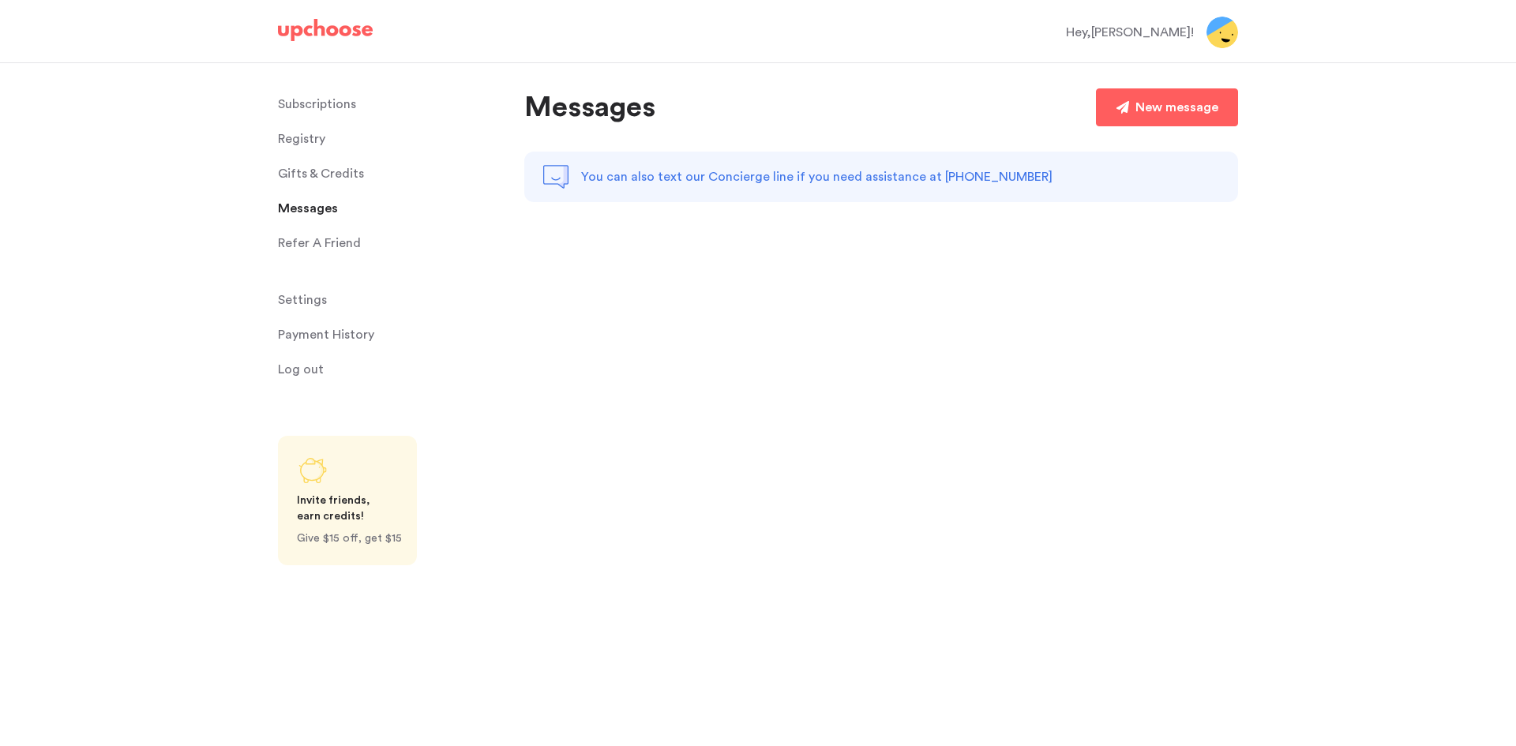
click at [297, 127] on span "Registry" at bounding box center [301, 139] width 47 height 32
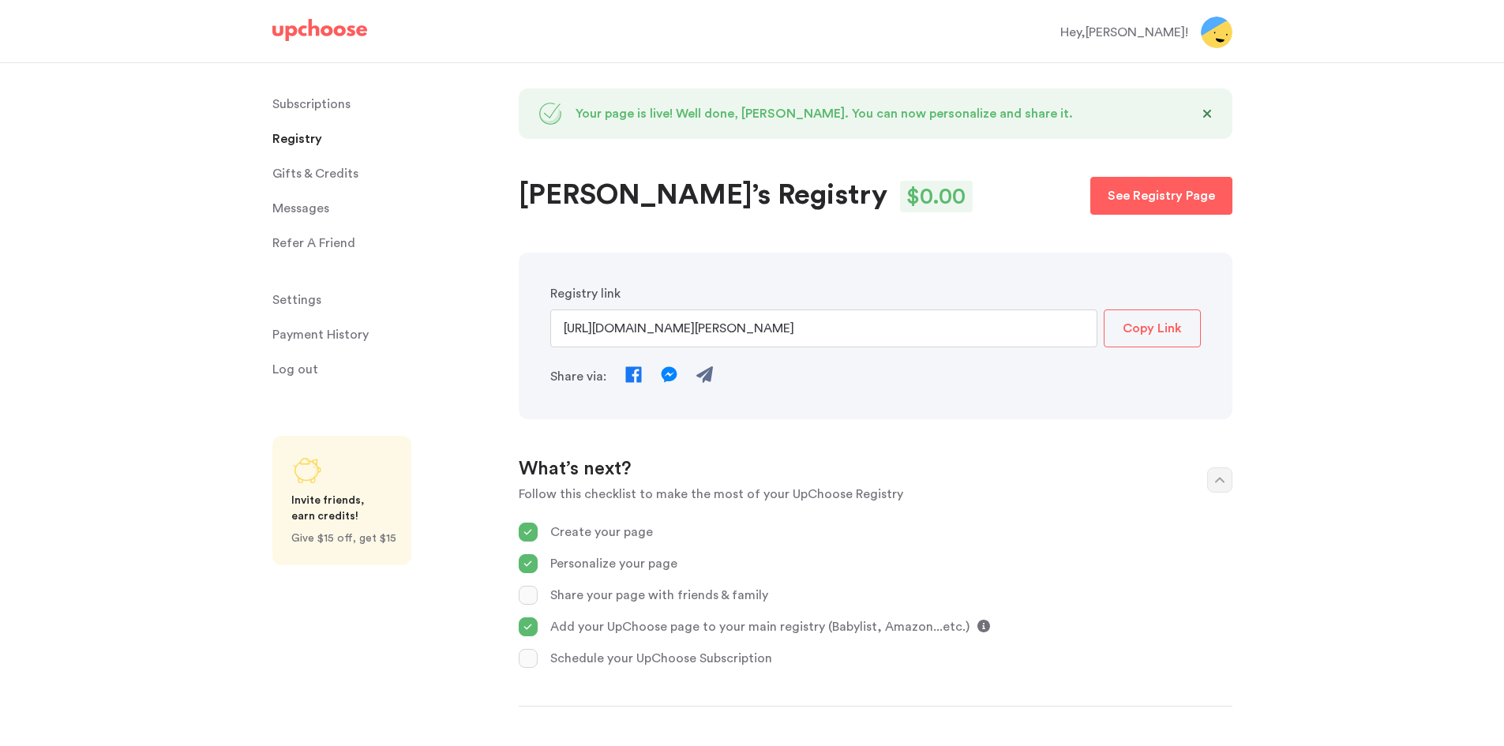
click at [328, 32] on img at bounding box center [319, 30] width 95 height 22
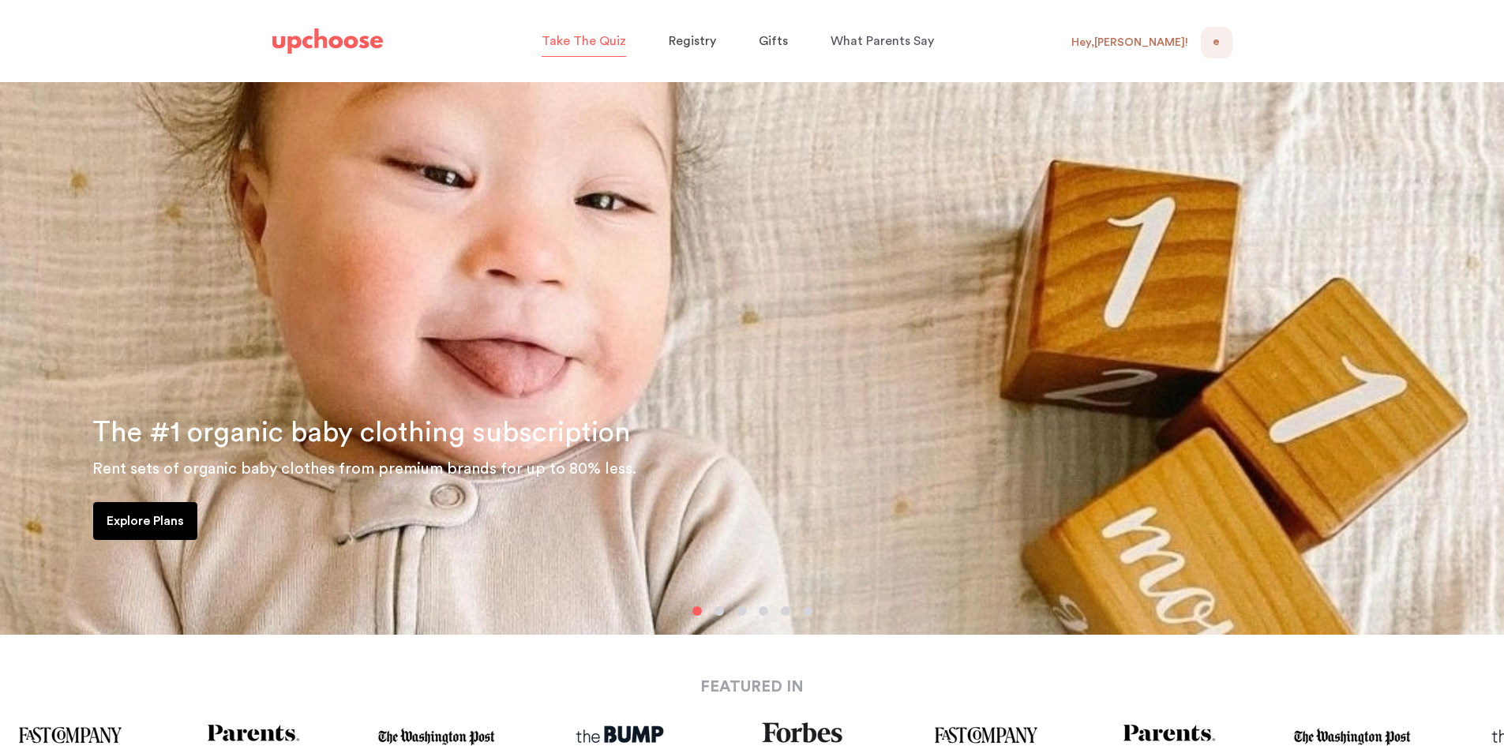
click at [598, 37] on span "Take The Quiz" at bounding box center [584, 41] width 84 height 13
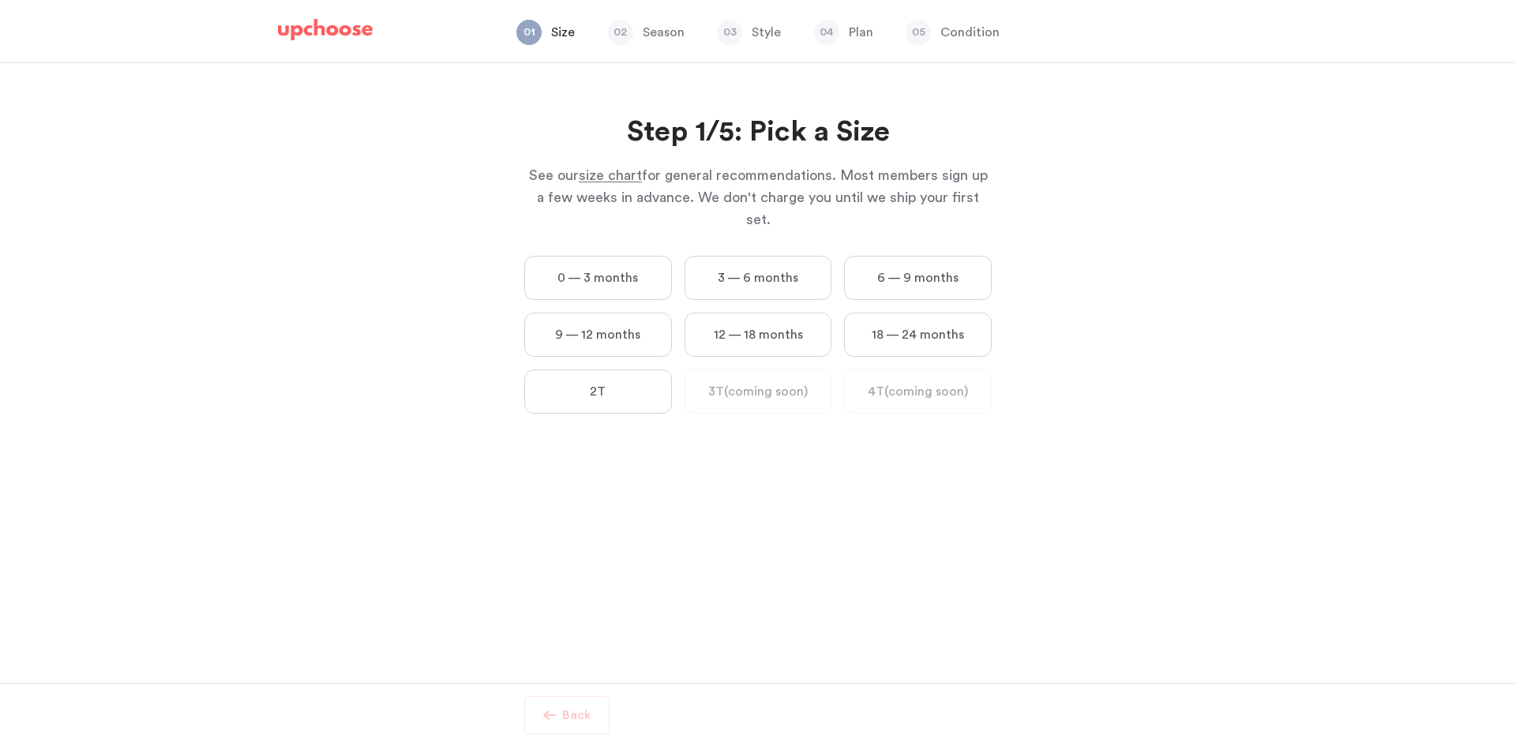
click at [600, 256] on label "0 — 3 months" at bounding box center [598, 278] width 148 height 44
click at [0, 0] on months "0 — 3 months" at bounding box center [0, 0] width 0 height 0
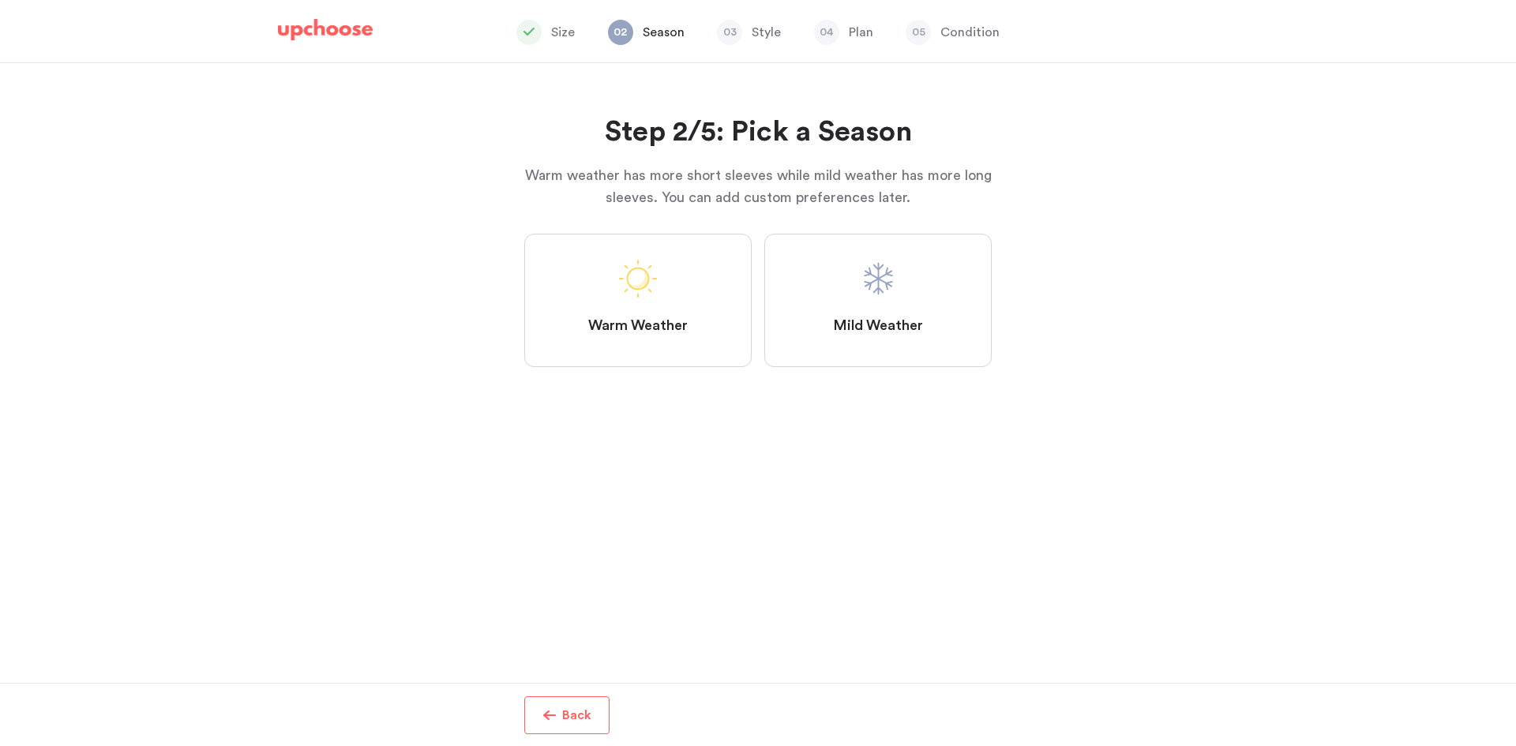
click at [668, 310] on label "Warm Weather" at bounding box center [637, 300] width 227 height 133
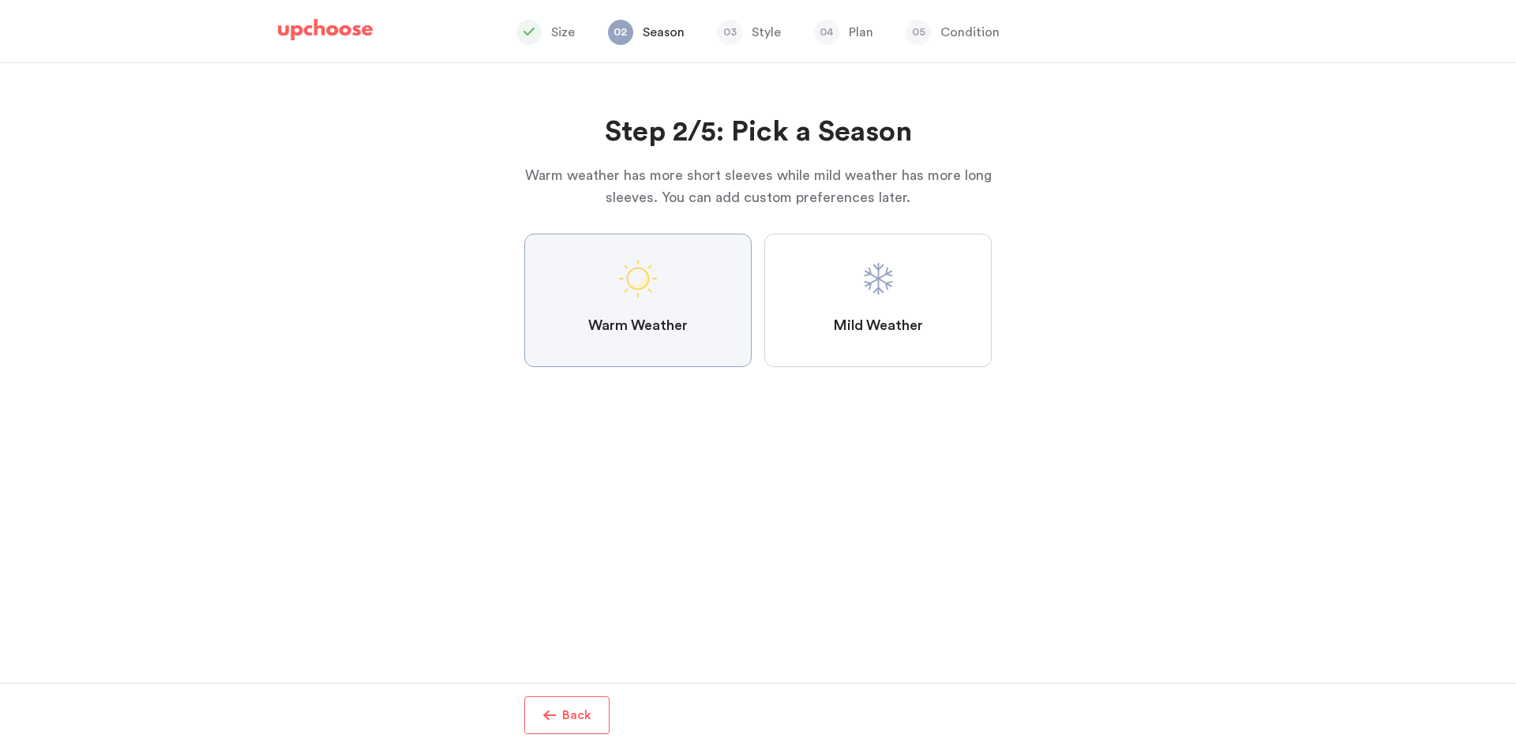
click at [0, 0] on Weather "Warm Weather" at bounding box center [0, 0] width 0 height 0
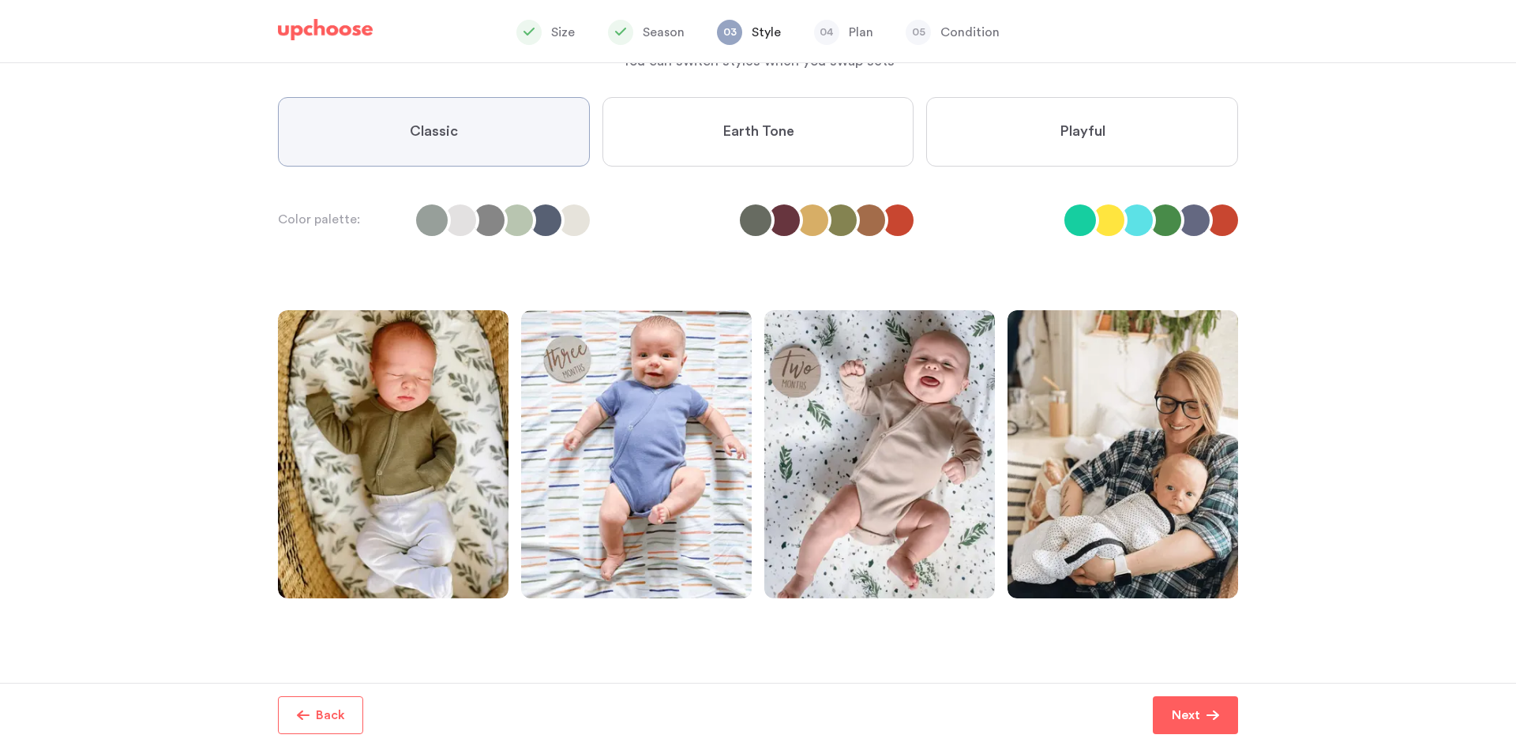
scroll to position [87, 0]
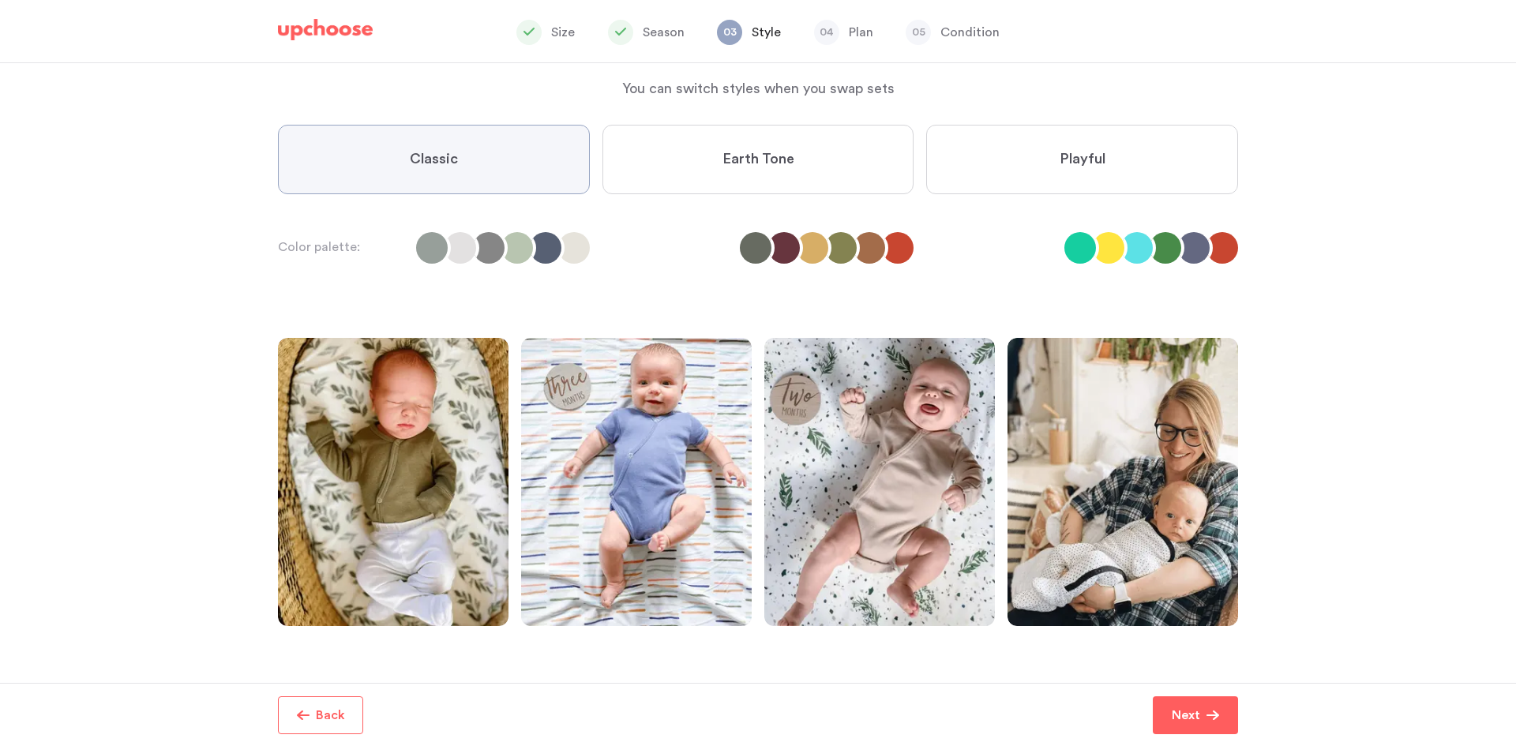
click at [775, 167] on span "Earth Tone" at bounding box center [758, 159] width 72 height 19
click at [0, 0] on Tone "Earth Tone" at bounding box center [0, 0] width 0 height 0
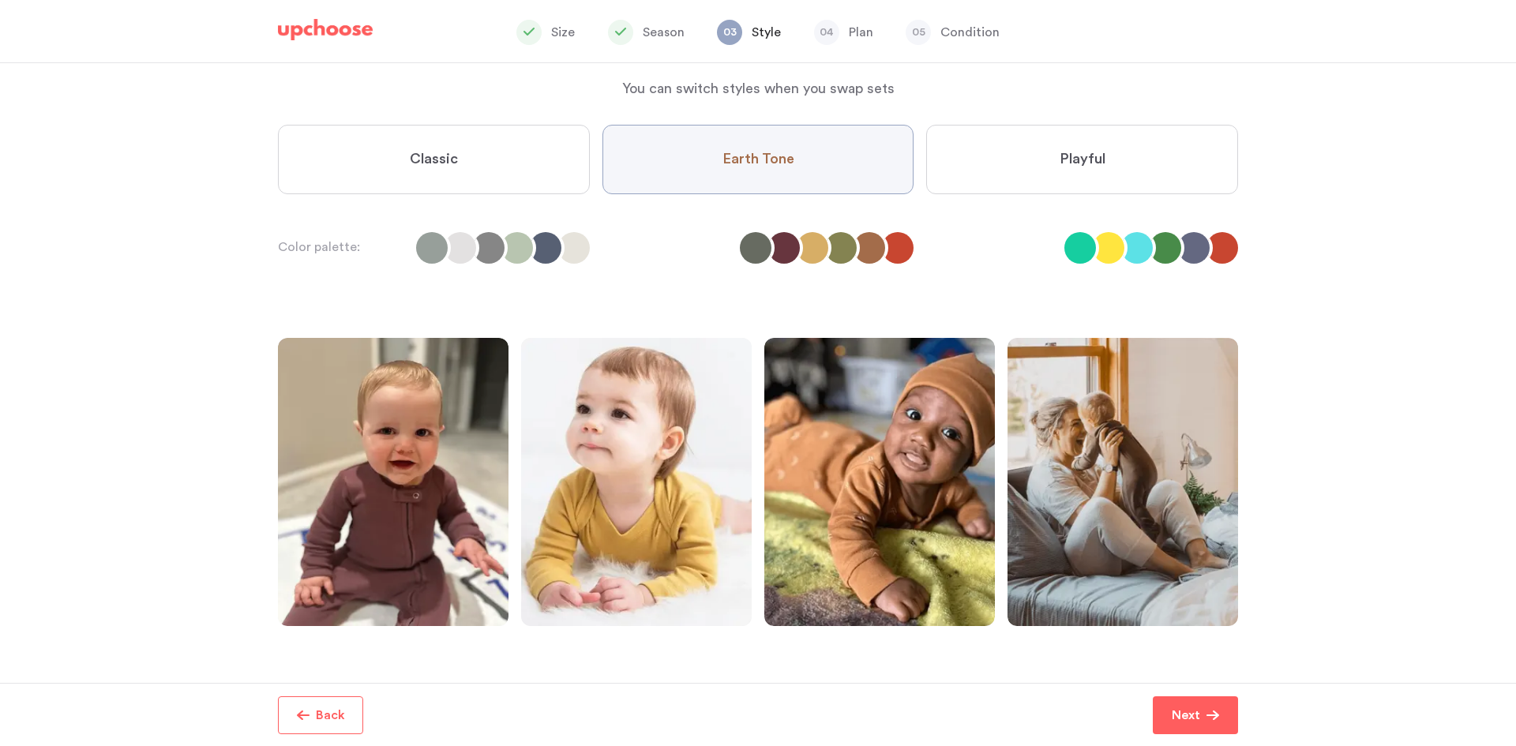
click at [1088, 130] on label "Playful" at bounding box center [1082, 159] width 312 height 69
click at [0, 0] on input "Playful" at bounding box center [0, 0] width 0 height 0
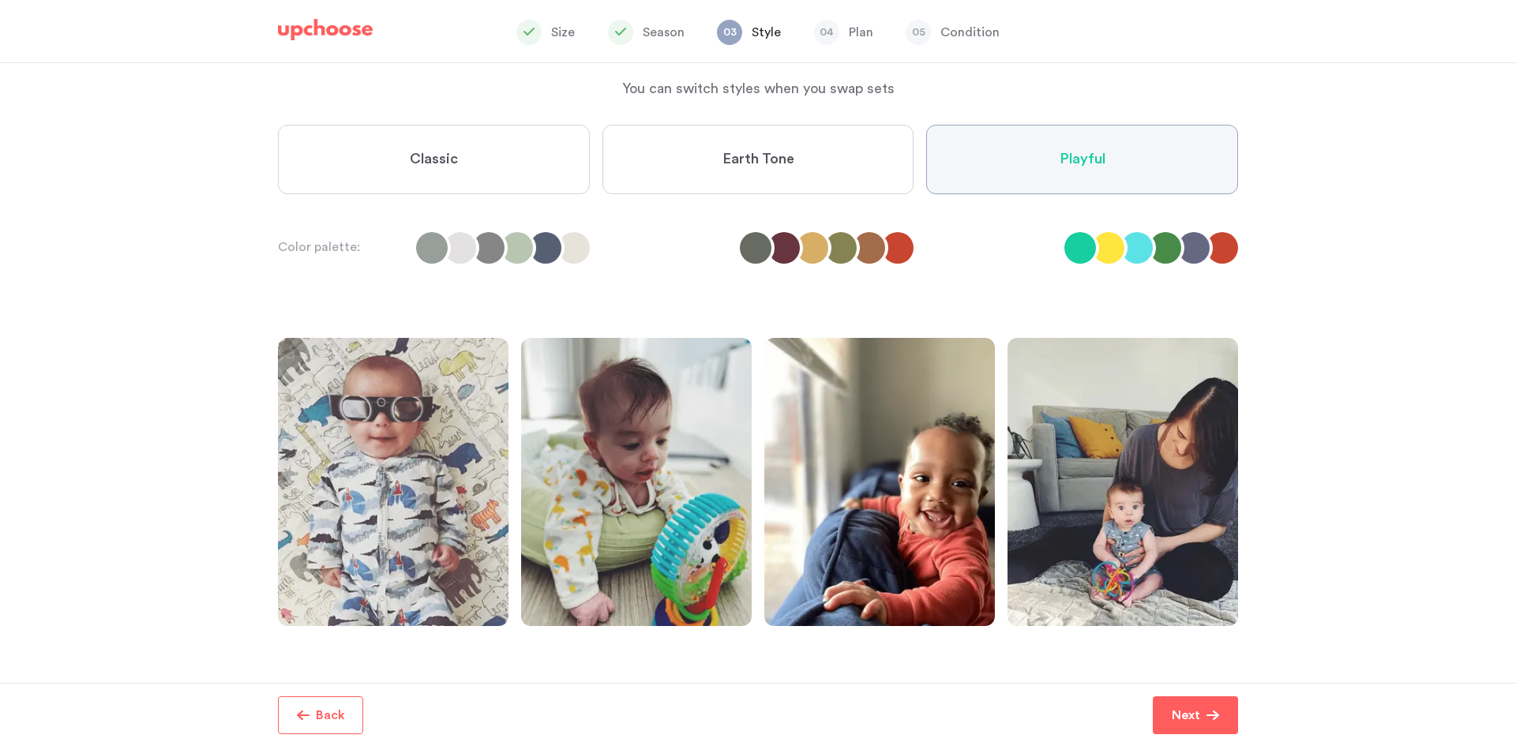
click at [796, 171] on label "Earth Tone" at bounding box center [758, 159] width 312 height 69
click at [0, 0] on Tone "Earth Tone" at bounding box center [0, 0] width 0 height 0
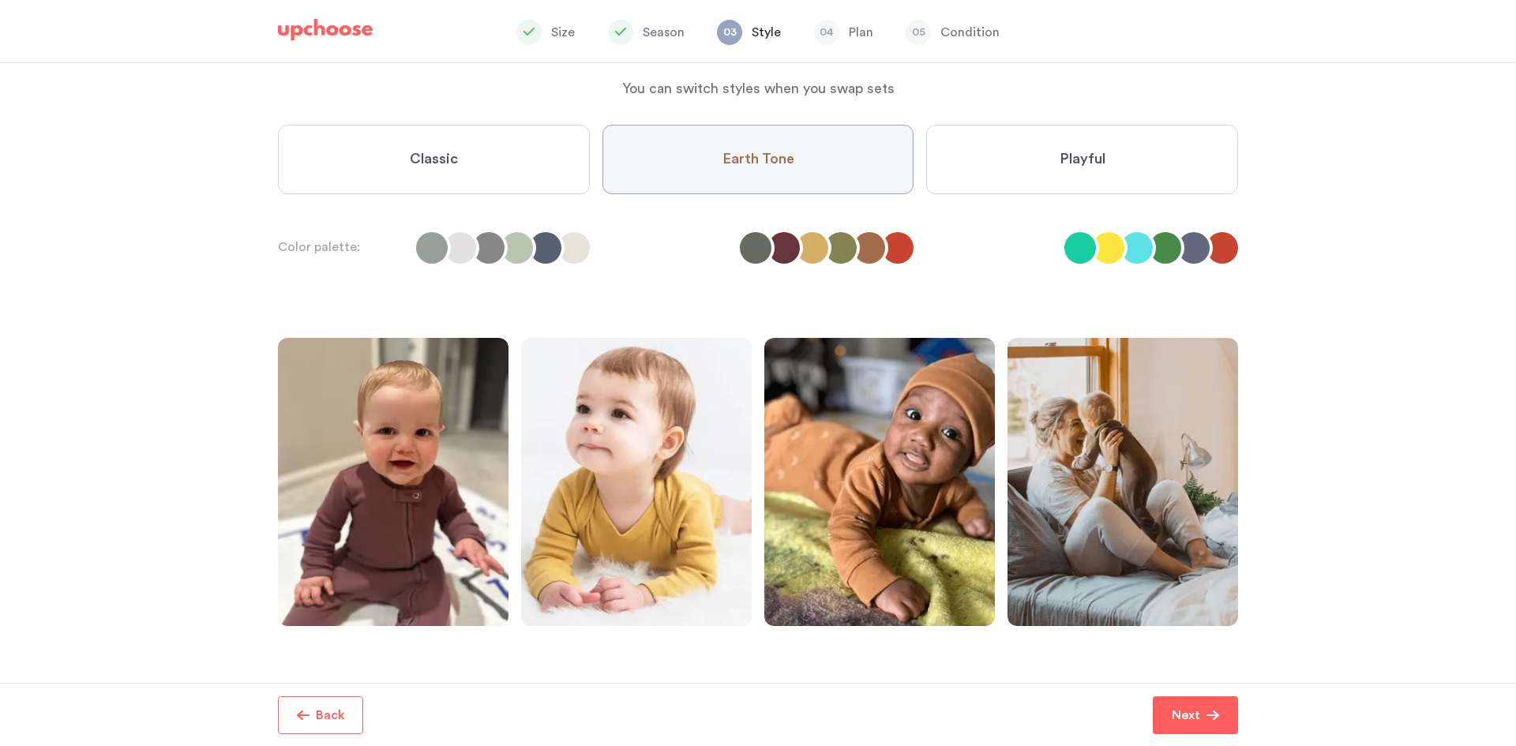
click at [404, 177] on label "Classic" at bounding box center [434, 159] width 312 height 69
click at [0, 0] on input "Classic" at bounding box center [0, 0] width 0 height 0
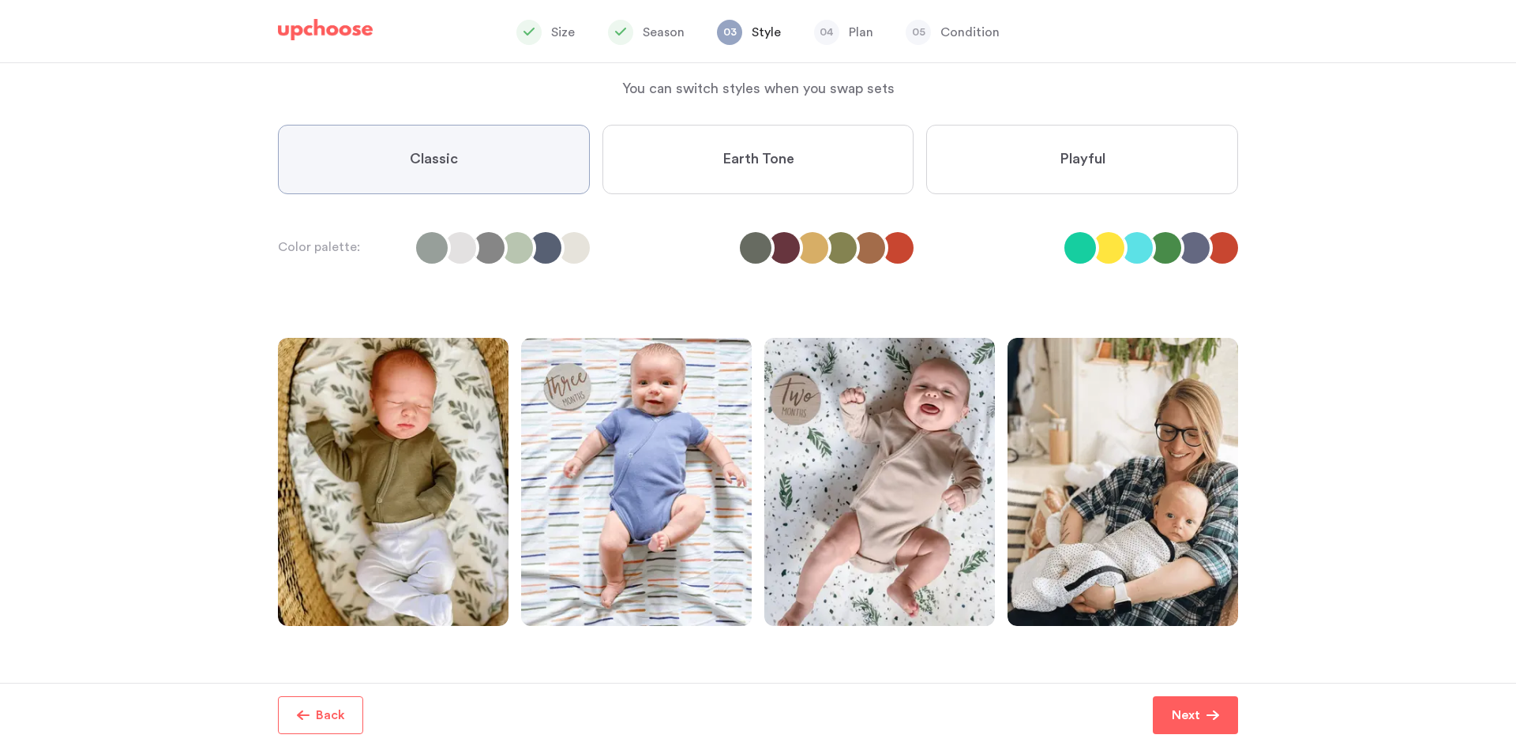
click at [704, 170] on label "Earth Tone" at bounding box center [758, 159] width 312 height 69
click at [0, 0] on Tone "Earth Tone" at bounding box center [0, 0] width 0 height 0
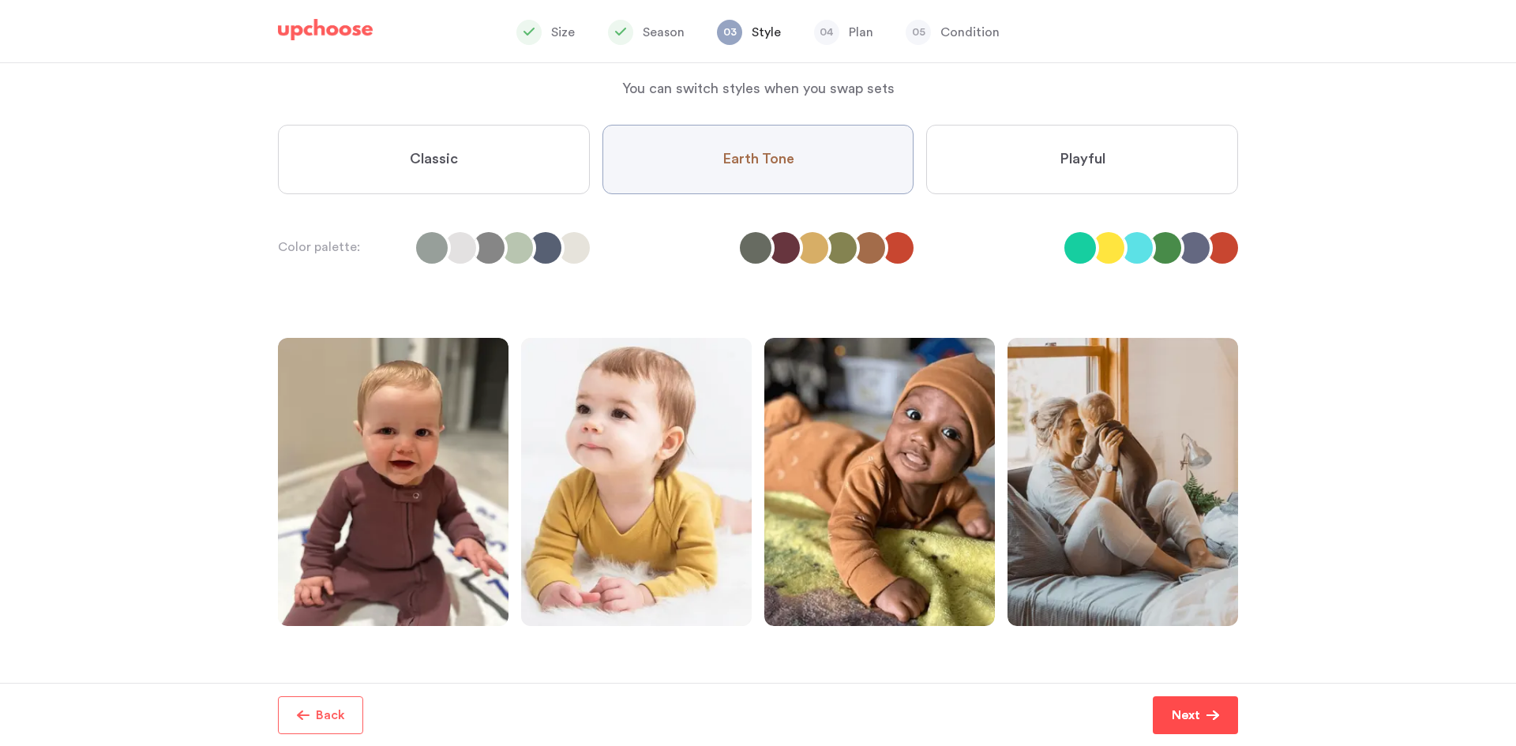
click at [1201, 715] on span "Next" at bounding box center [1189, 715] width 35 height 19
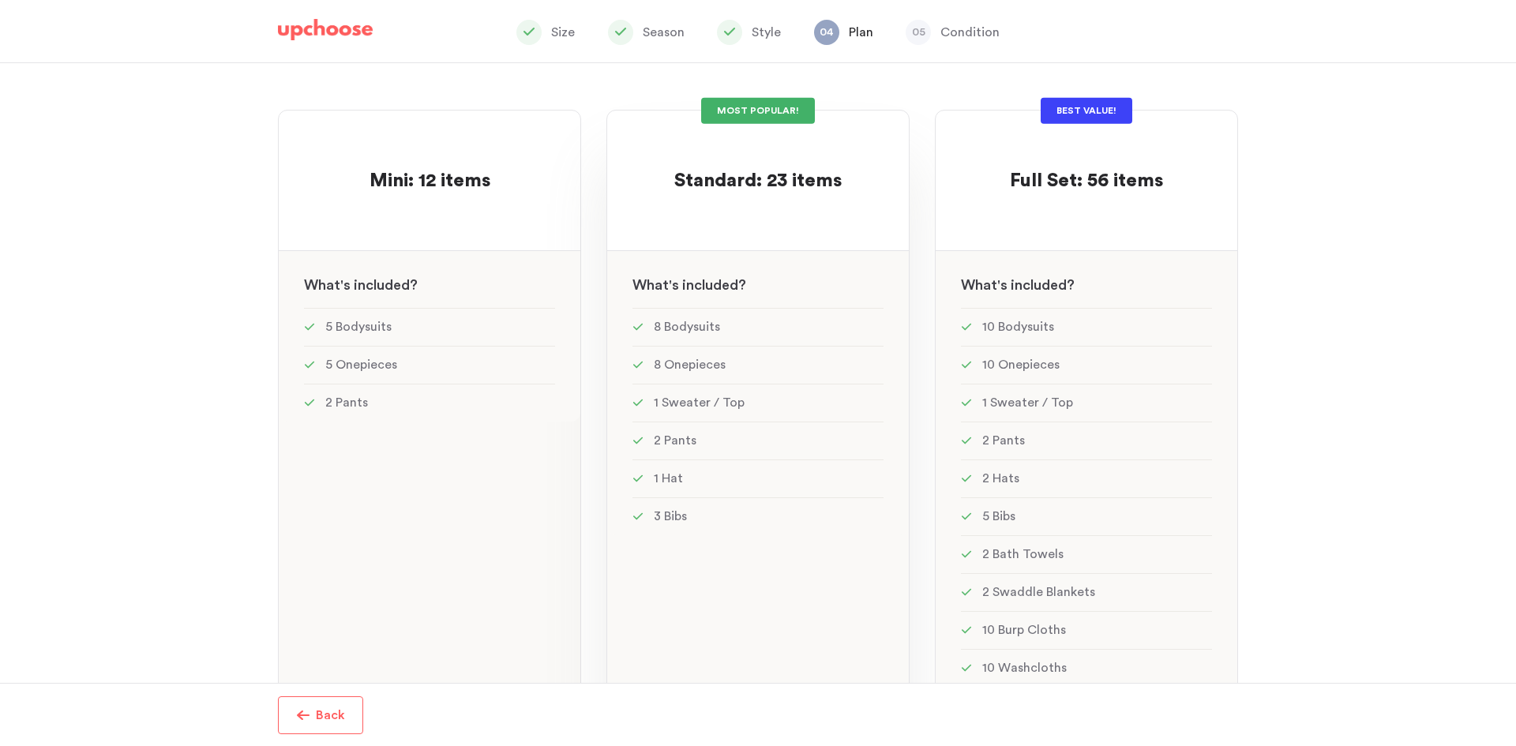
scroll to position [118, 0]
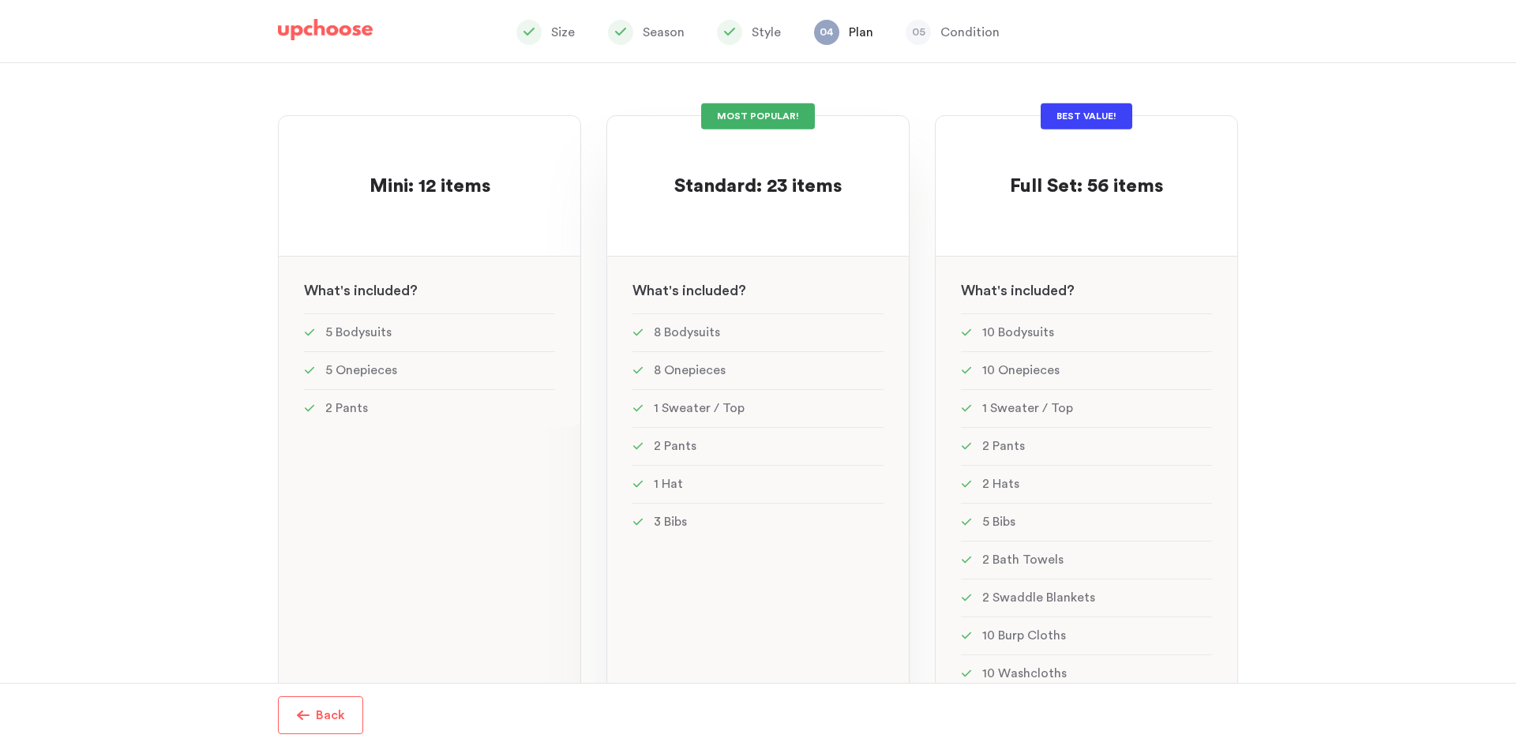
click at [749, 189] on span "Standard: 23 items" at bounding box center [757, 186] width 167 height 19
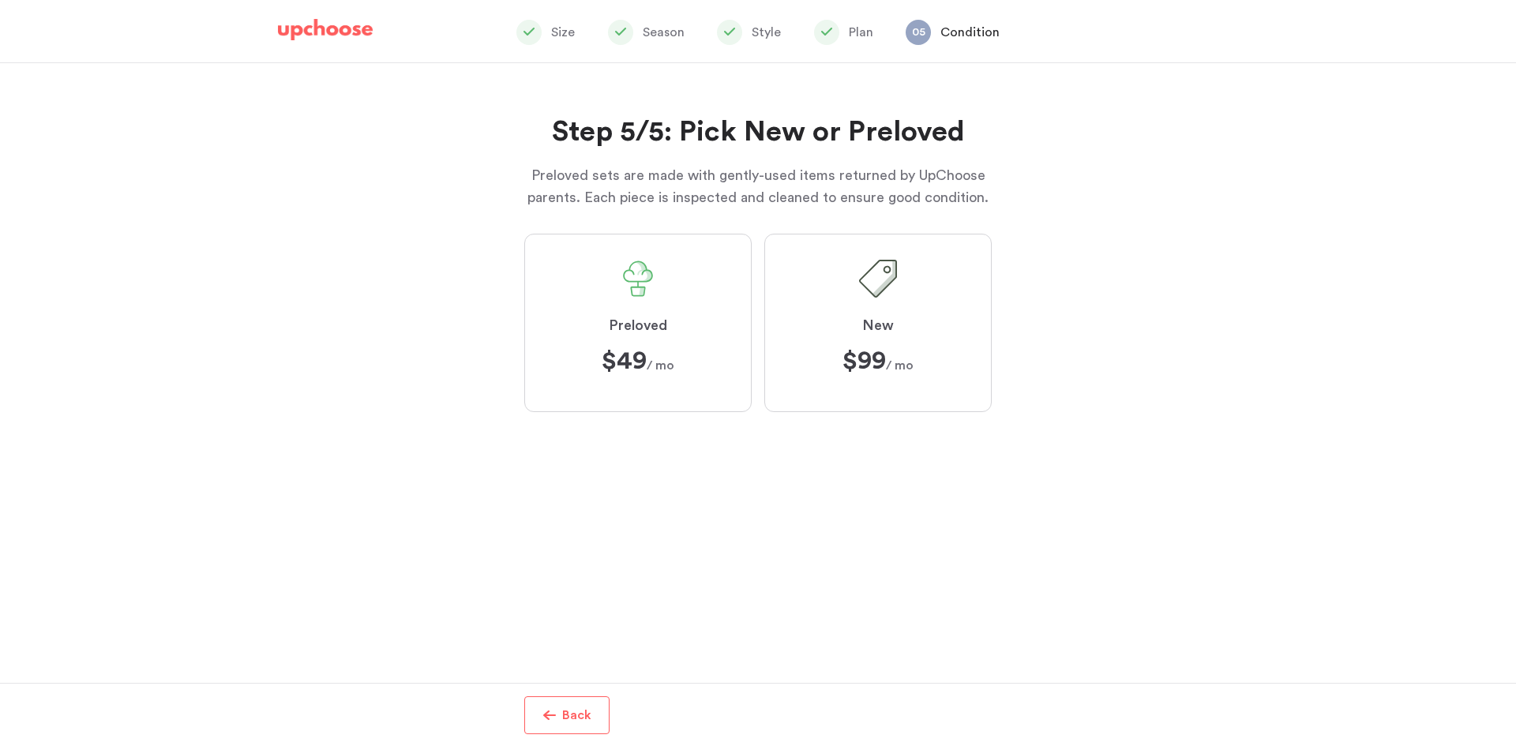
click at [703, 280] on label "Preloved $49 $49 / mo" at bounding box center [637, 323] width 227 height 178
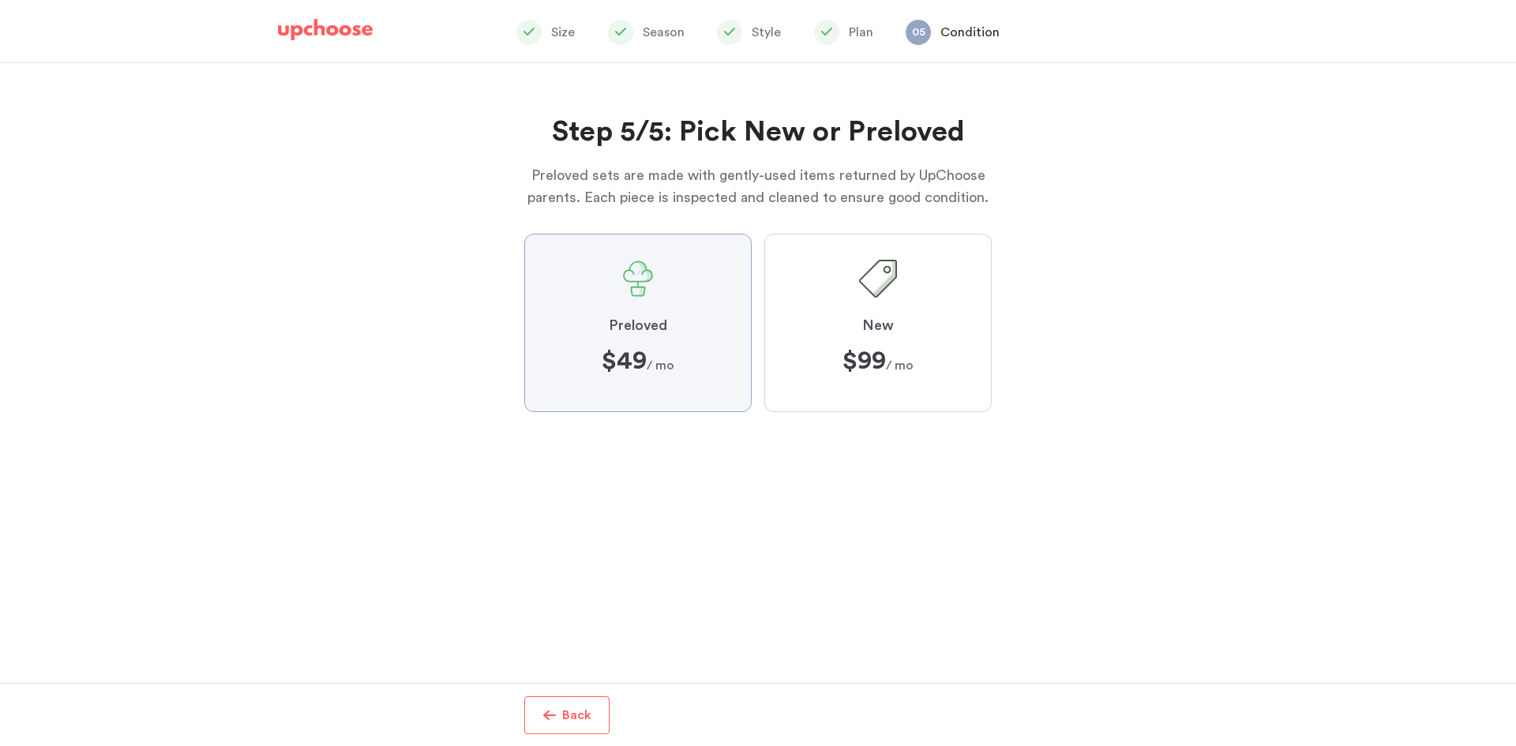
click at [0, 0] on input "Preloved $49 $49 / mo" at bounding box center [0, 0] width 0 height 0
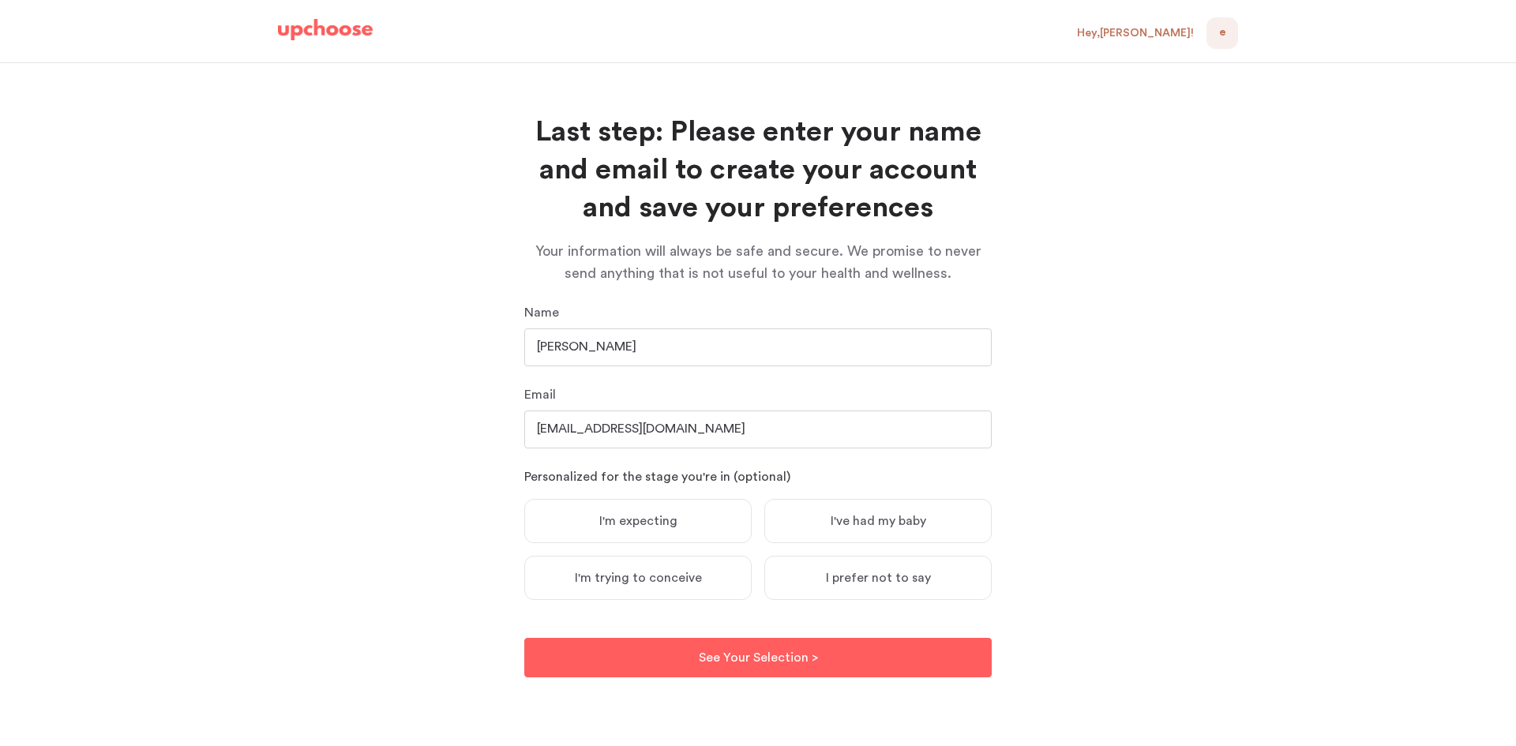
click at [667, 522] on span "I'm expecting" at bounding box center [638, 521] width 78 height 16
click at [0, 0] on input "I'm expecting" at bounding box center [0, 0] width 0 height 0
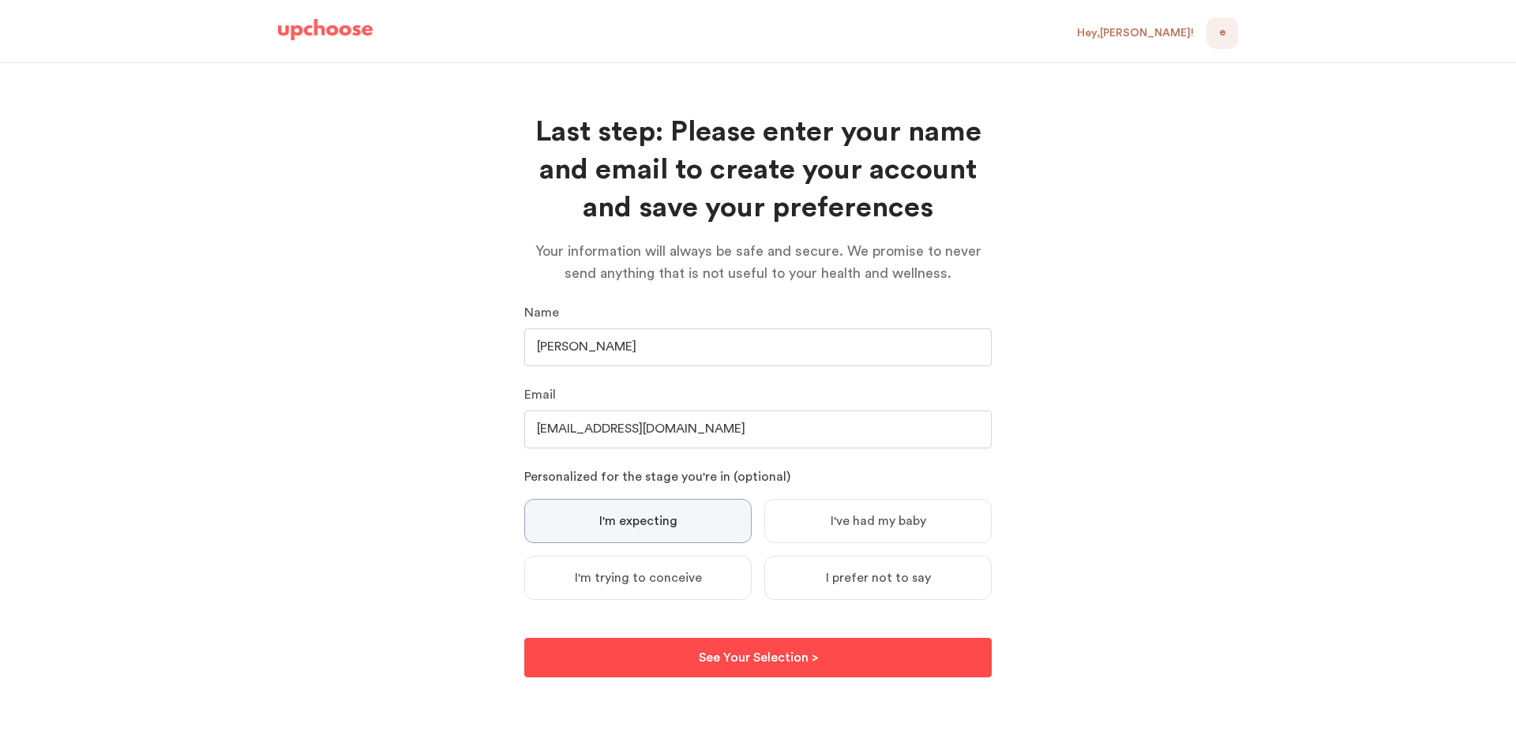
click at [719, 667] on button "See Your Selection > See Your Selection >" at bounding box center [757, 657] width 467 height 39
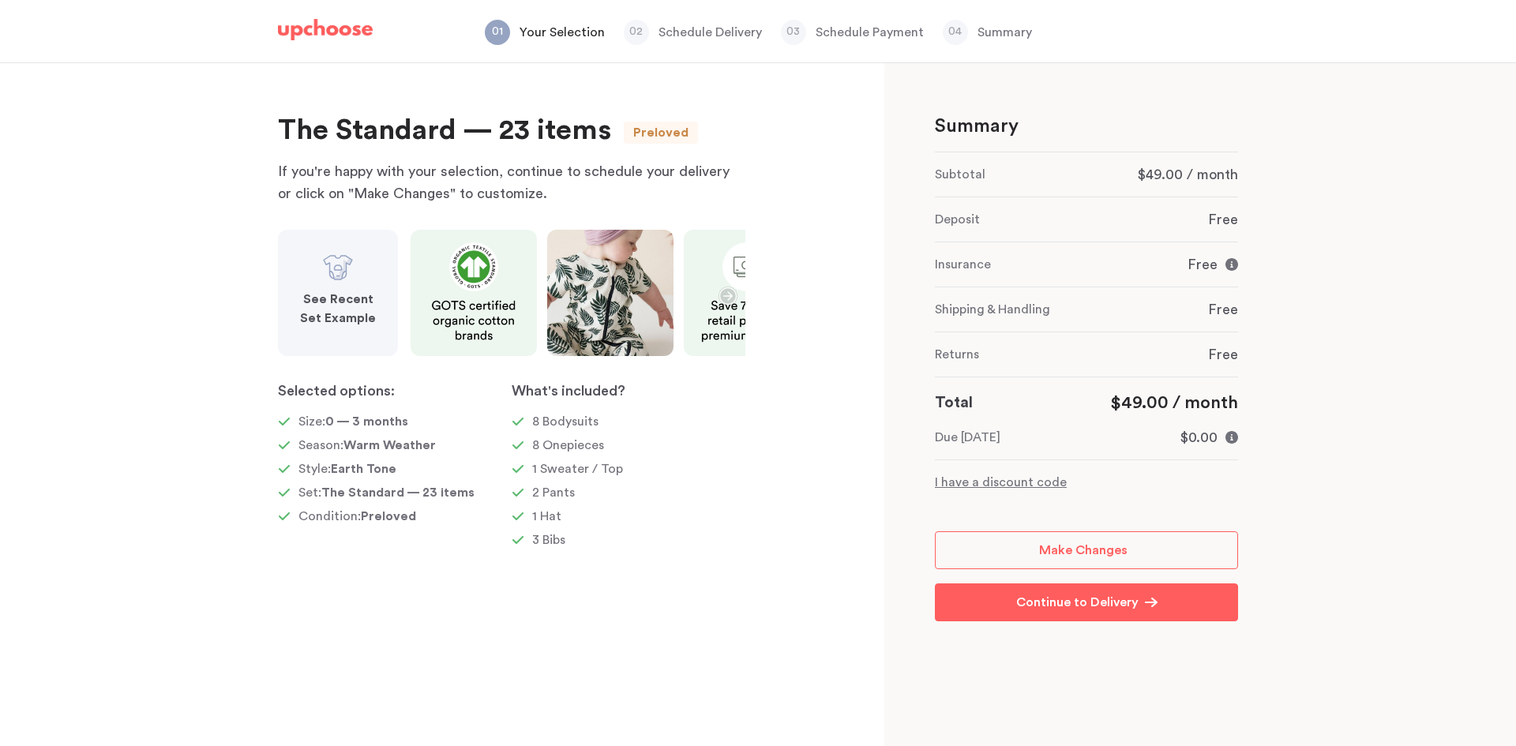
click at [347, 290] on p "See Recent Set Example" at bounding box center [338, 309] width 82 height 38
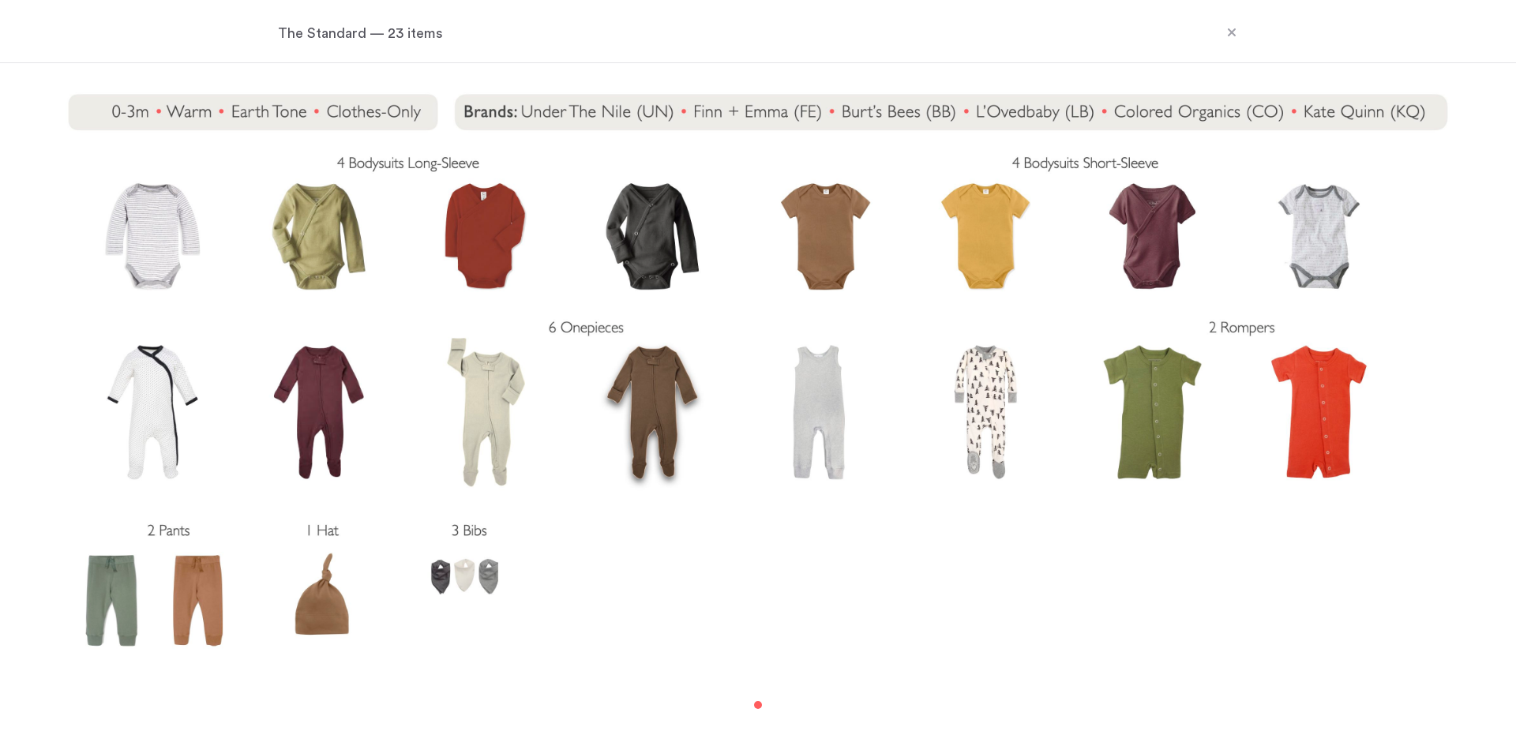
click at [1232, 28] on icon at bounding box center [1231, 32] width 13 height 13
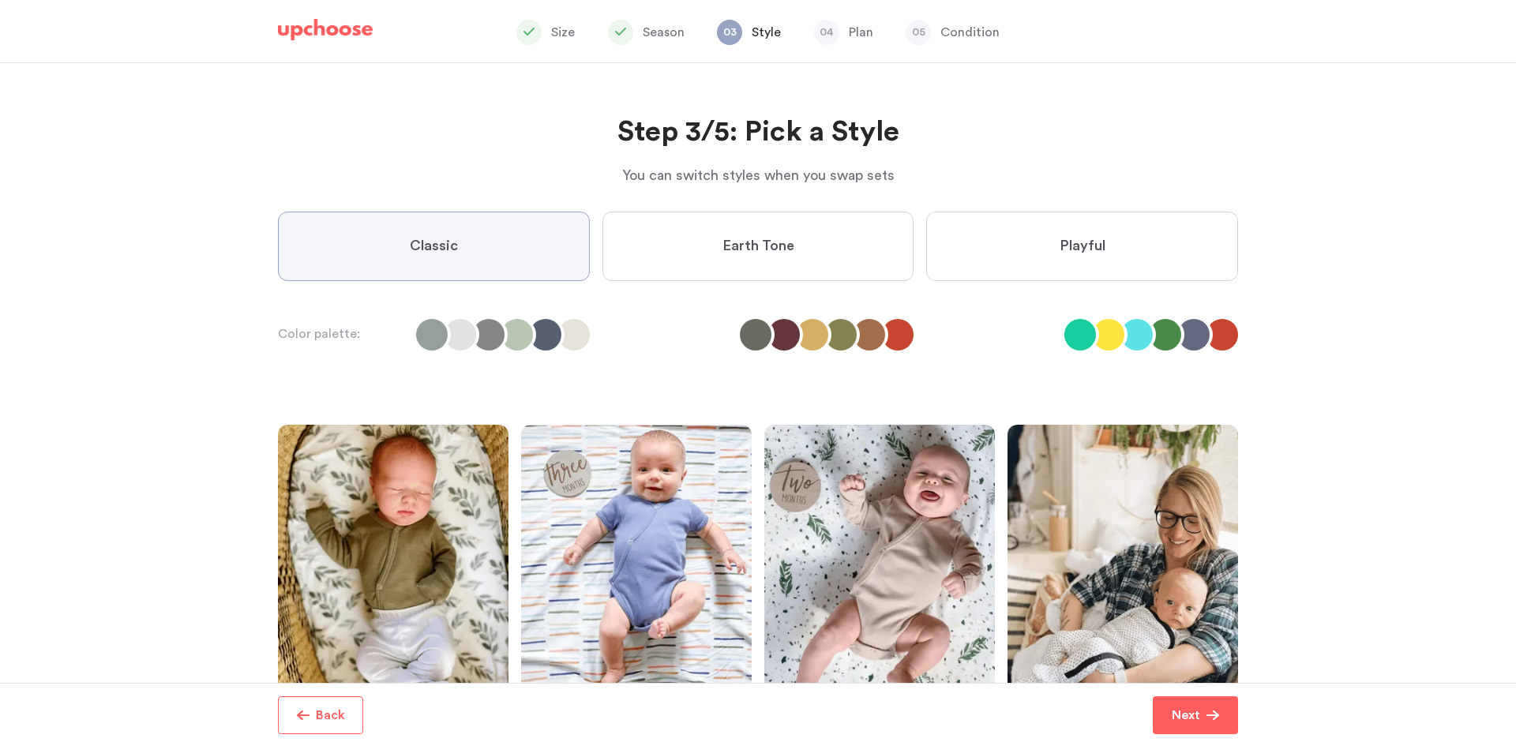
click at [447, 250] on span "Classic" at bounding box center [434, 246] width 48 height 19
click at [0, 0] on input "Classic" at bounding box center [0, 0] width 0 height 0
click at [1184, 711] on p "Next" at bounding box center [1186, 715] width 28 height 19
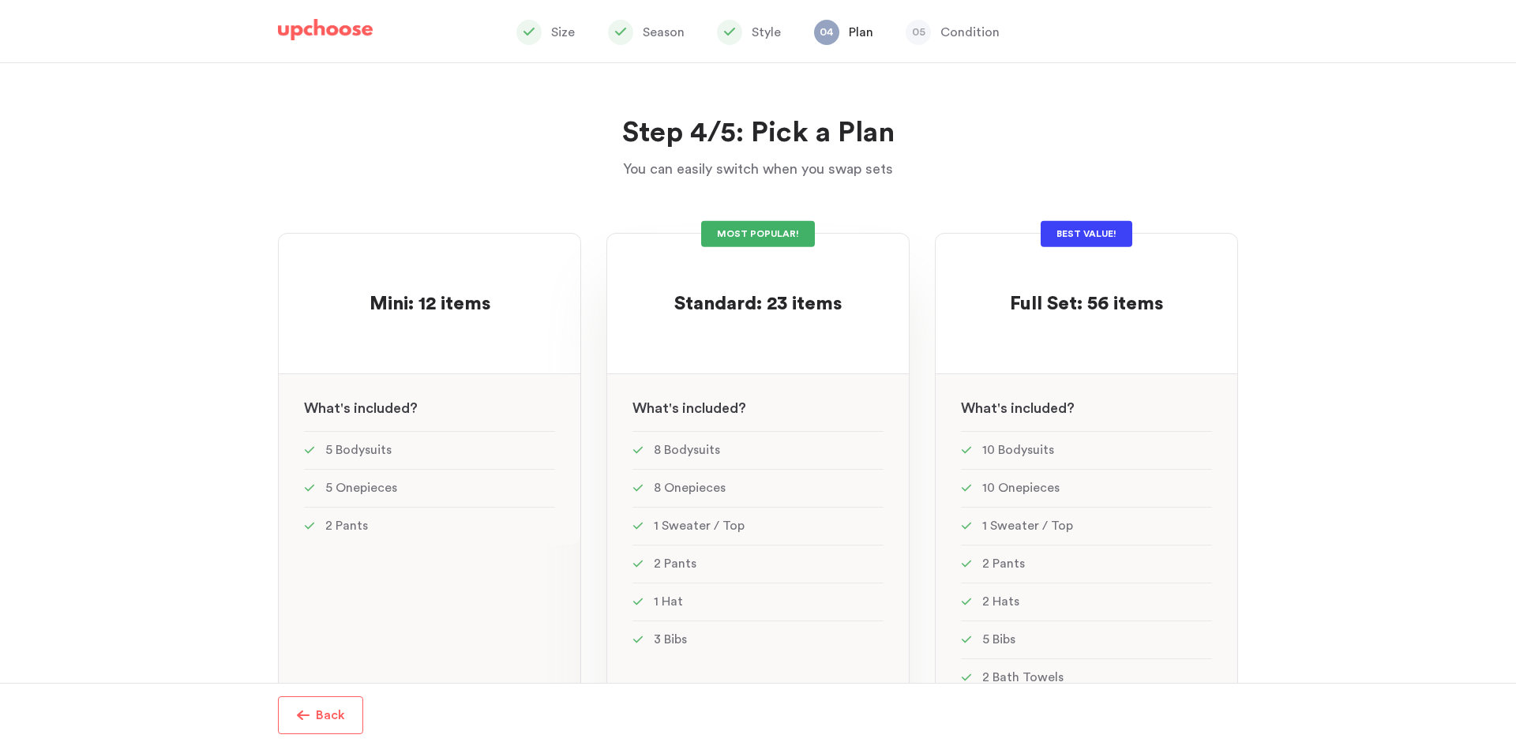
click at [771, 324] on div at bounding box center [757, 332] width 251 height 31
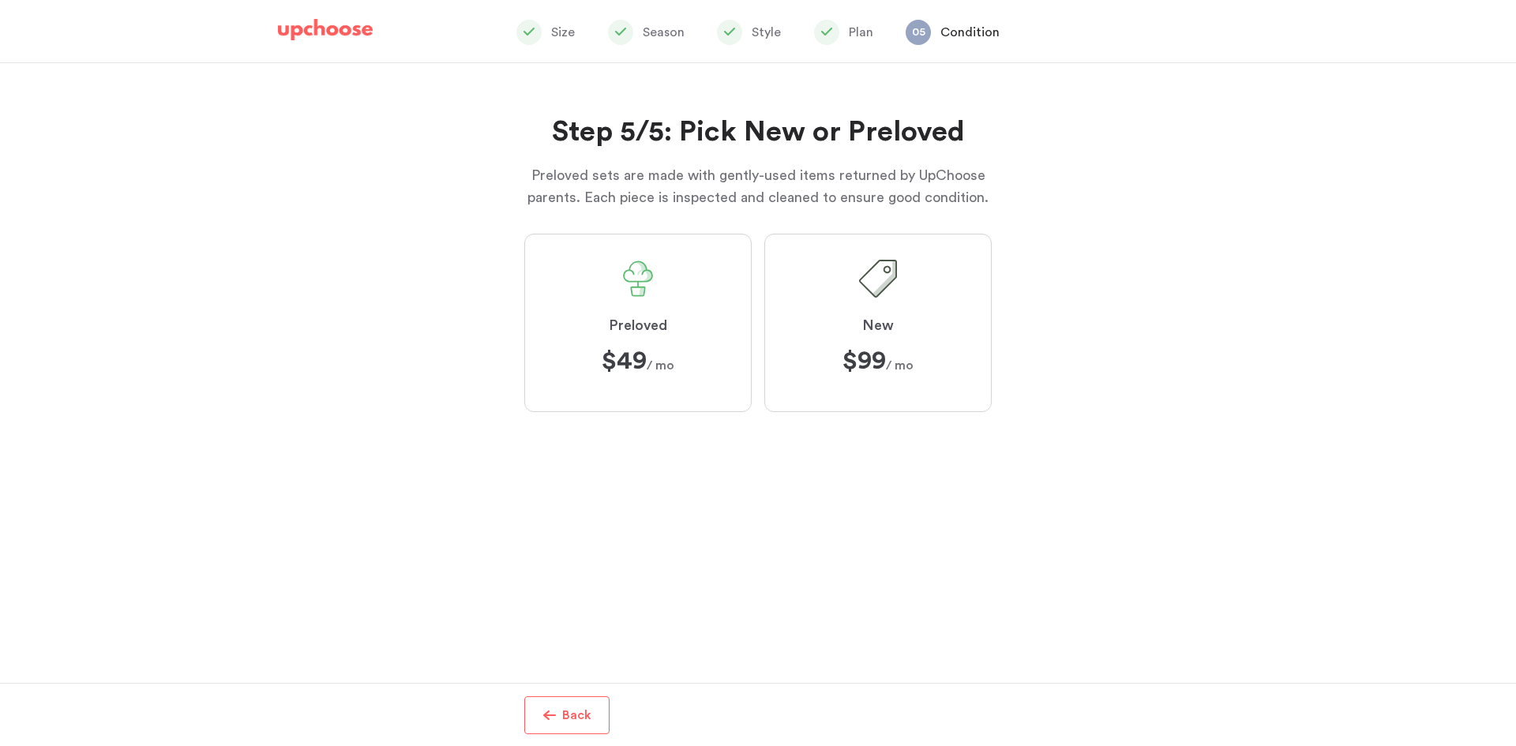
scroll to position [276, 0]
click at [595, 298] on label "Preloved $49 $49 / mo" at bounding box center [637, 323] width 227 height 178
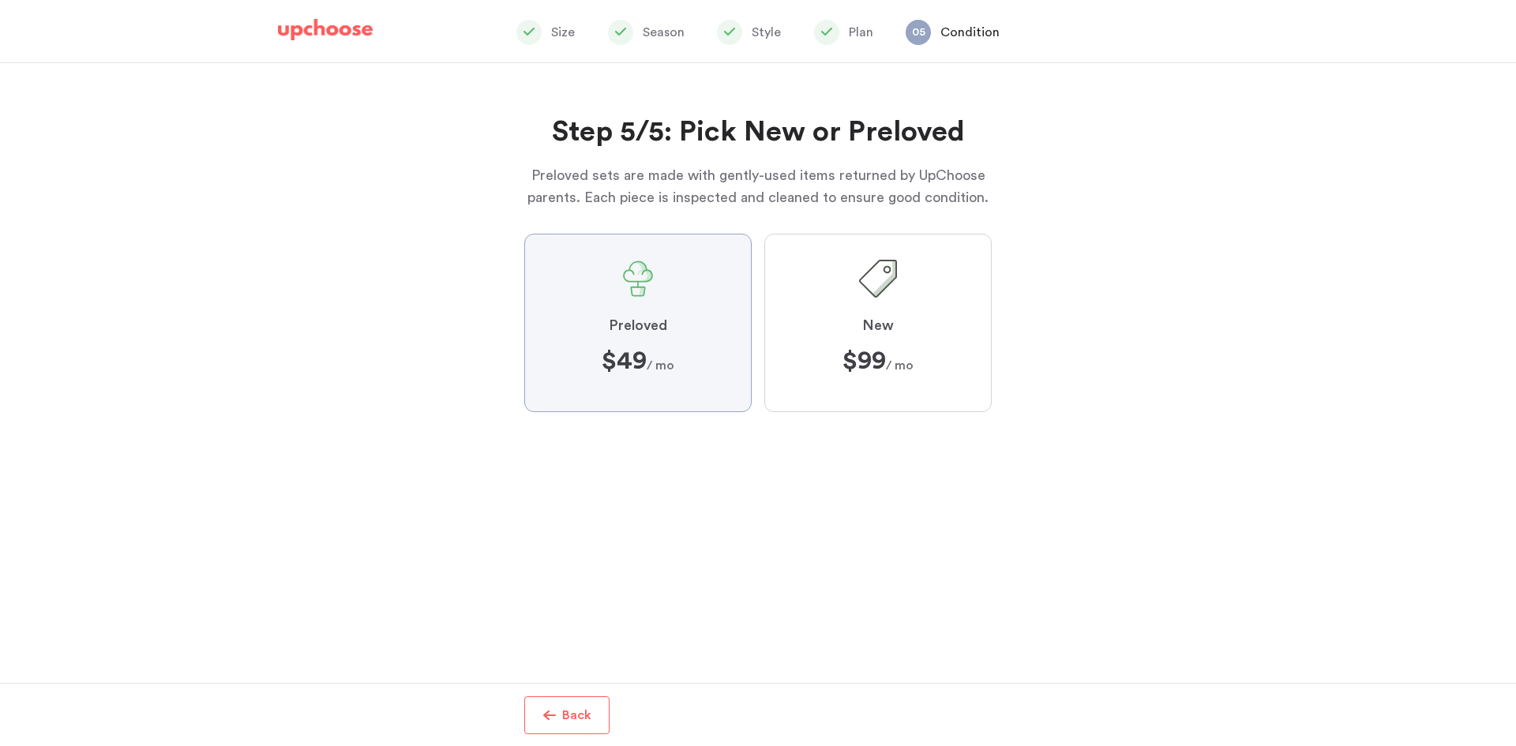
click at [0, 0] on input "Preloved $49 $49 / mo" at bounding box center [0, 0] width 0 height 0
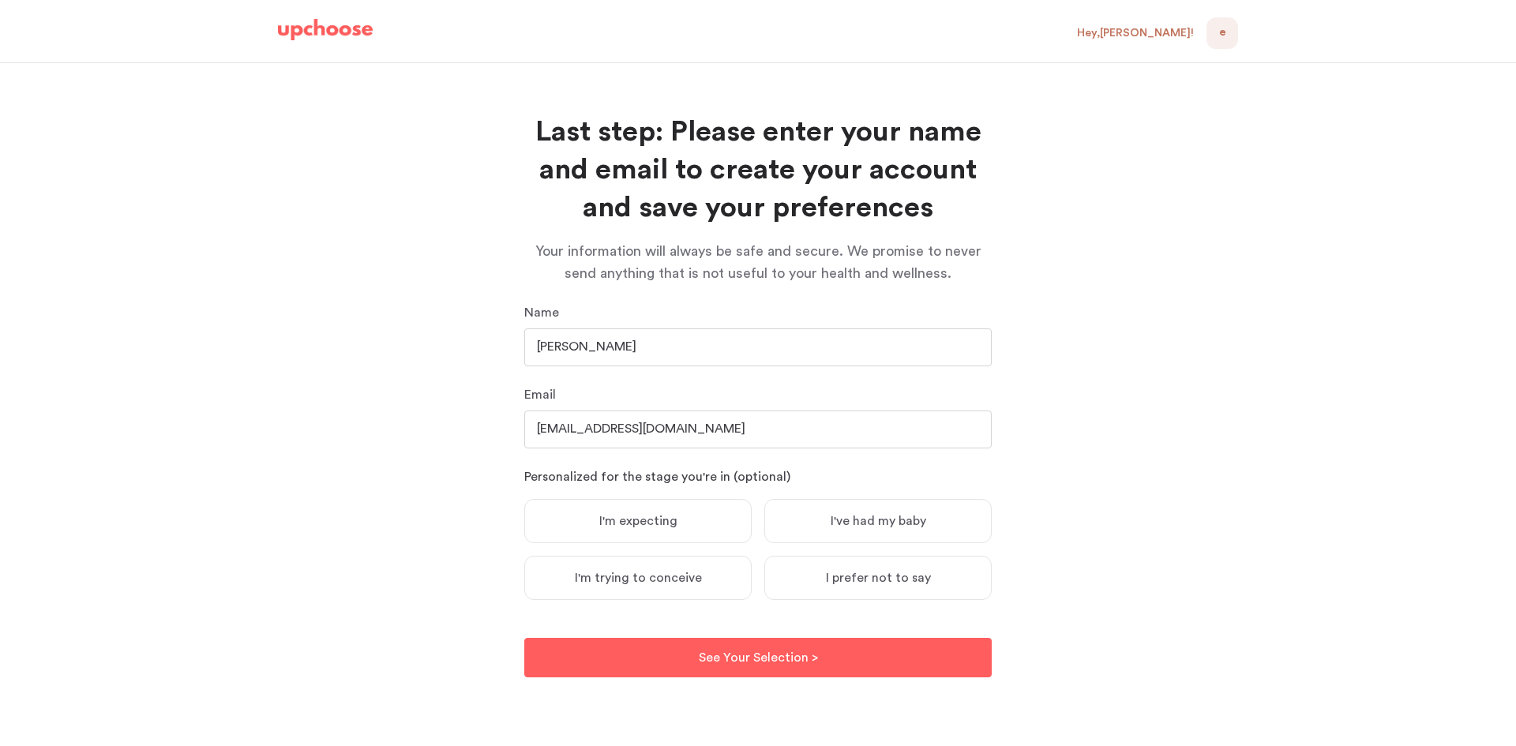
scroll to position [212, 0]
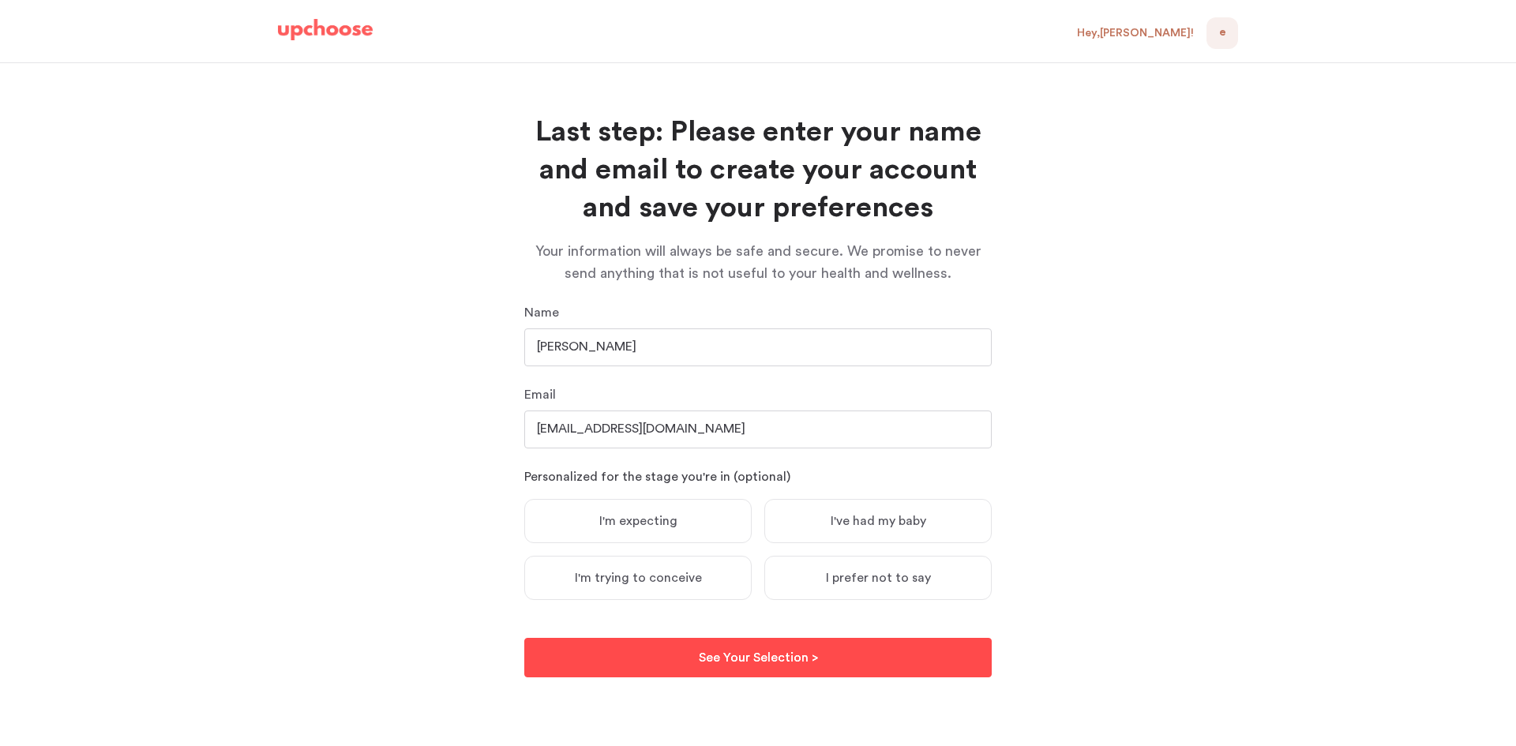
click at [797, 660] on p "See Your Selection >" at bounding box center [758, 657] width 119 height 19
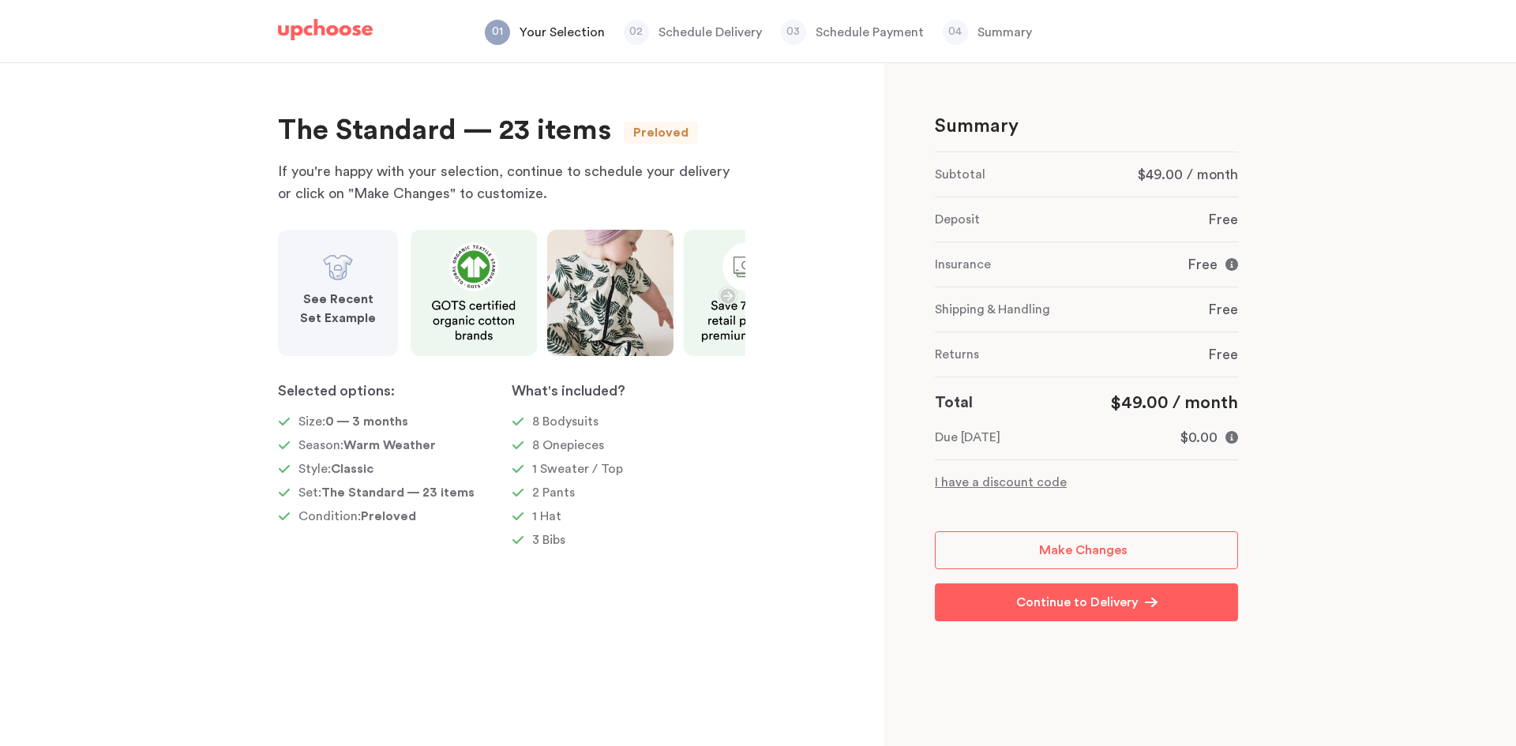
click at [329, 313] on strong "See Recent Set Example" at bounding box center [338, 309] width 76 height 32
